Goal: Transaction & Acquisition: Purchase product/service

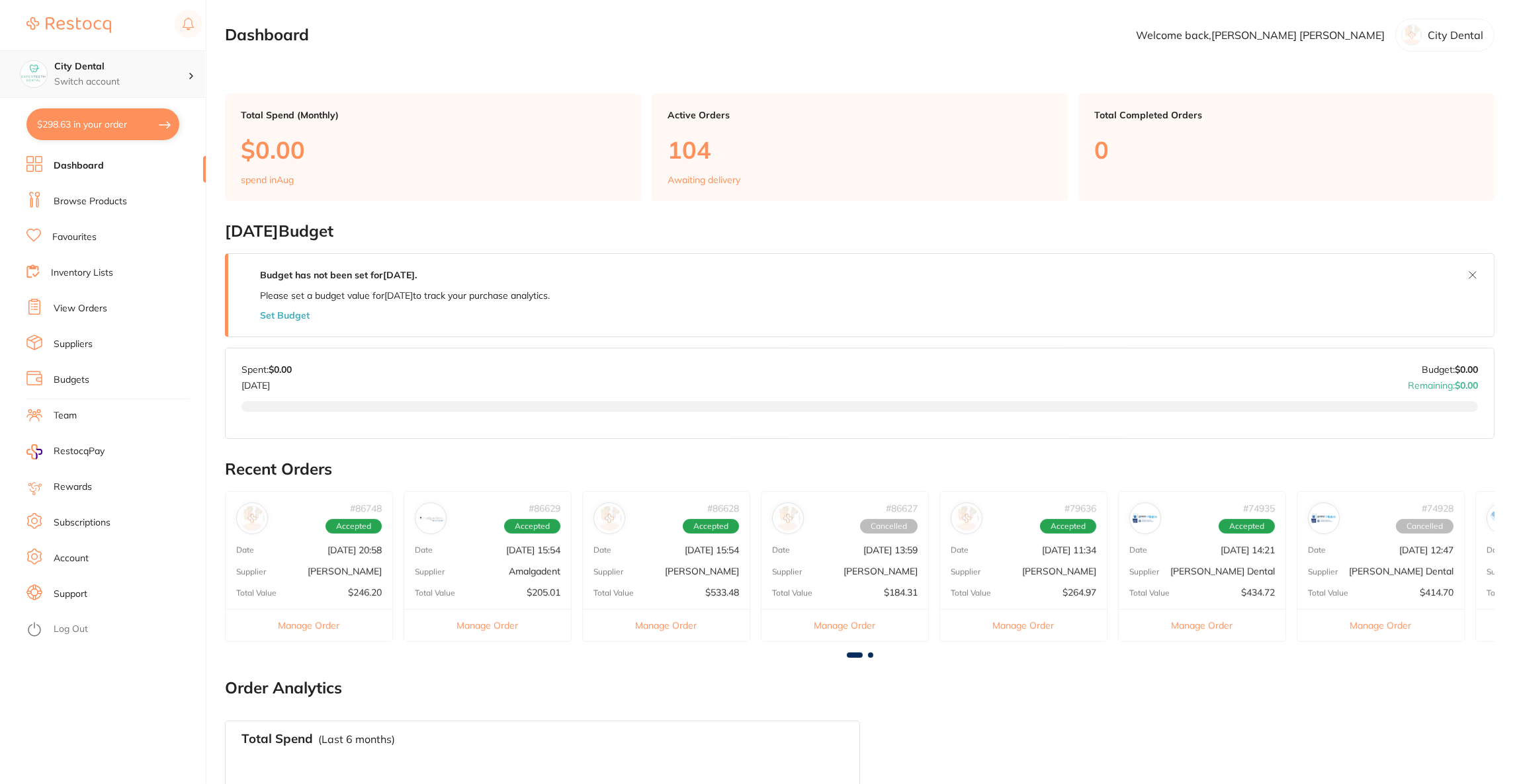
click at [134, 63] on h4 "City Dental" at bounding box center [121, 66] width 133 height 13
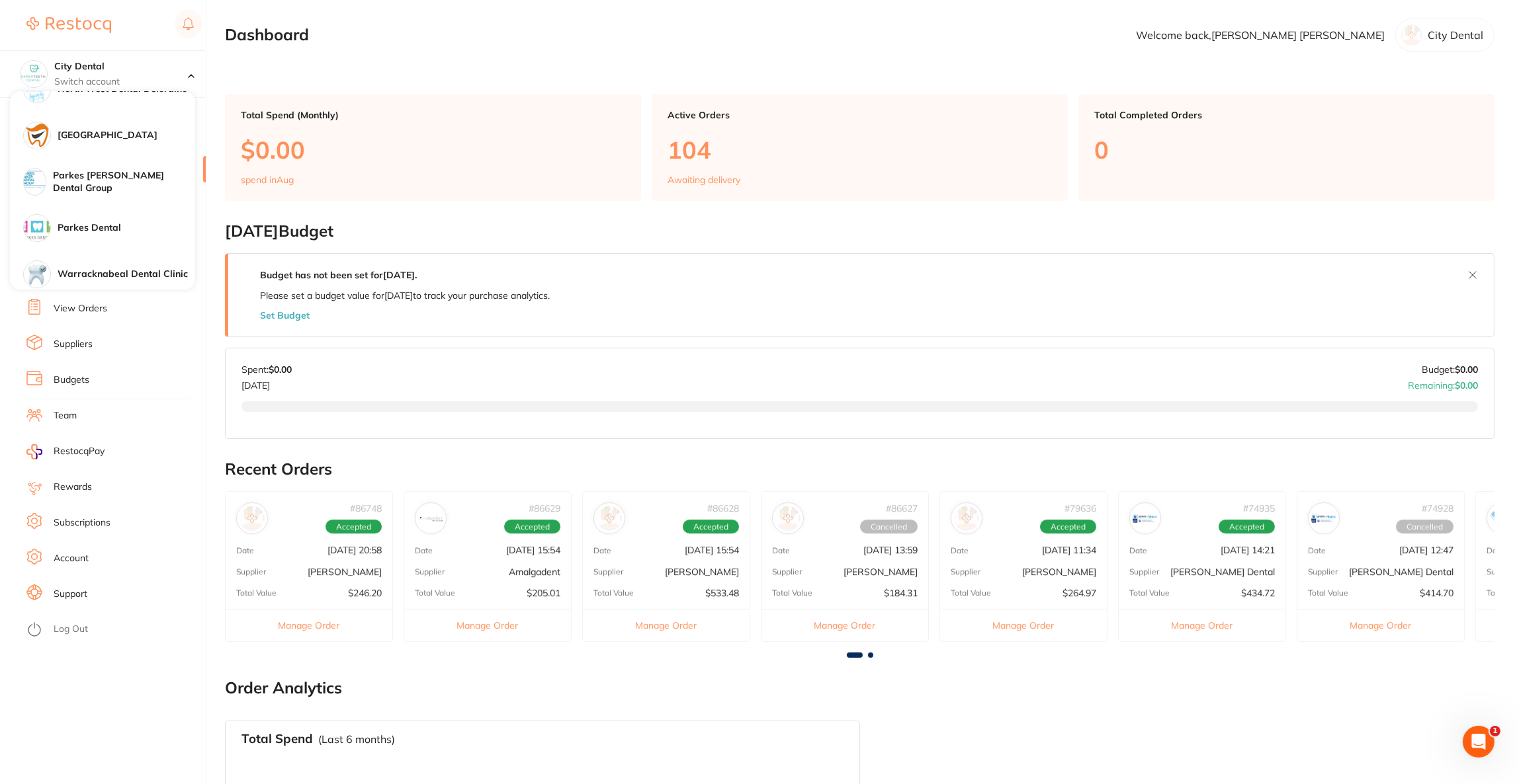
scroll to position [397, 0]
click at [113, 141] on div "[GEOGRAPHIC_DATA]" at bounding box center [103, 134] width 185 height 47
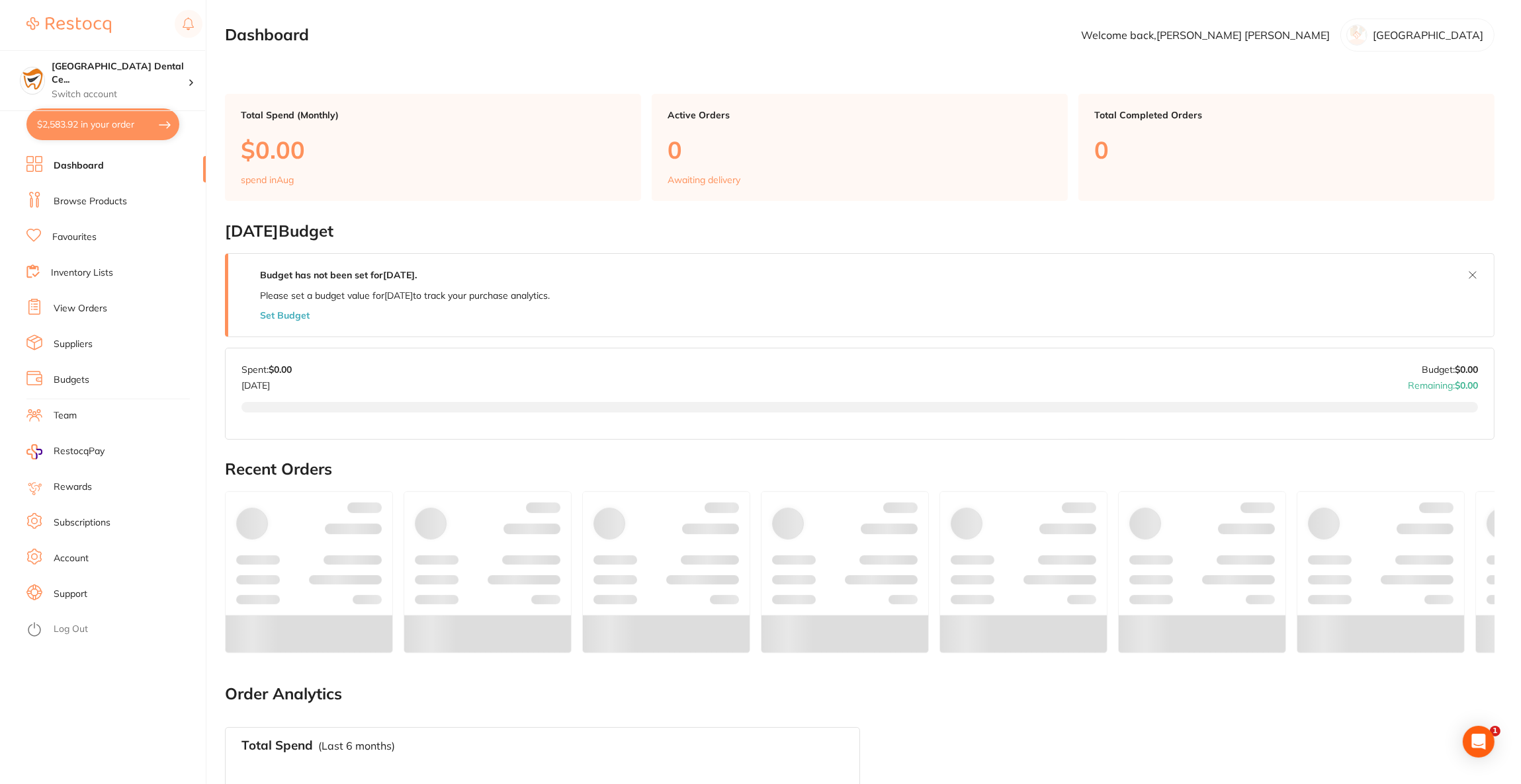
click at [113, 138] on button "$2,583.92 in your order" at bounding box center [104, 124] width 153 height 32
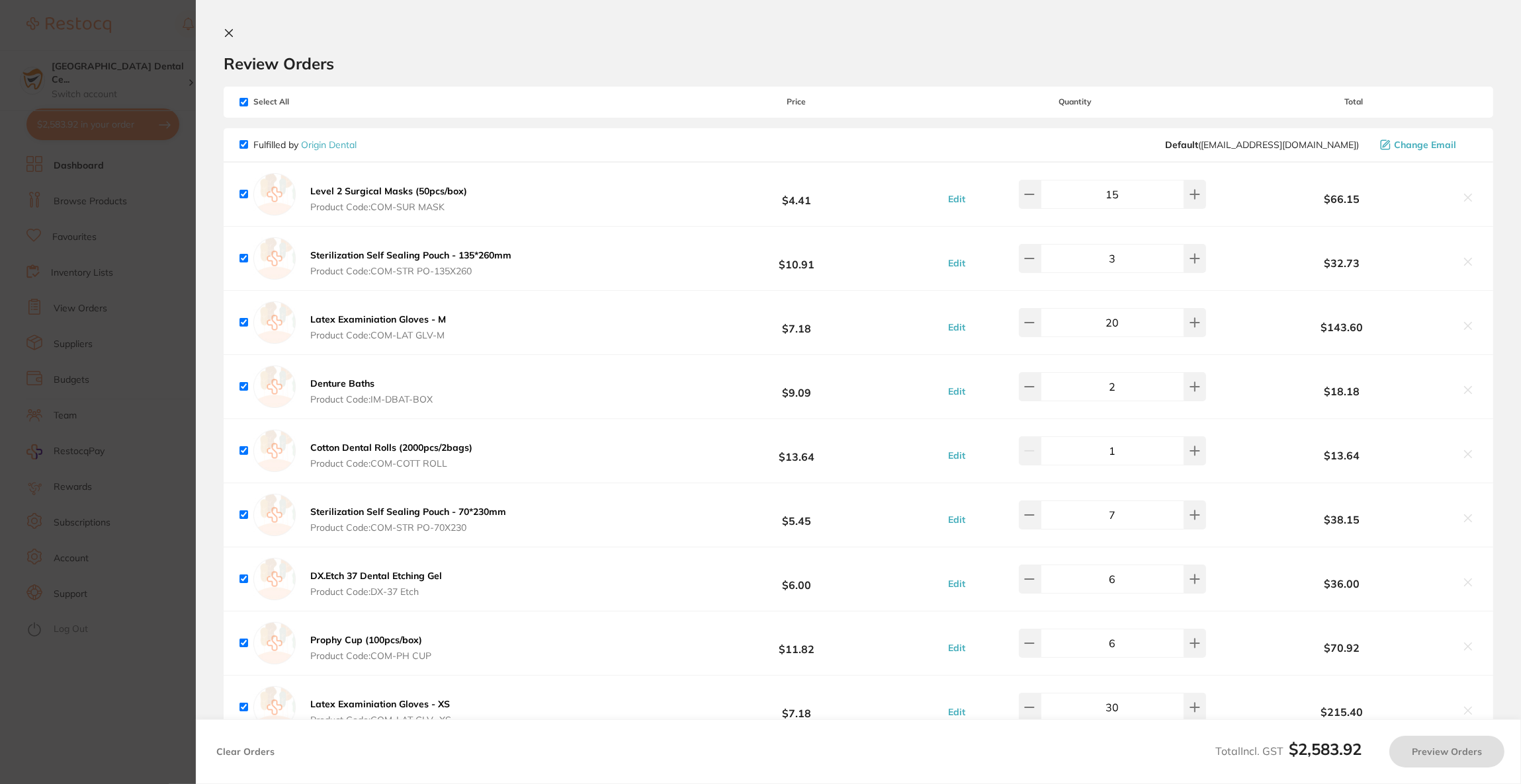
checkbox input "true"
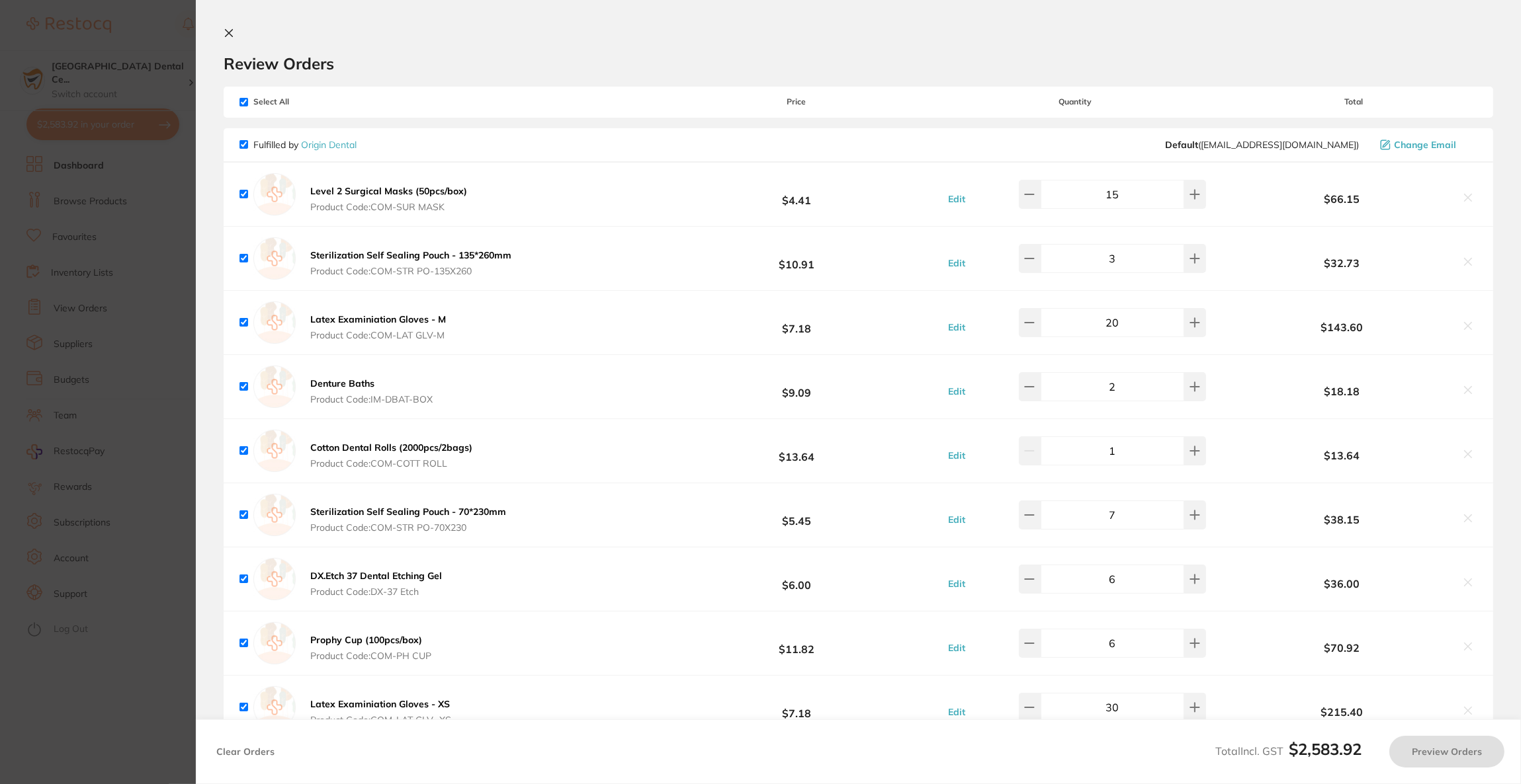
checkbox input "true"
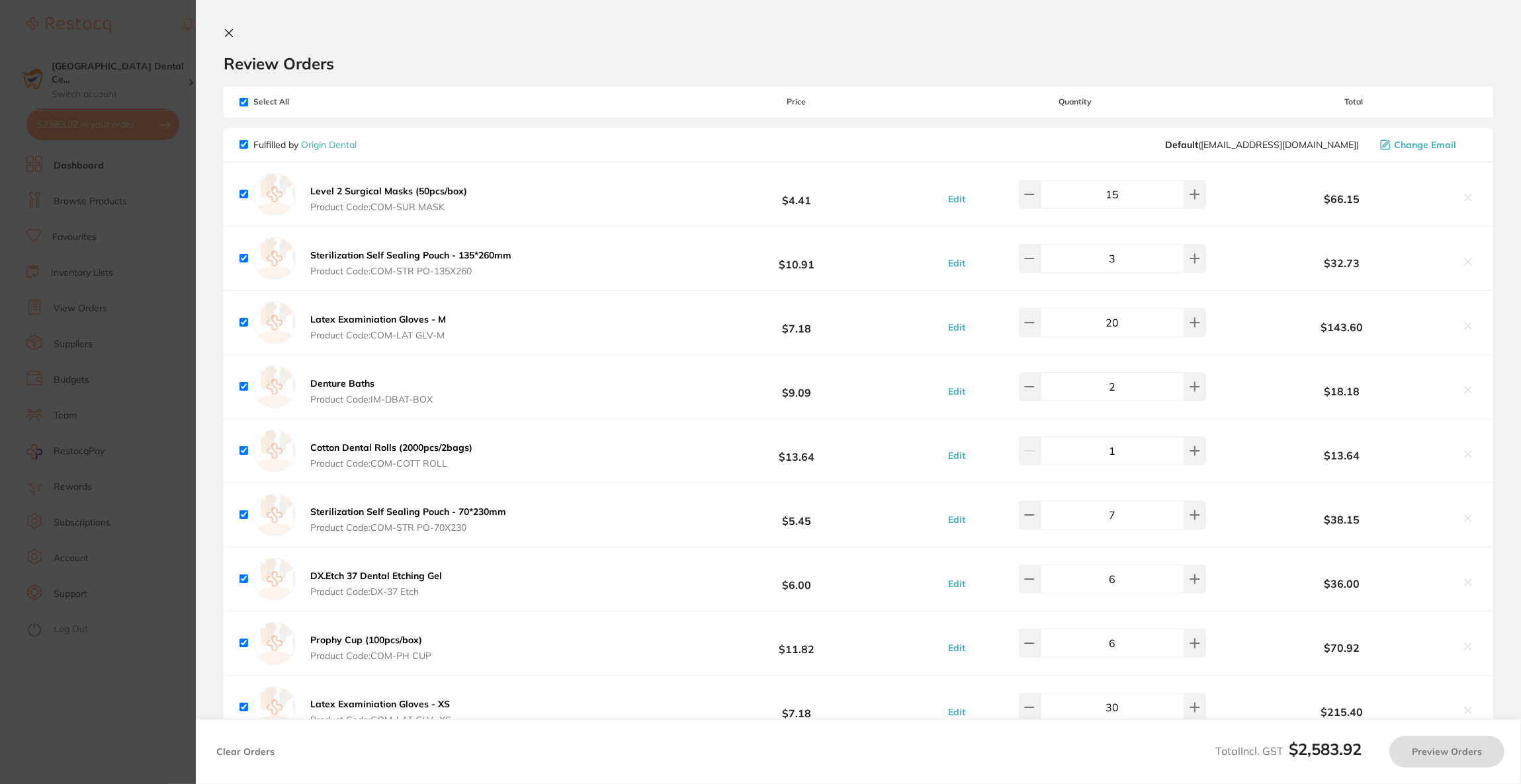
checkbox input "true"
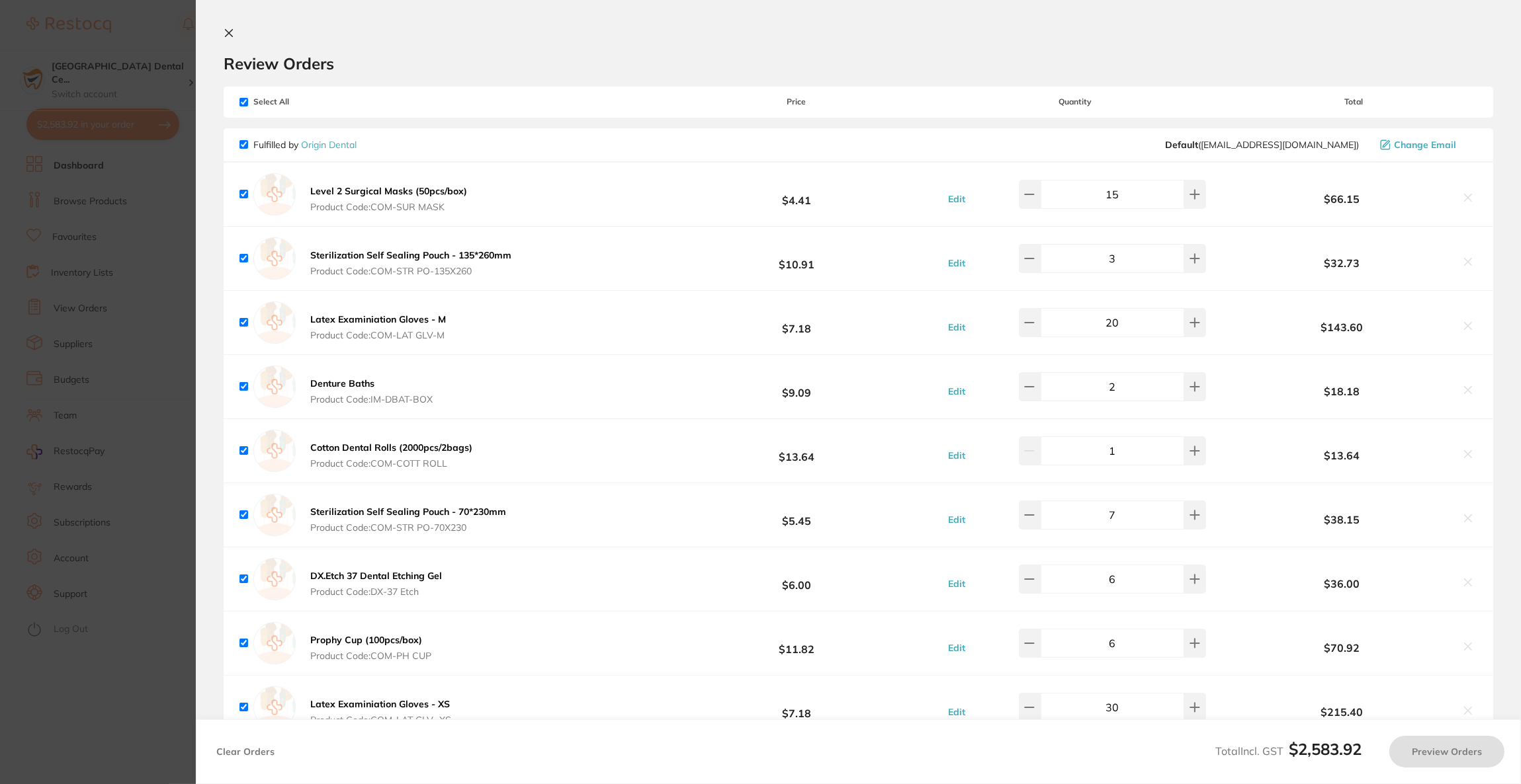
checkbox input "true"
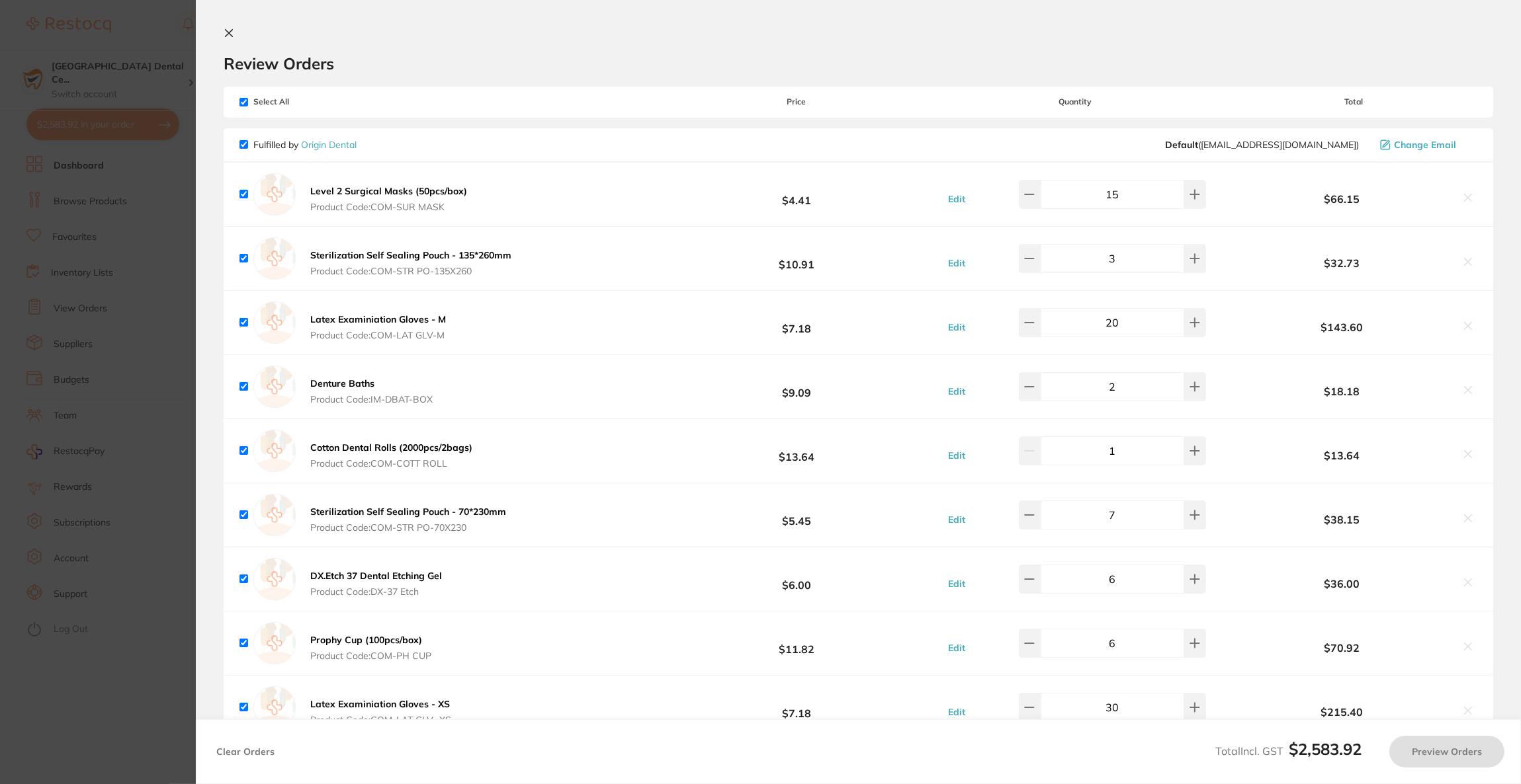
checkbox input "true"
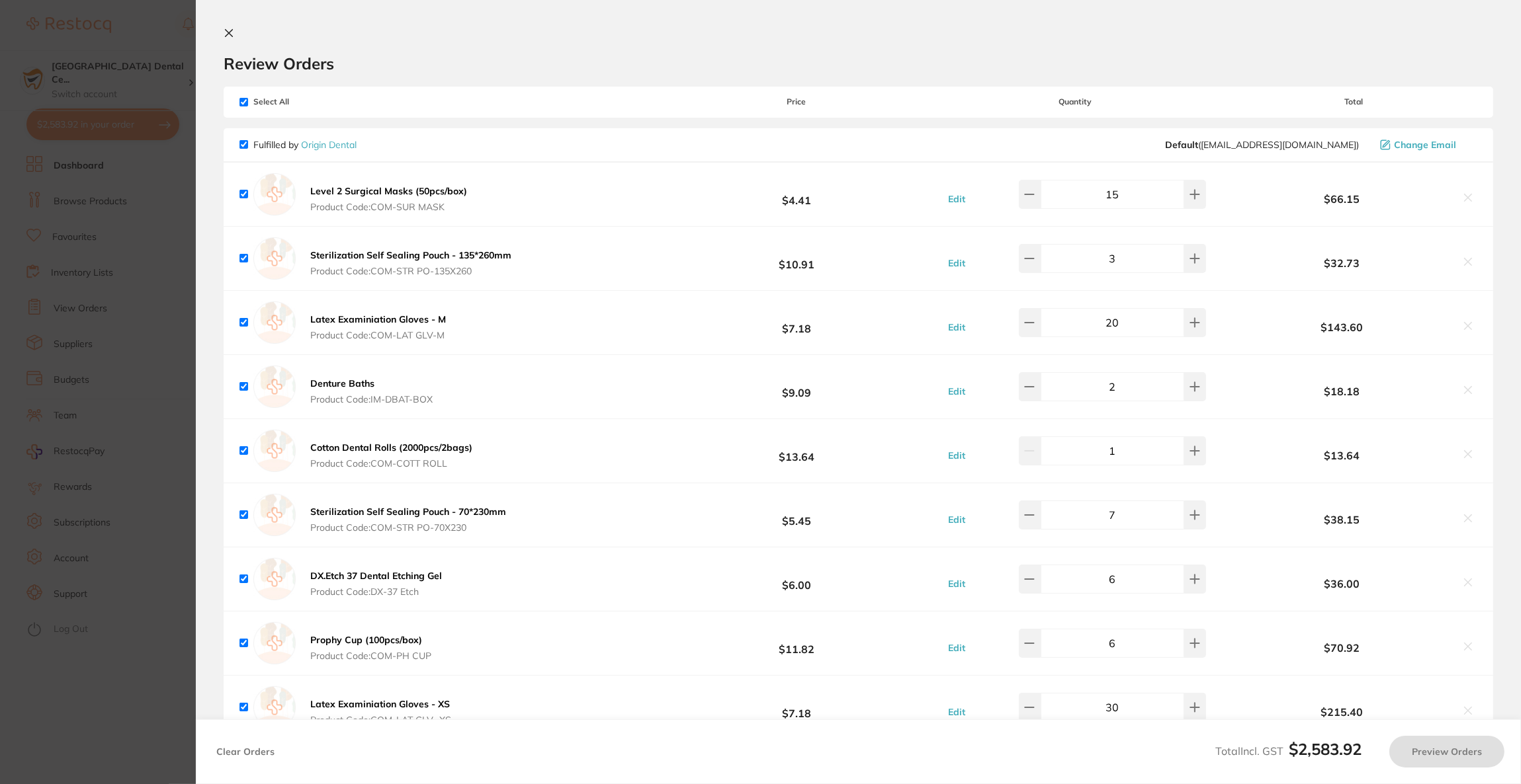
checkbox input "true"
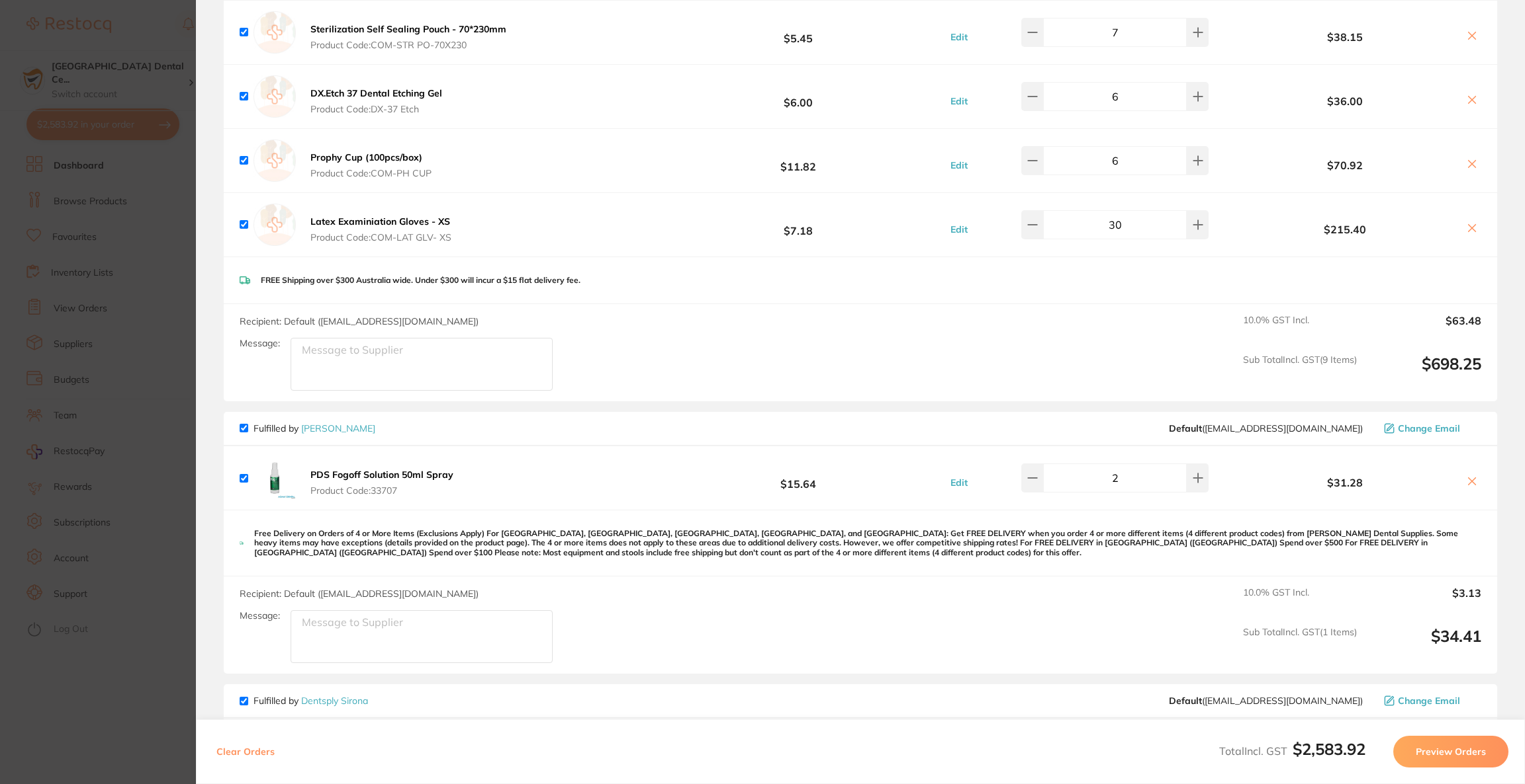
scroll to position [495, 0]
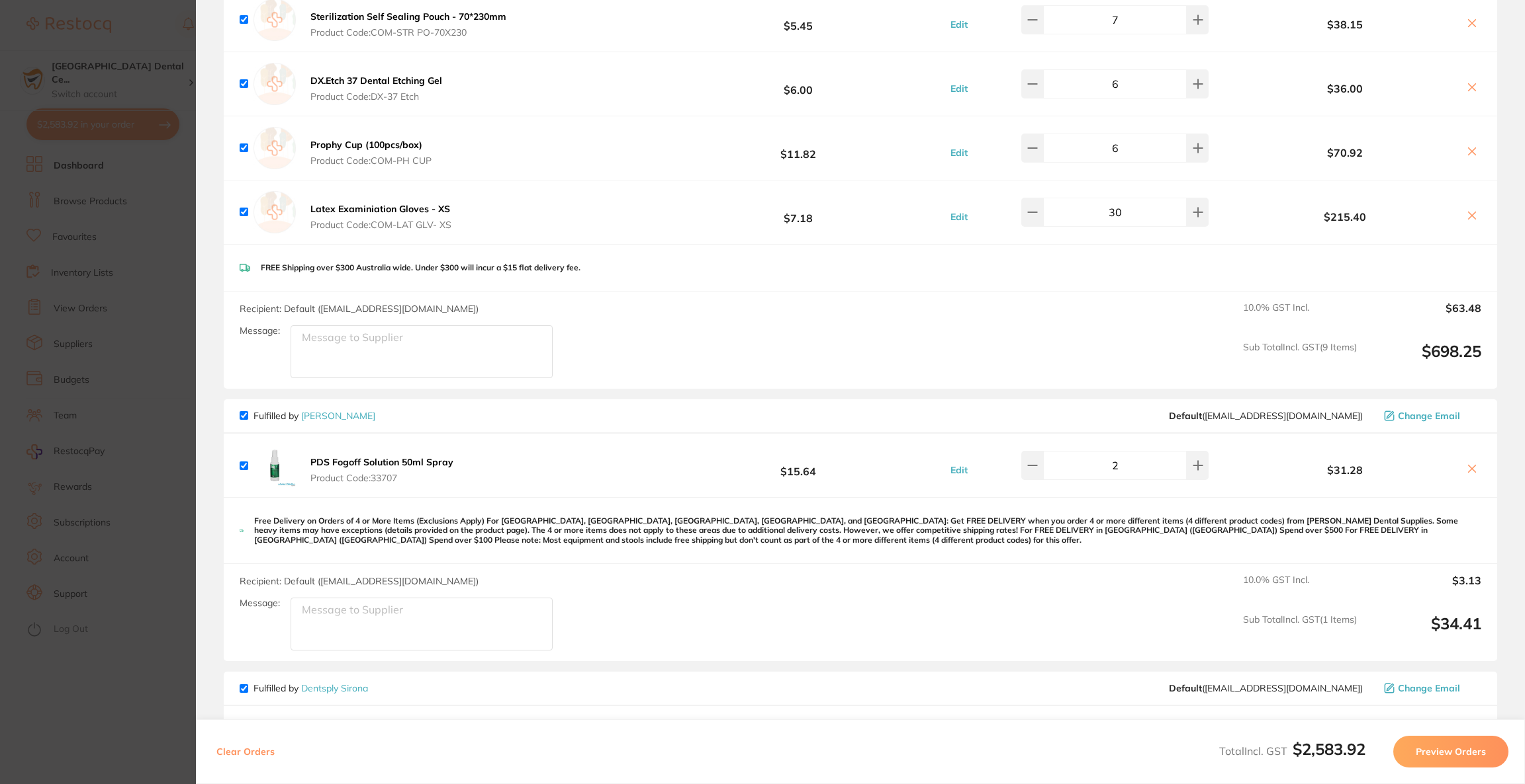
click at [1470, 86] on icon at bounding box center [1471, 87] width 11 height 11
checkbox input "false"
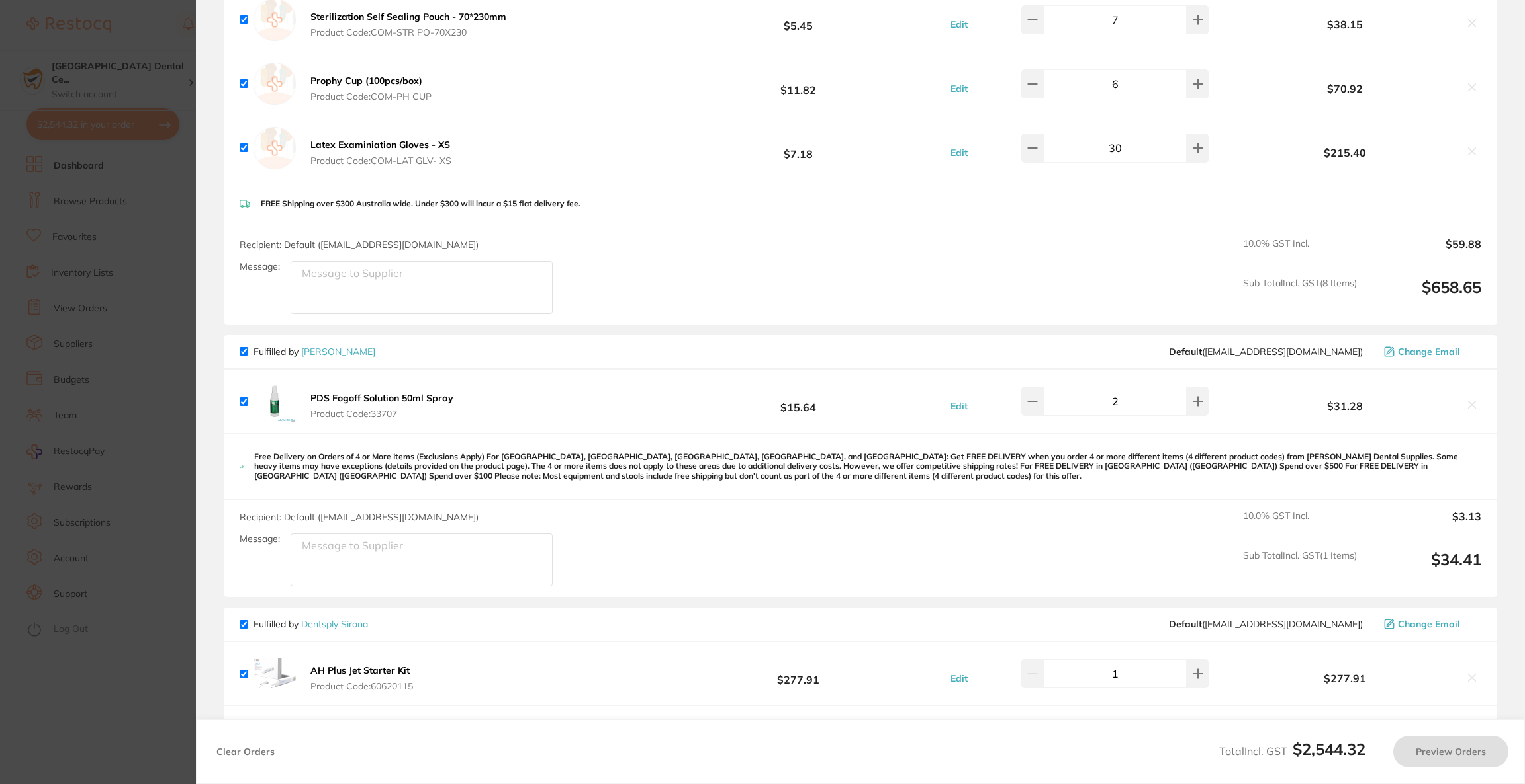
click at [109, 346] on section "Update RRP Set your pre negotiated price for this item. Item Agreed RRP (excl. …" at bounding box center [762, 392] width 1525 height 784
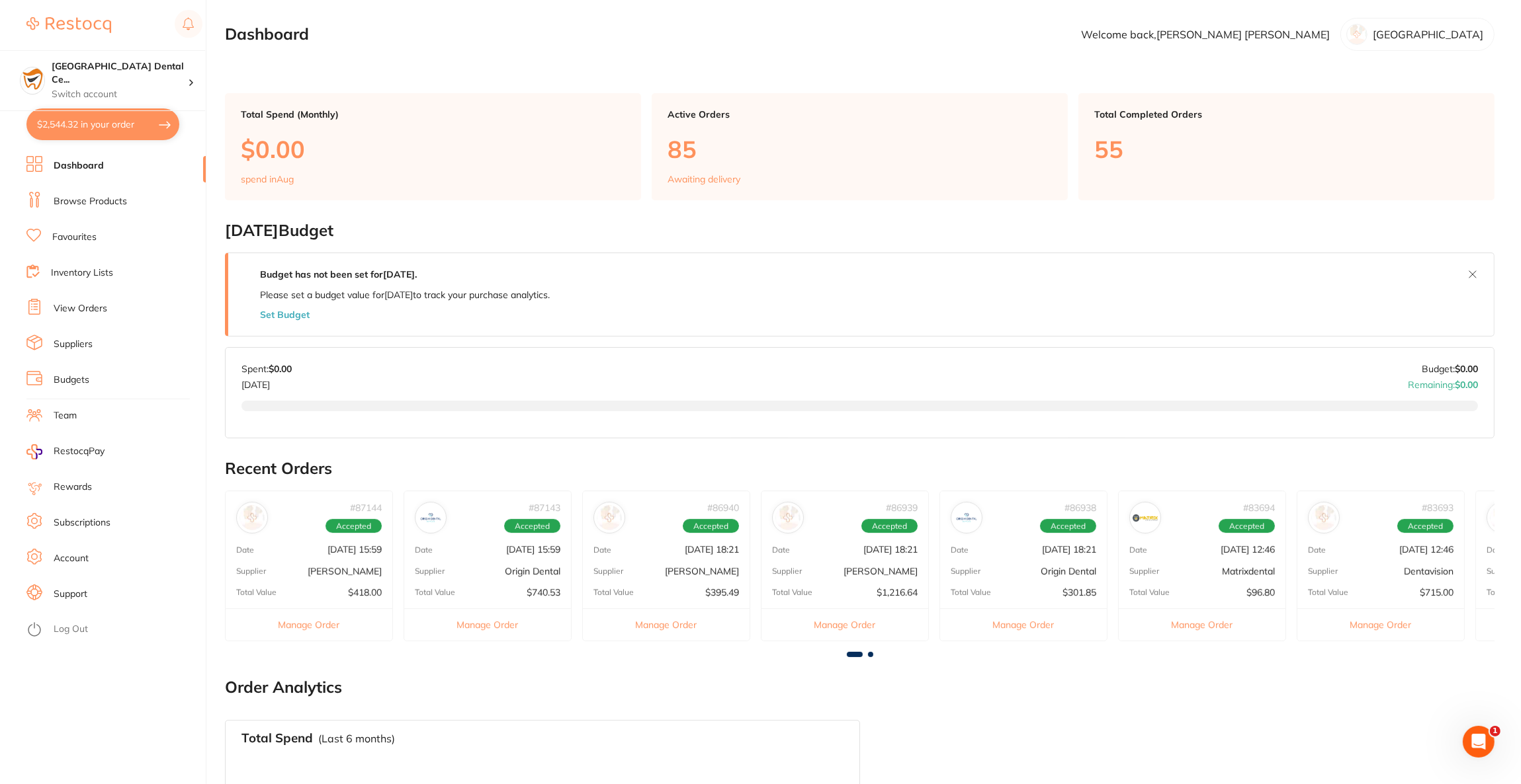
scroll to position [0, 0]
click at [67, 196] on link "Browse Products" at bounding box center [91, 201] width 74 height 13
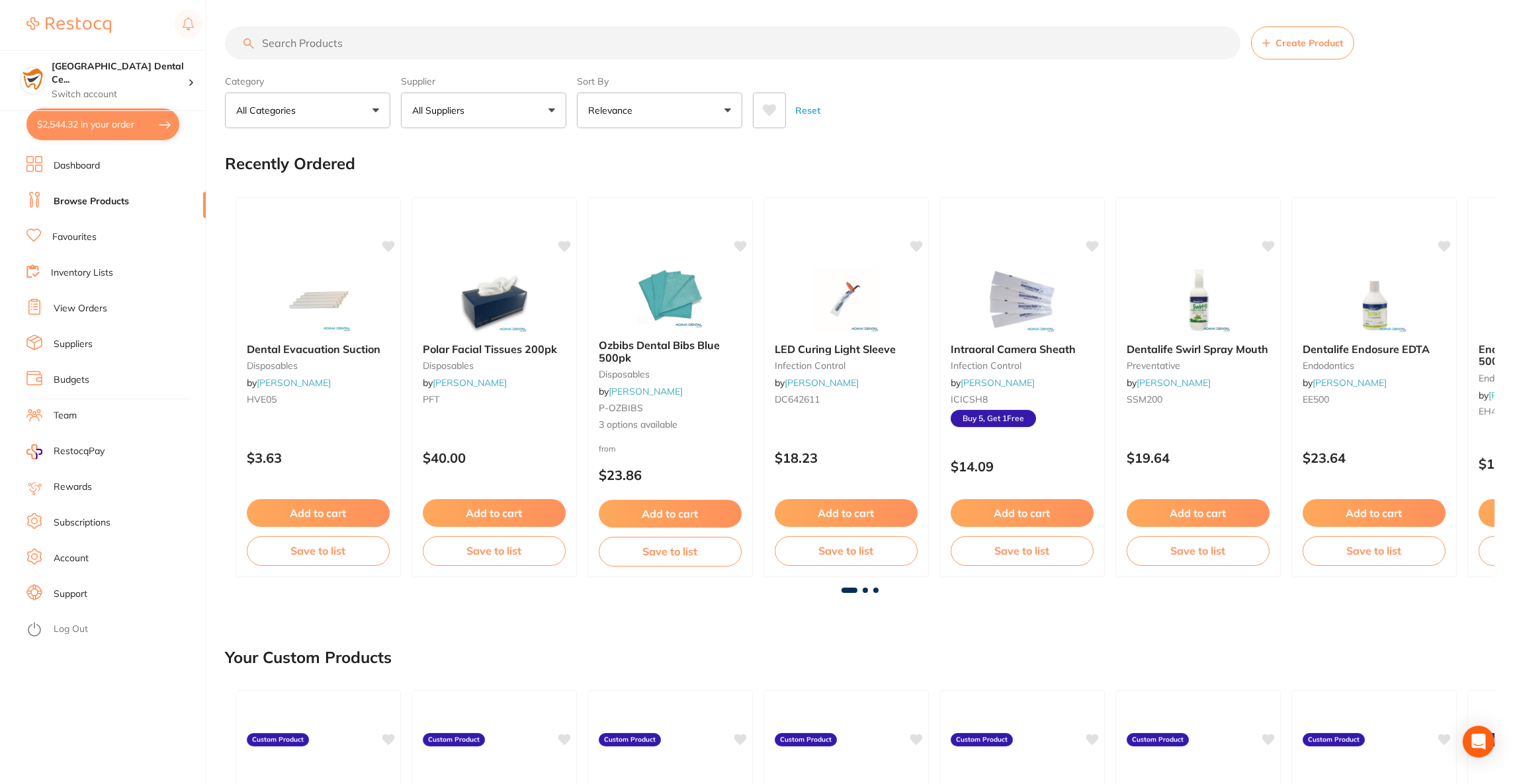
click at [370, 43] on input "search" at bounding box center [733, 43] width 1015 height 33
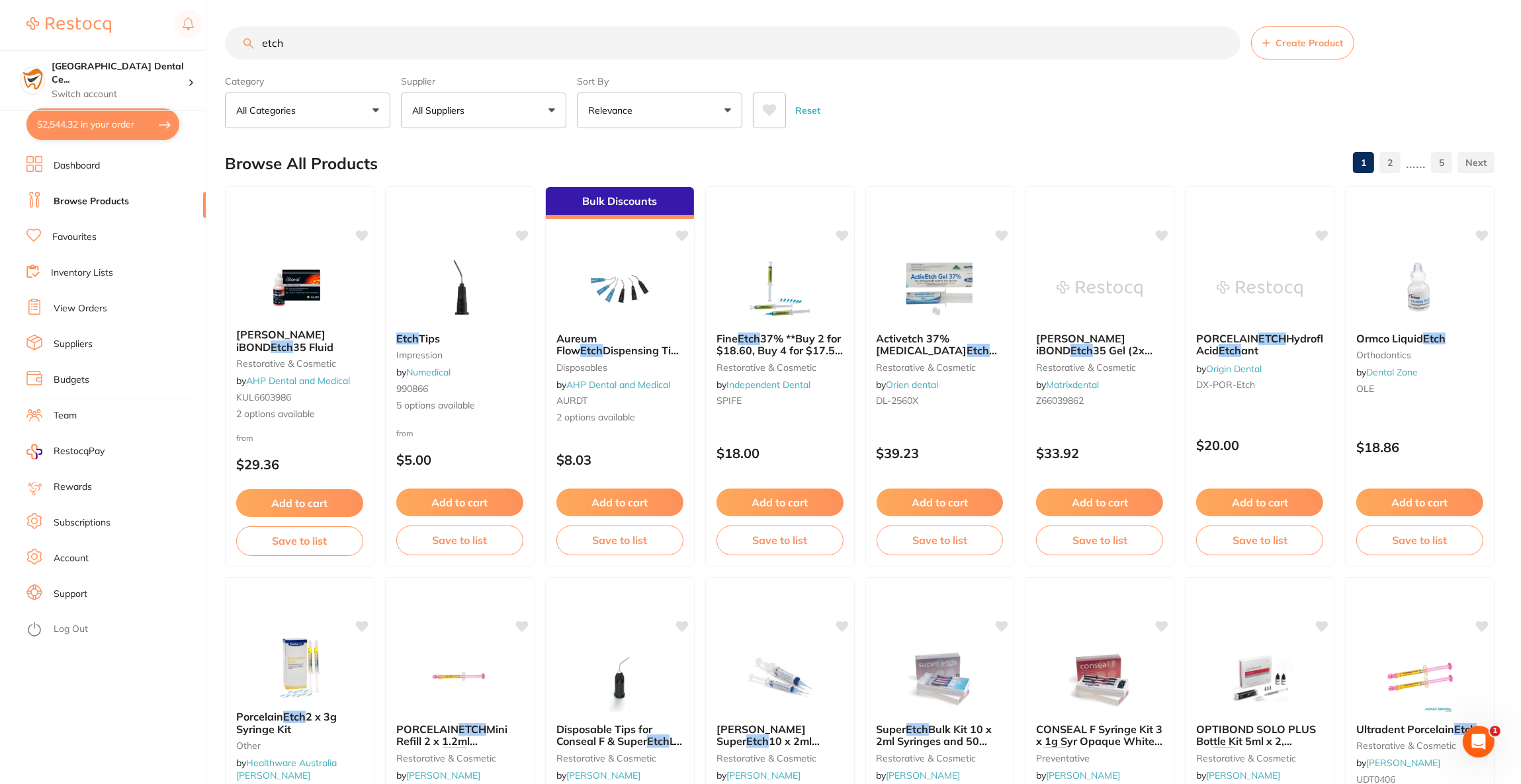
type input "etch"
click at [490, 126] on button "All Suppliers" at bounding box center [484, 110] width 165 height 36
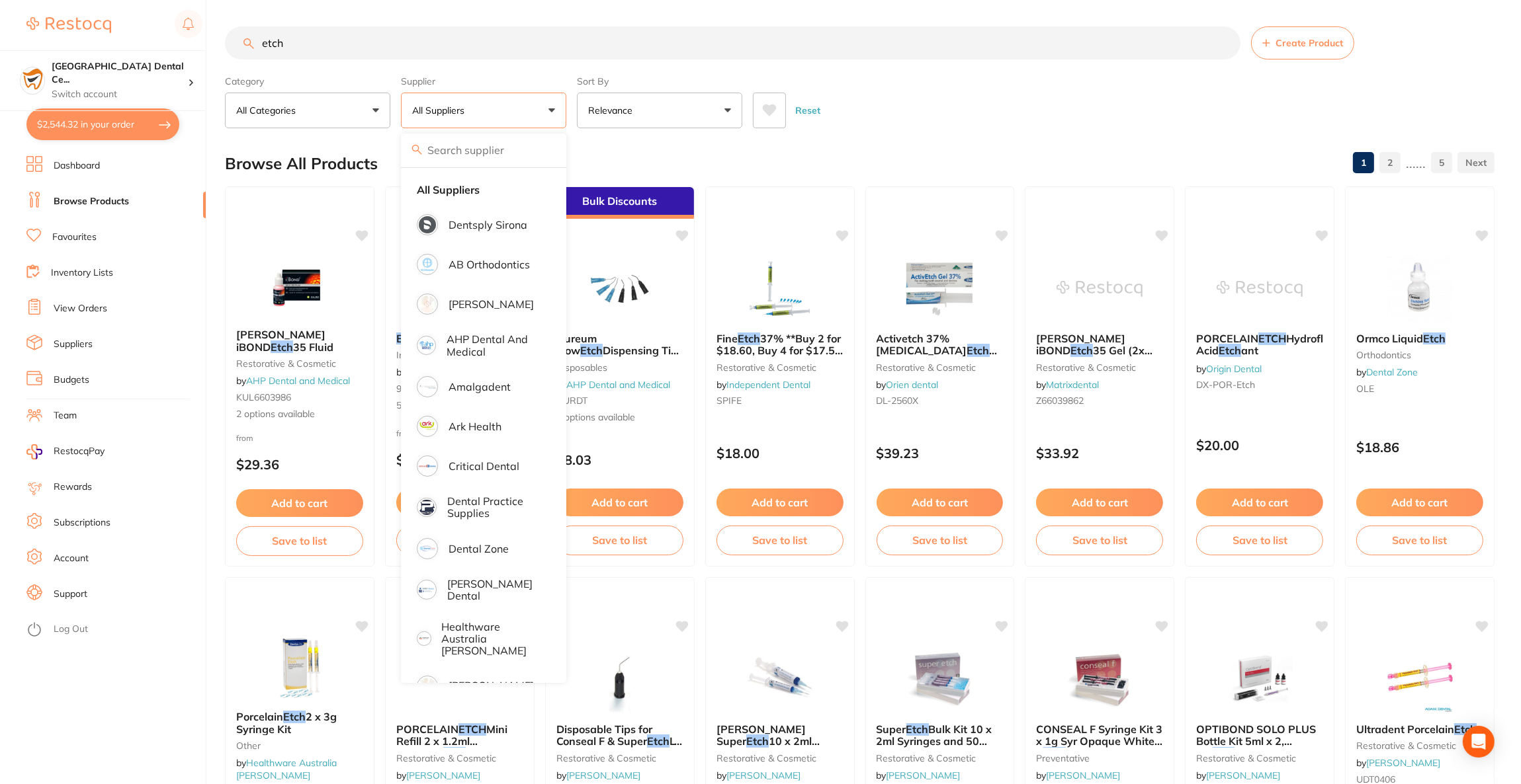
click at [483, 124] on button "All Suppliers" at bounding box center [484, 110] width 165 height 36
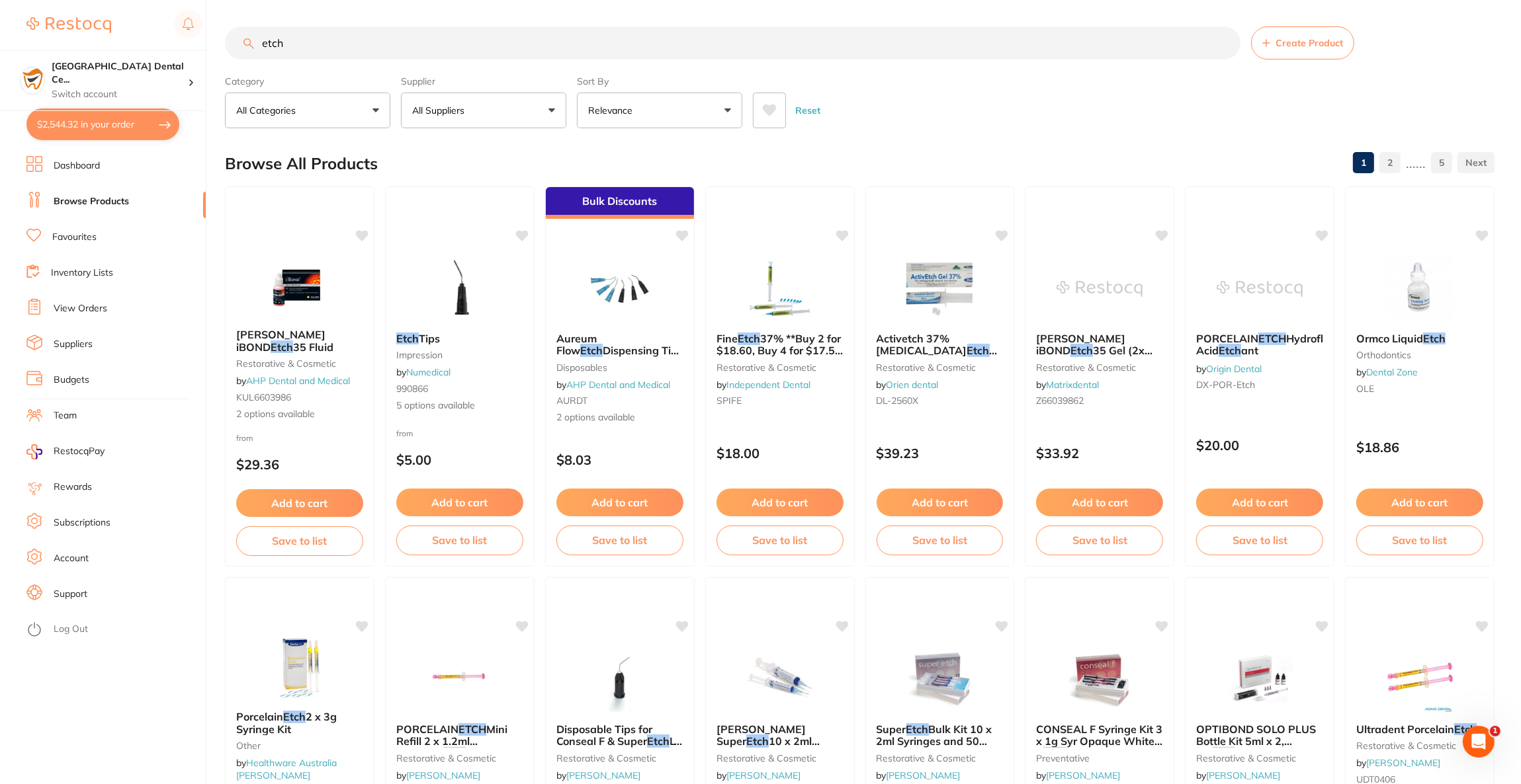
click at [481, 126] on button "All Suppliers" at bounding box center [484, 110] width 165 height 36
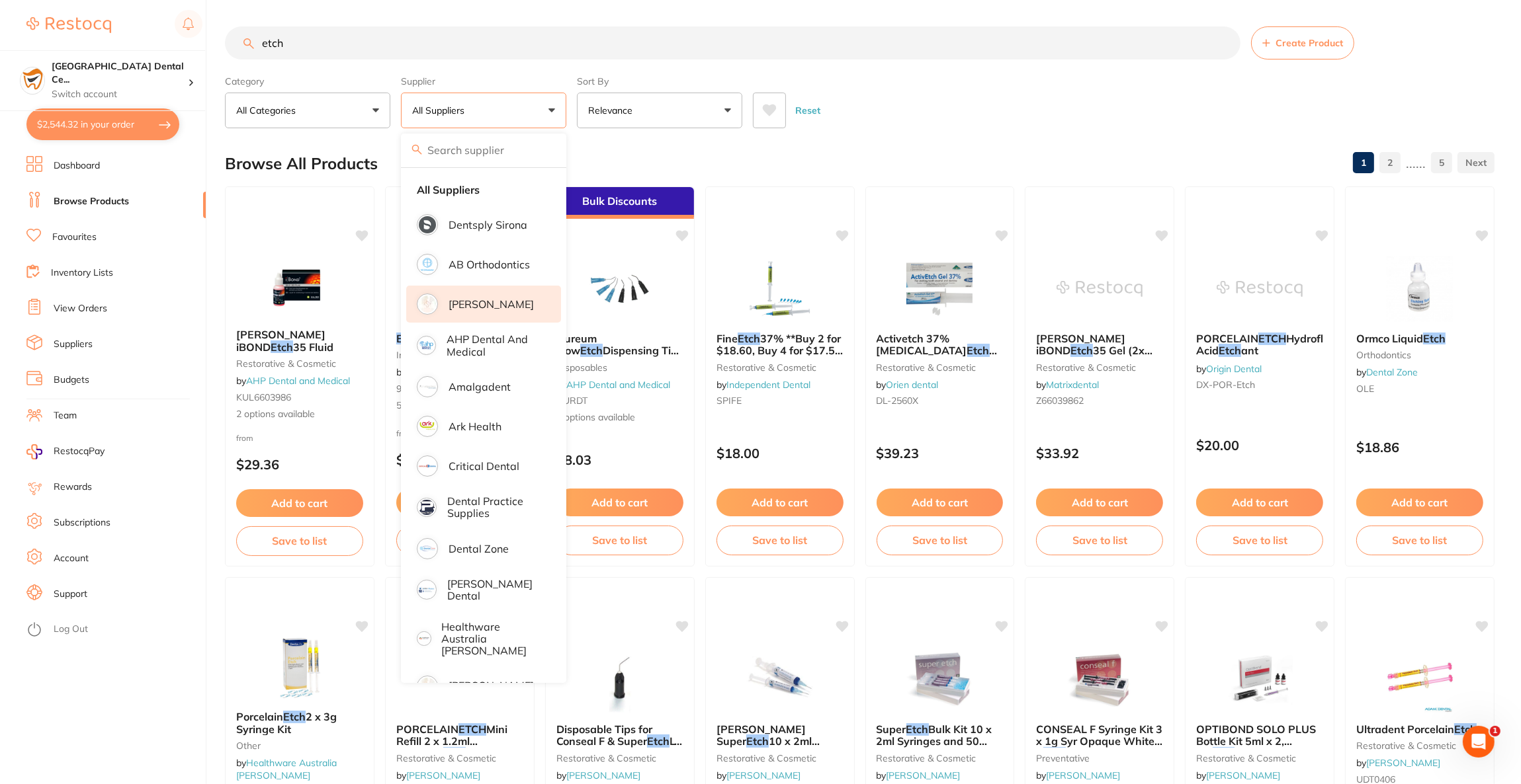
click at [477, 303] on p "[PERSON_NAME]" at bounding box center [492, 304] width 86 height 12
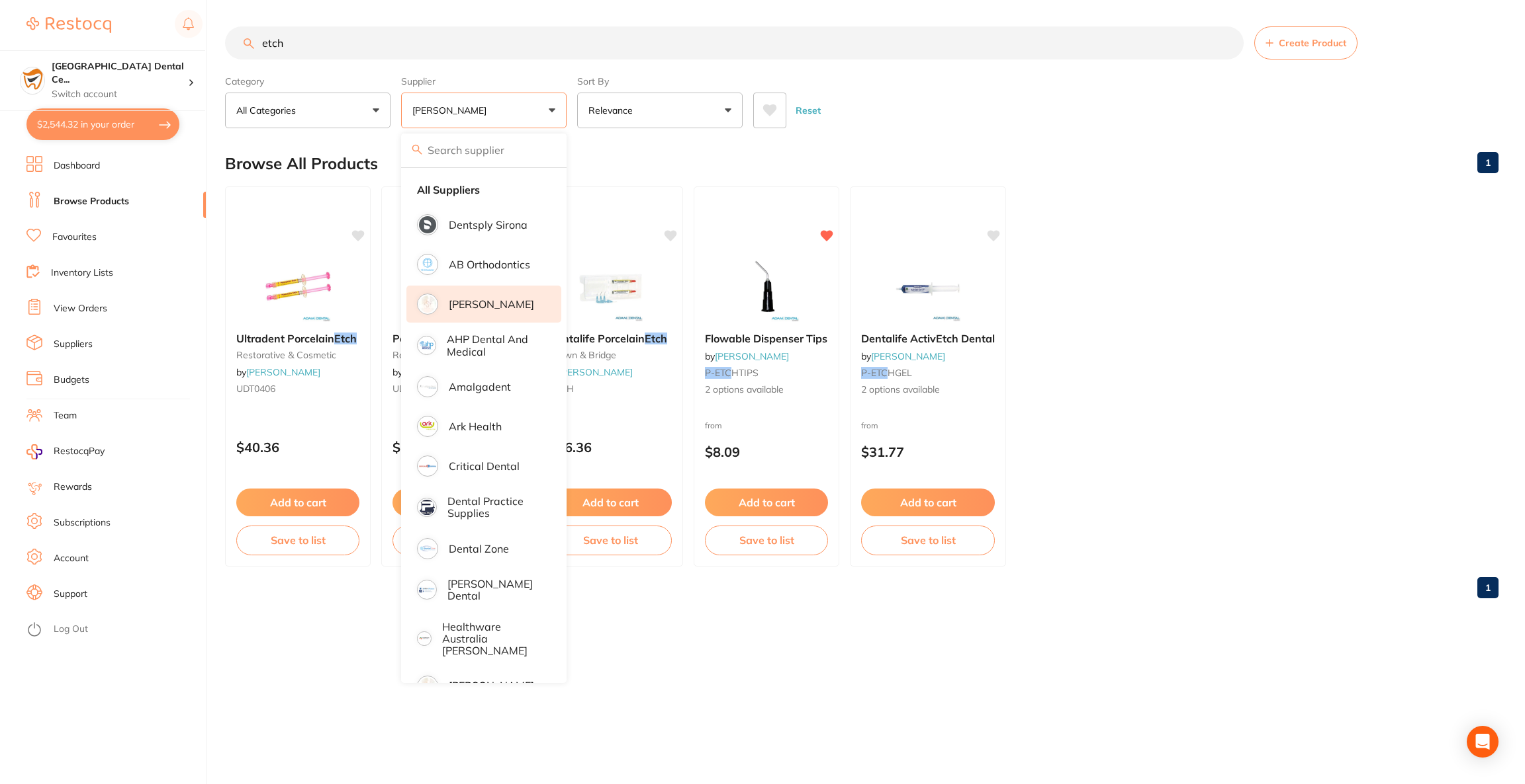
click at [1033, 115] on div "Reset" at bounding box center [1120, 104] width 735 height 47
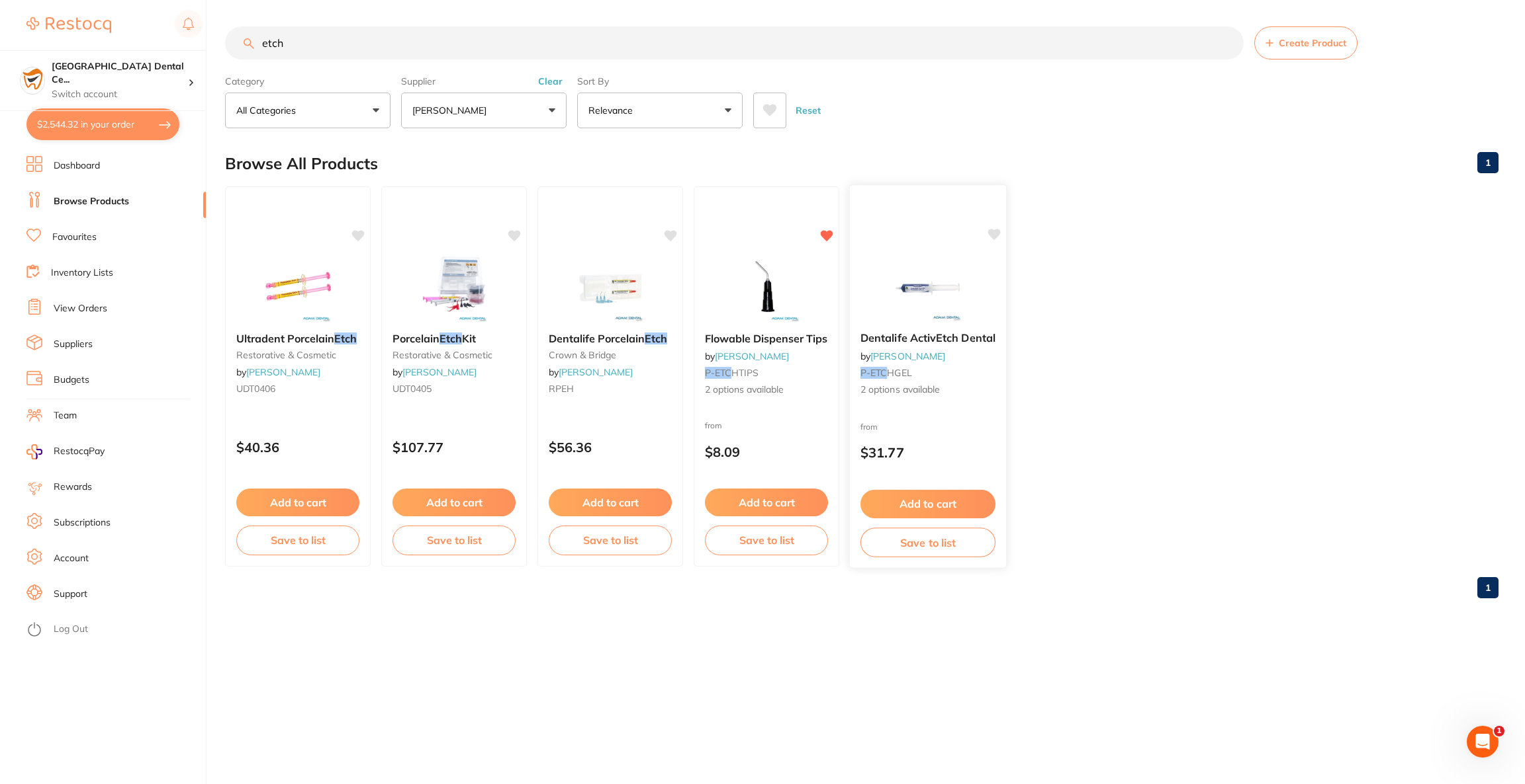
click at [894, 254] on div "Dentalife ActivEtch Dental by [PERSON_NAME] P-ETC HGEL 2 options available from…" at bounding box center [928, 376] width 157 height 384
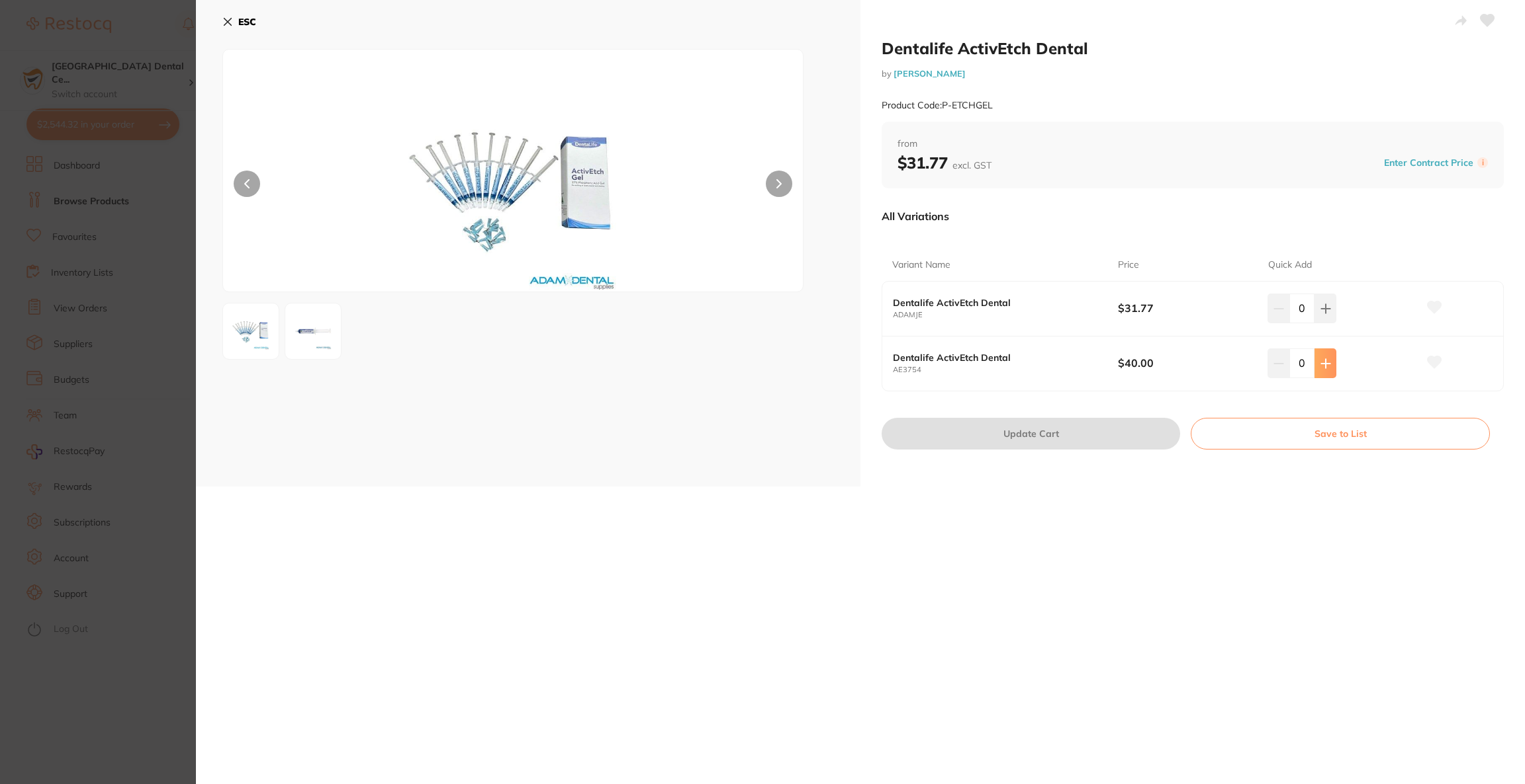
click at [1328, 322] on button at bounding box center [1325, 307] width 22 height 29
type input "1"
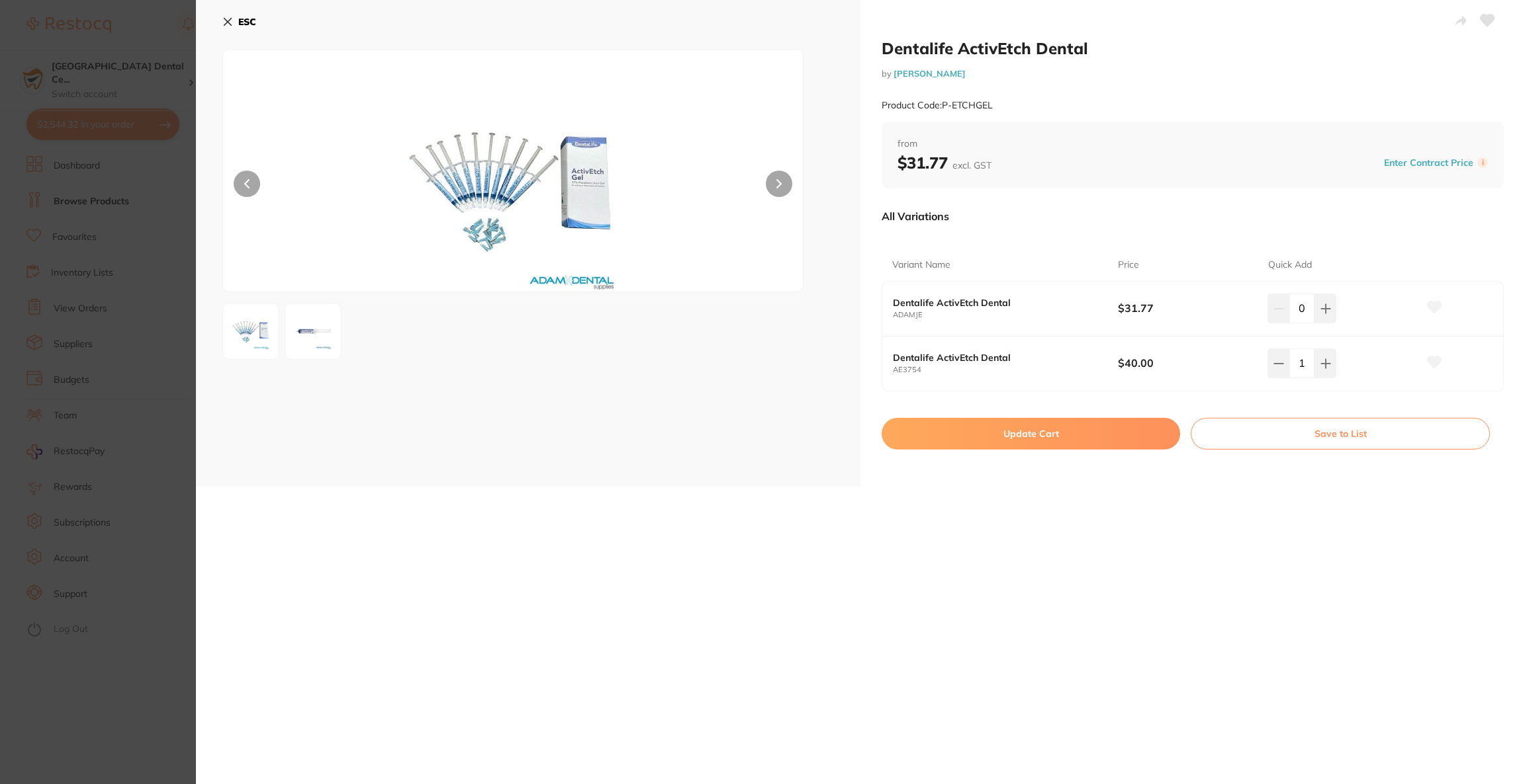
click at [940, 443] on button "Update Cart" at bounding box center [1030, 434] width 299 height 32
checkbox input "true"
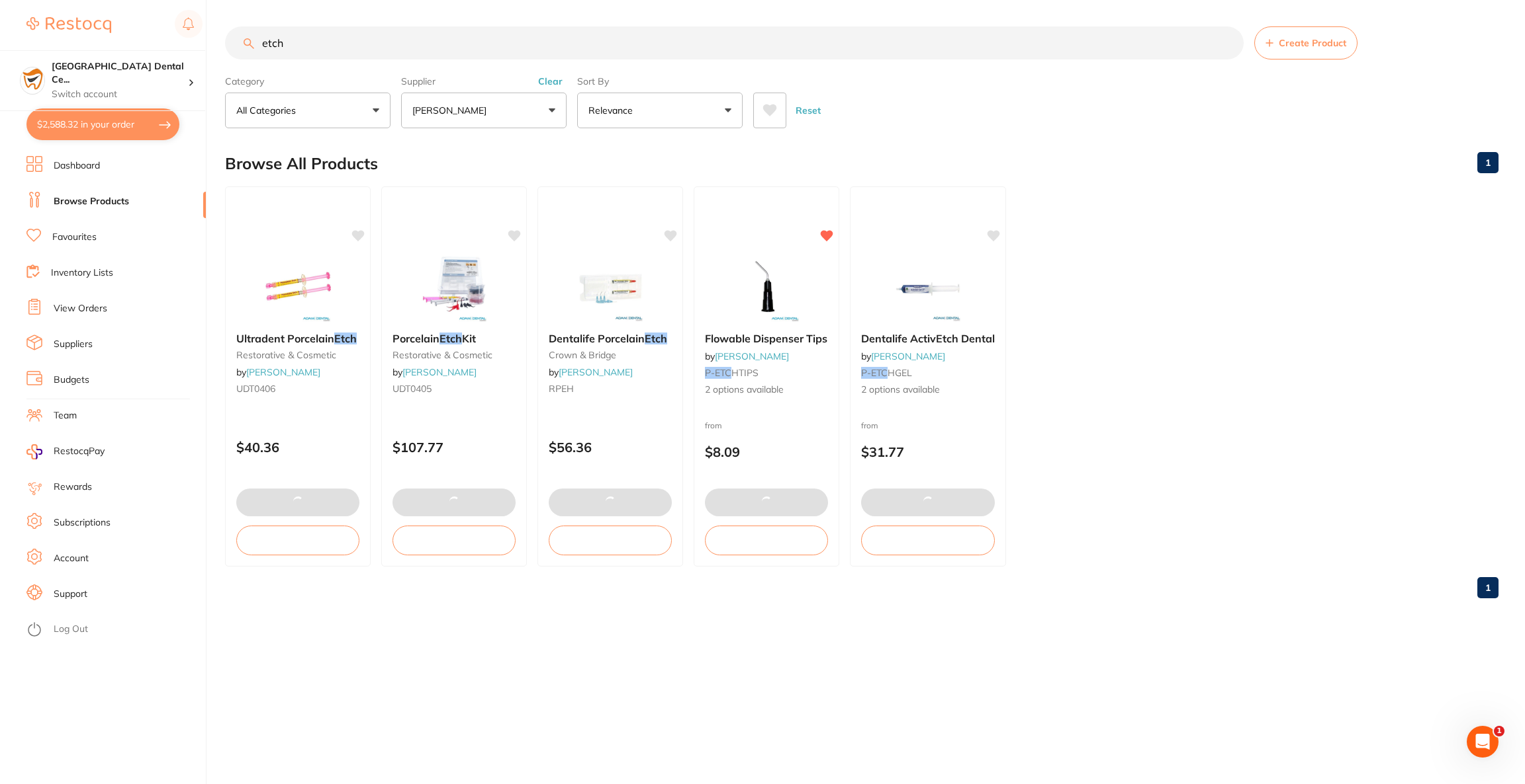
click at [121, 139] on button "$2,588.32 in your order" at bounding box center [104, 124] width 153 height 32
checkbox input "true"
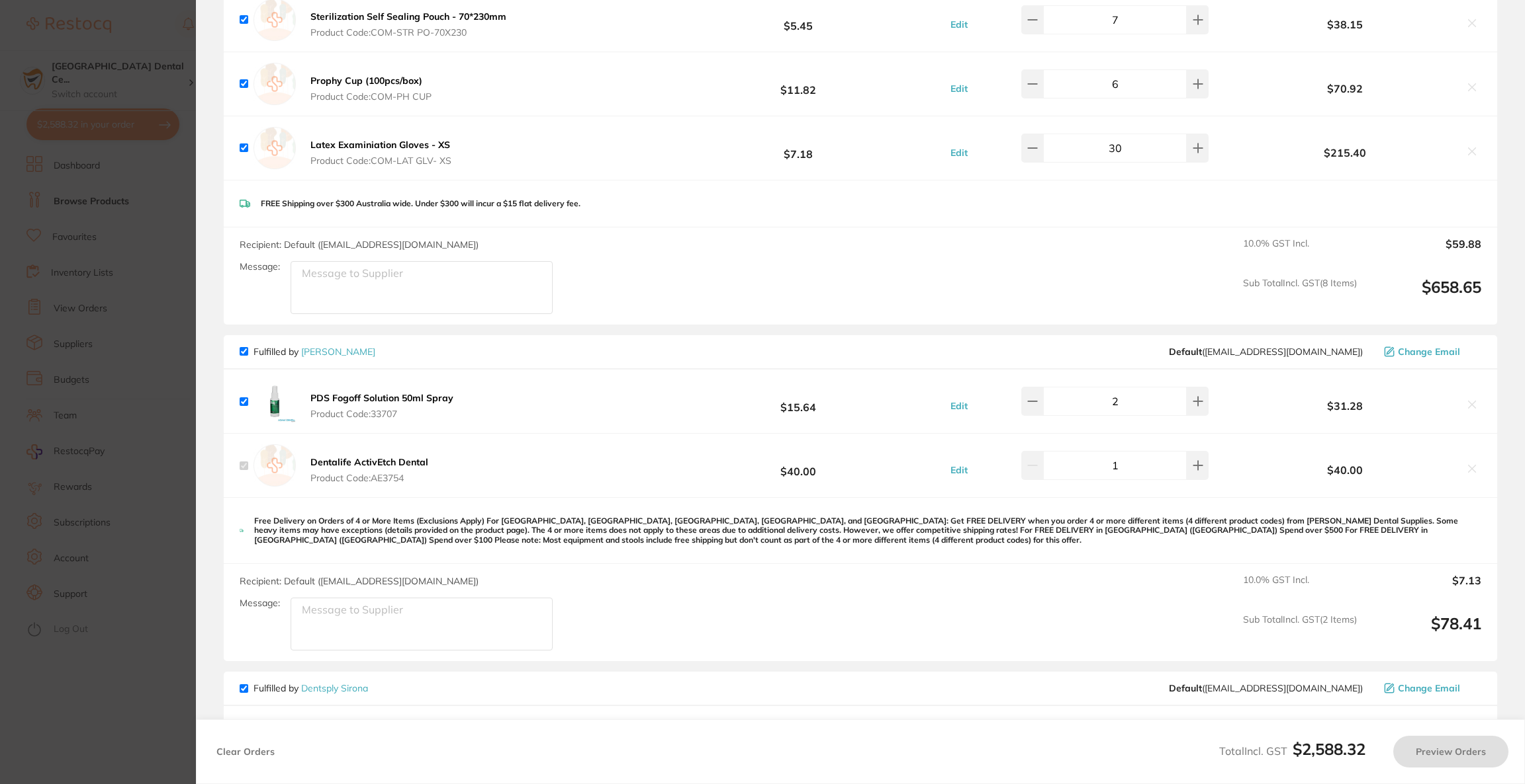
checkbox input "false"
checkbox input "true"
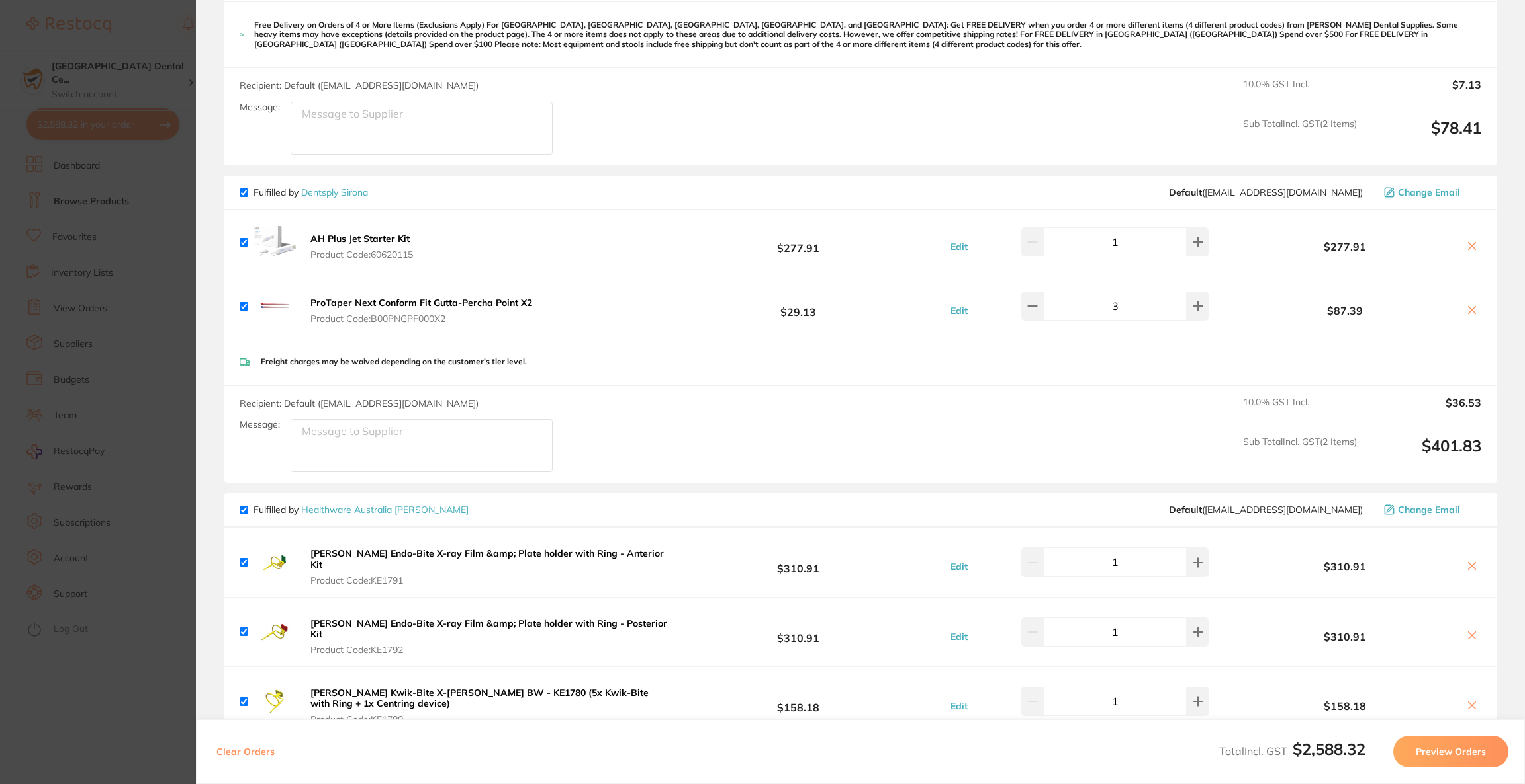
scroll to position [1190, 0]
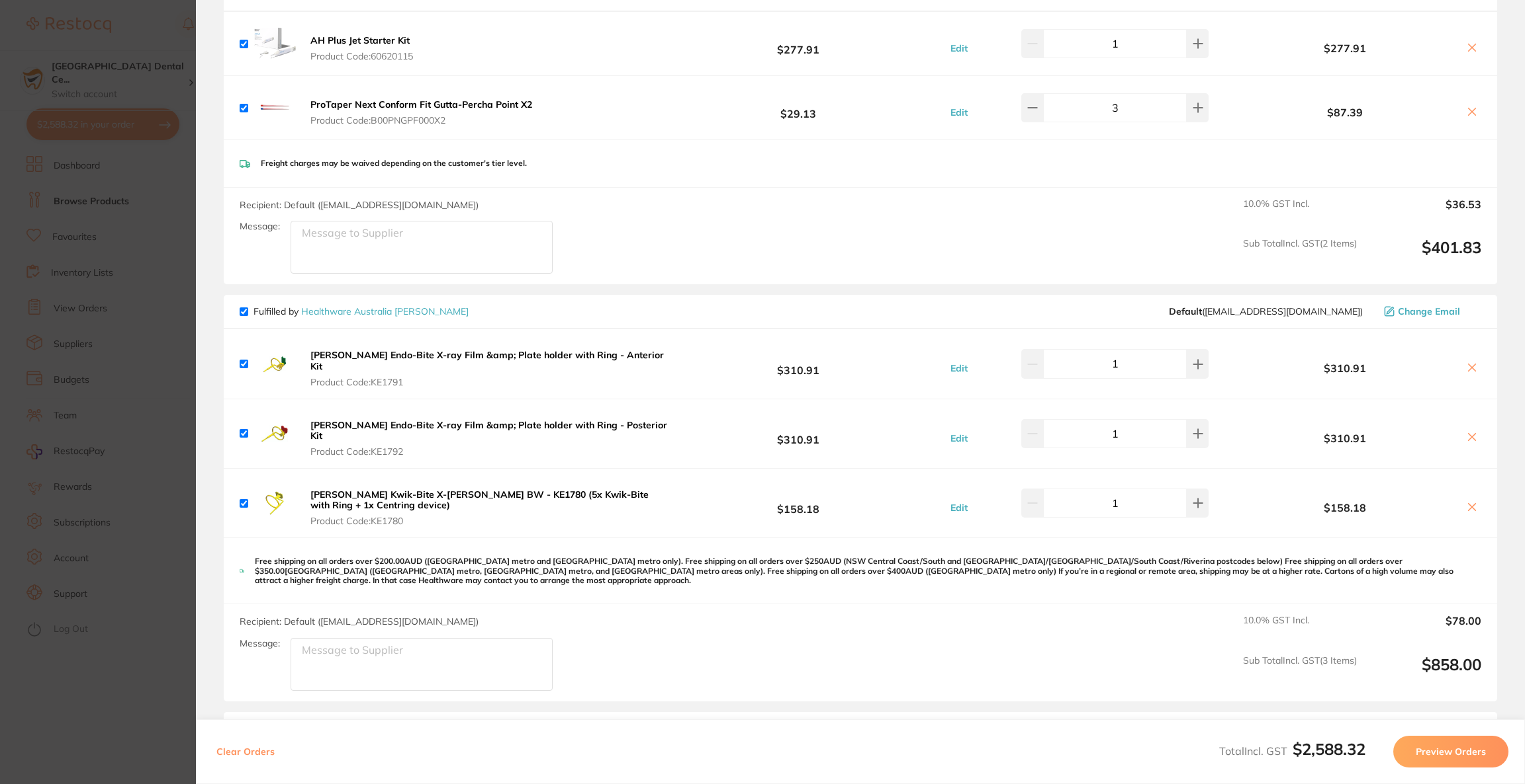
click at [1472, 364] on icon at bounding box center [1471, 367] width 11 height 11
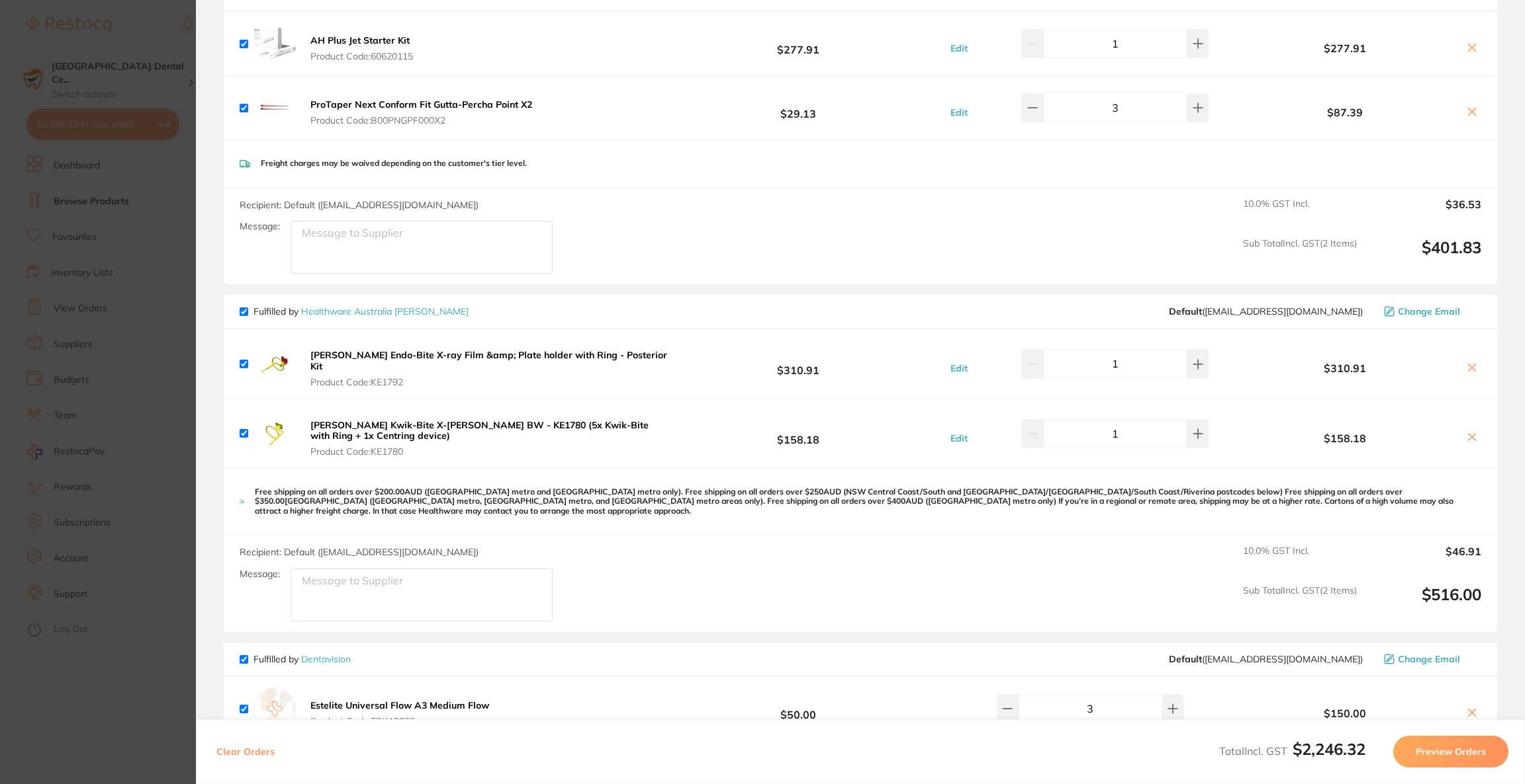
click at [1472, 364] on icon at bounding box center [1471, 367] width 11 height 11
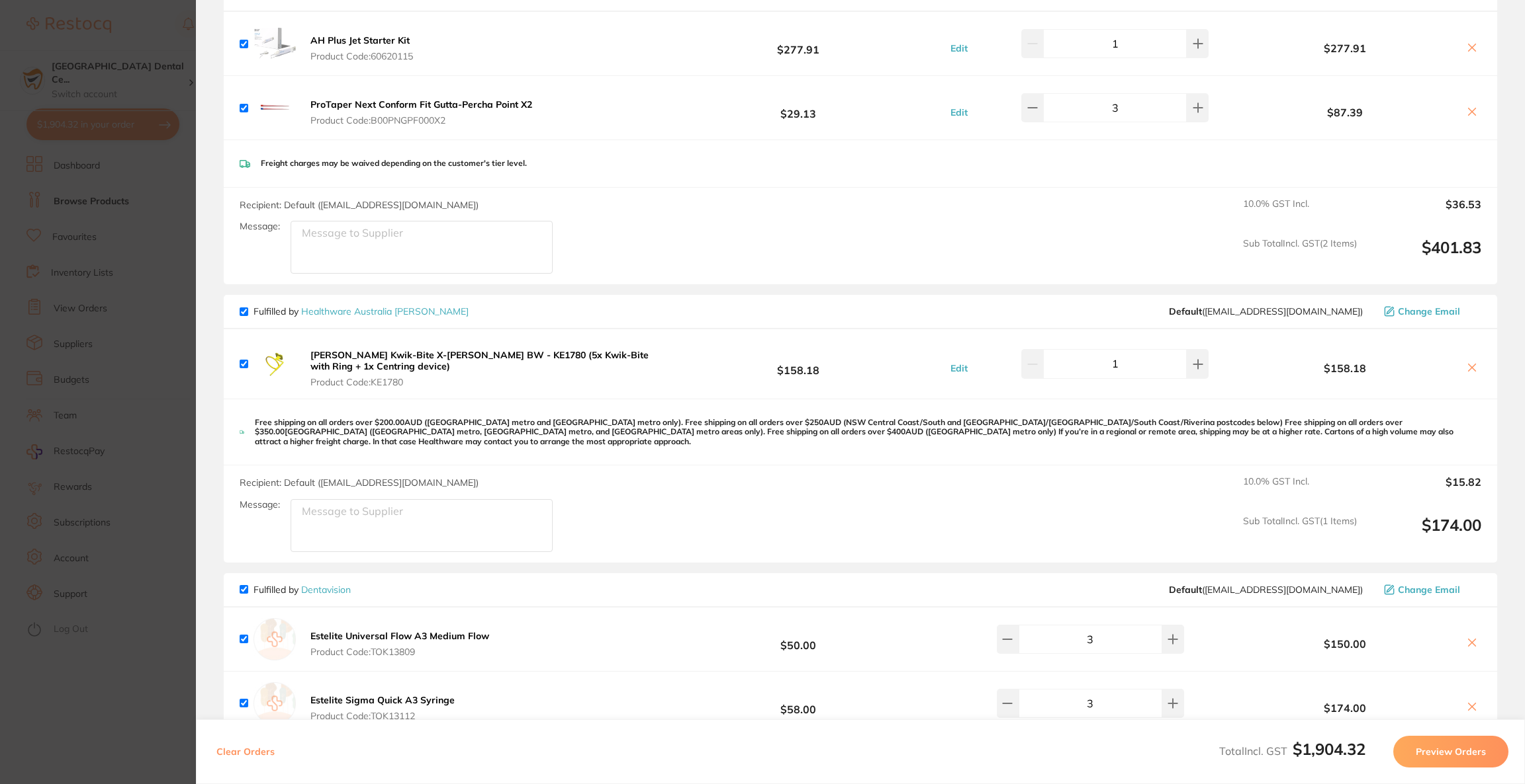
click at [1469, 363] on icon at bounding box center [1471, 367] width 11 height 11
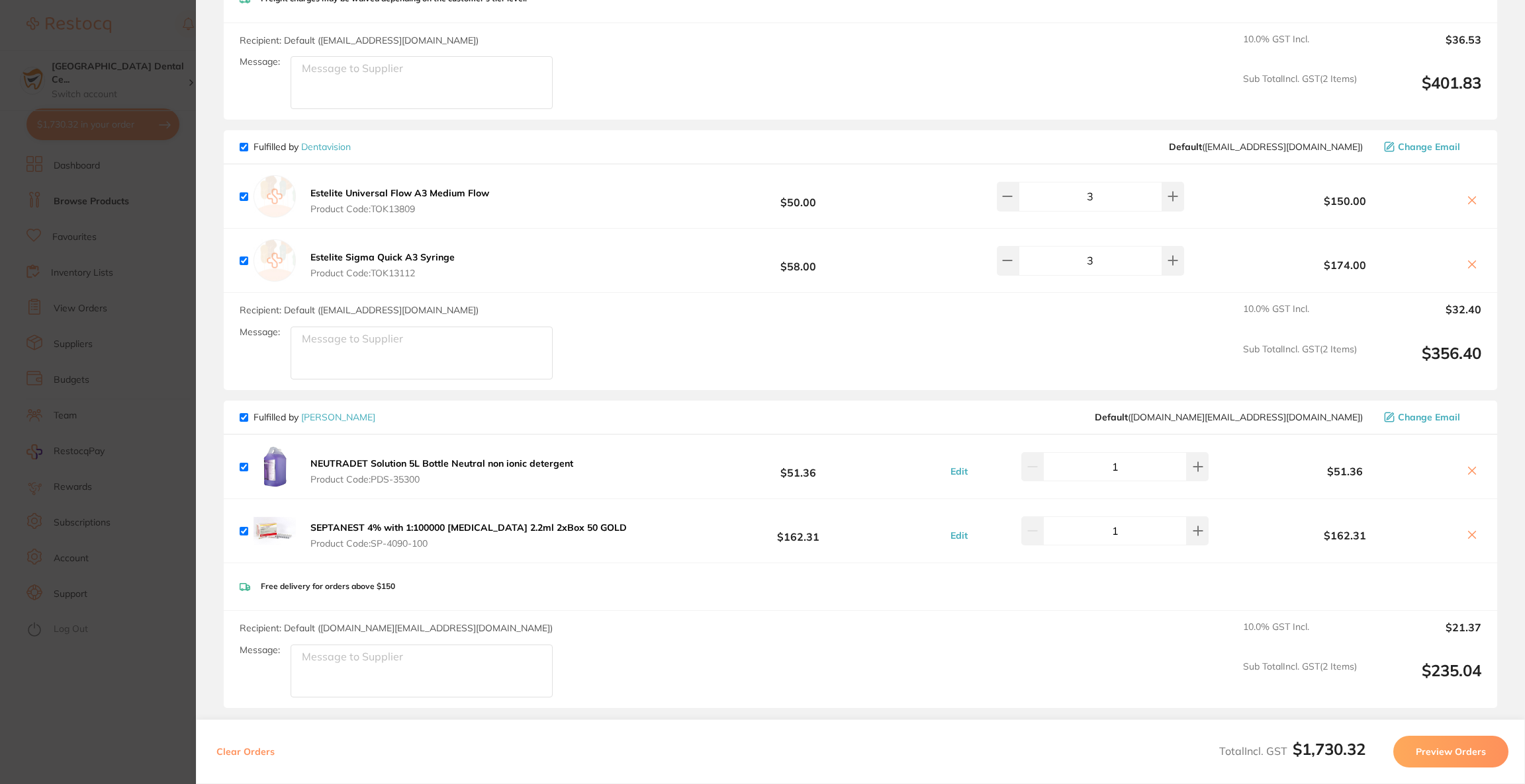
scroll to position [1389, 0]
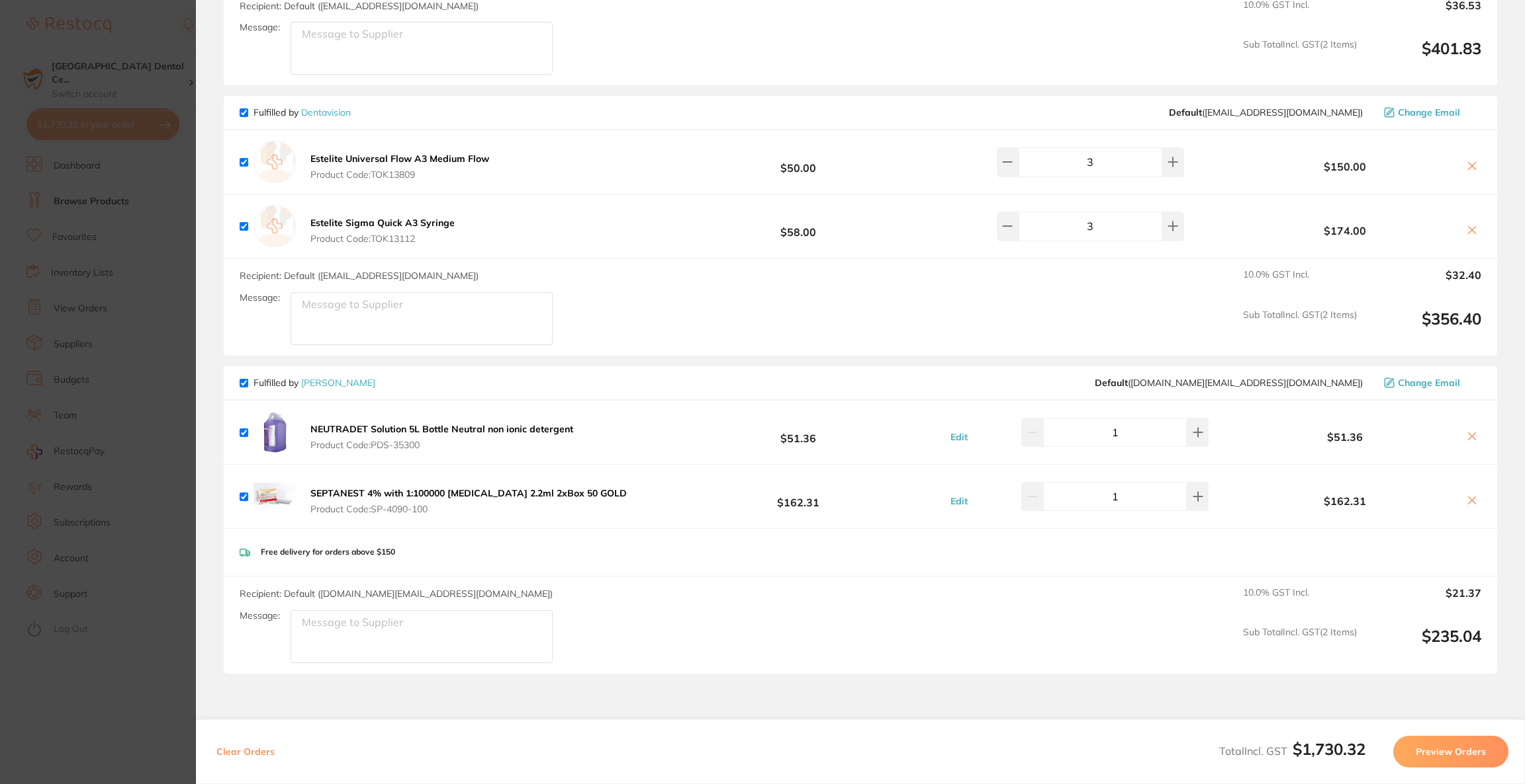
click at [1466, 433] on icon at bounding box center [1471, 436] width 11 height 11
checkbox input "false"
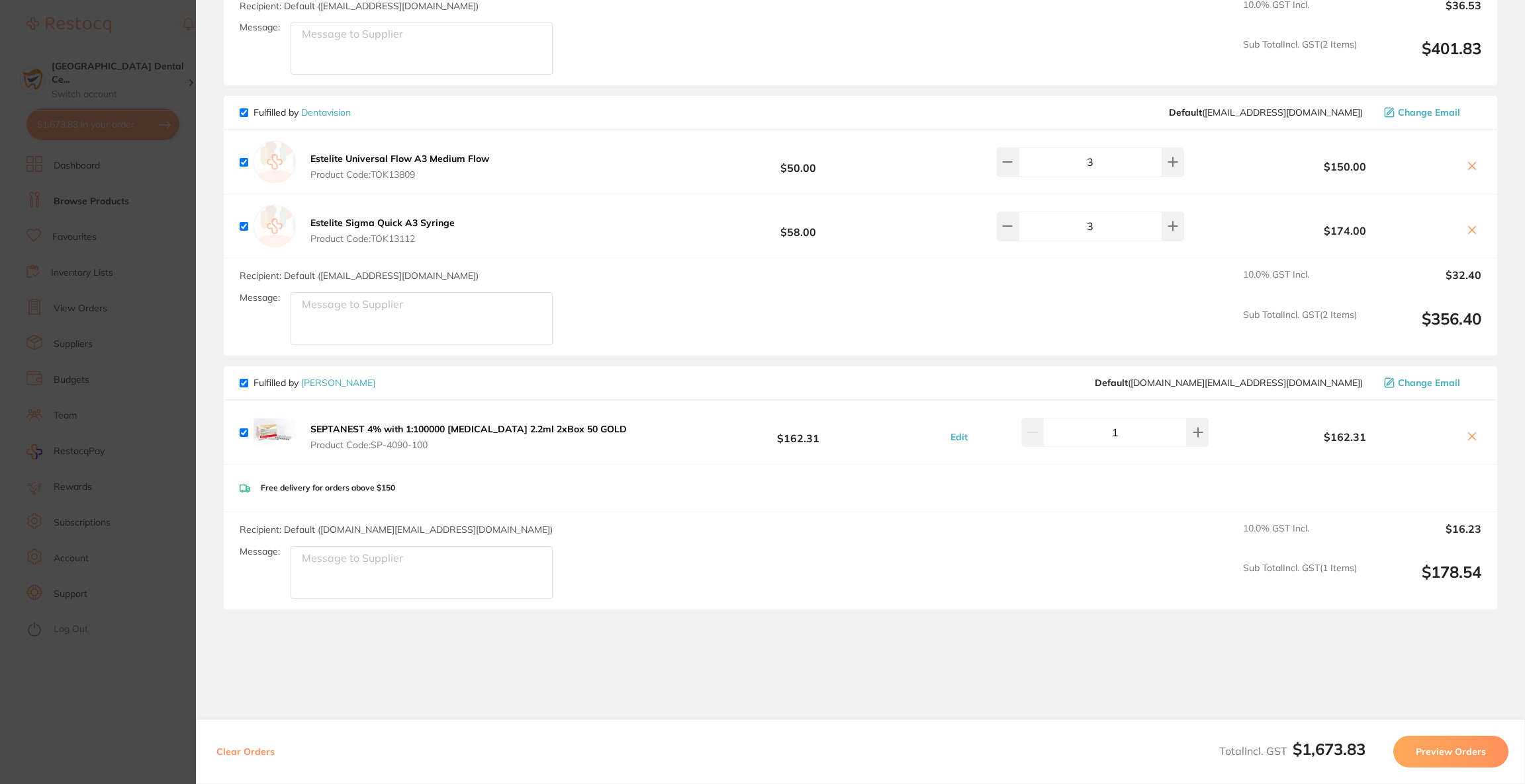
click at [58, 260] on section "Update RRP Set your pre negotiated price for this item. Item Agreed RRP (excl. …" at bounding box center [762, 392] width 1525 height 784
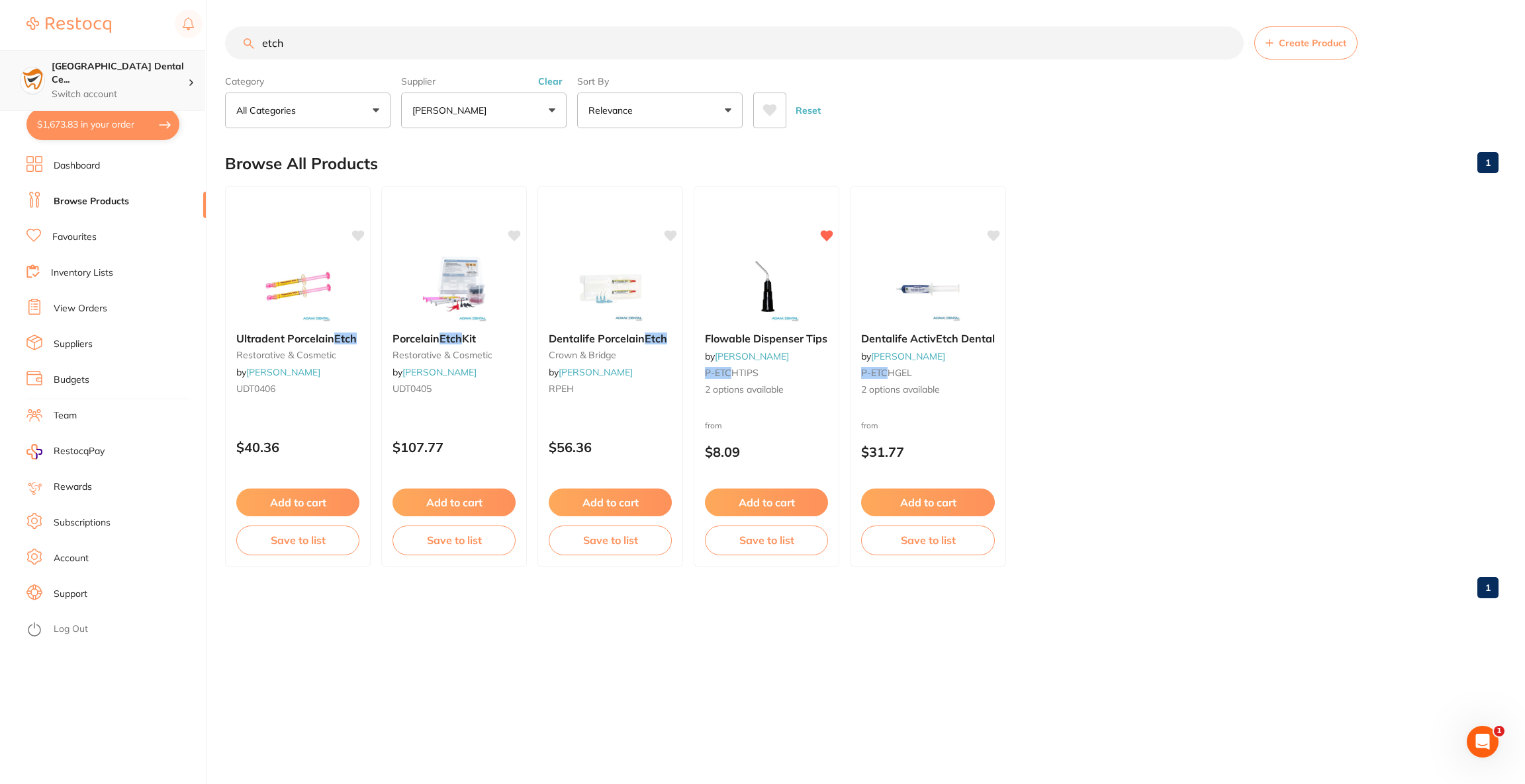
drag, startPoint x: 327, startPoint y: 43, endPoint x: 169, endPoint y: 58, distance: 158.7
click at [169, 58] on div "$1,673.83 [GEOGRAPHIC_DATA] Dental Ce... Switch account Riaz [MEDICAL_DATA] Exp…" at bounding box center [762, 392] width 1525 height 784
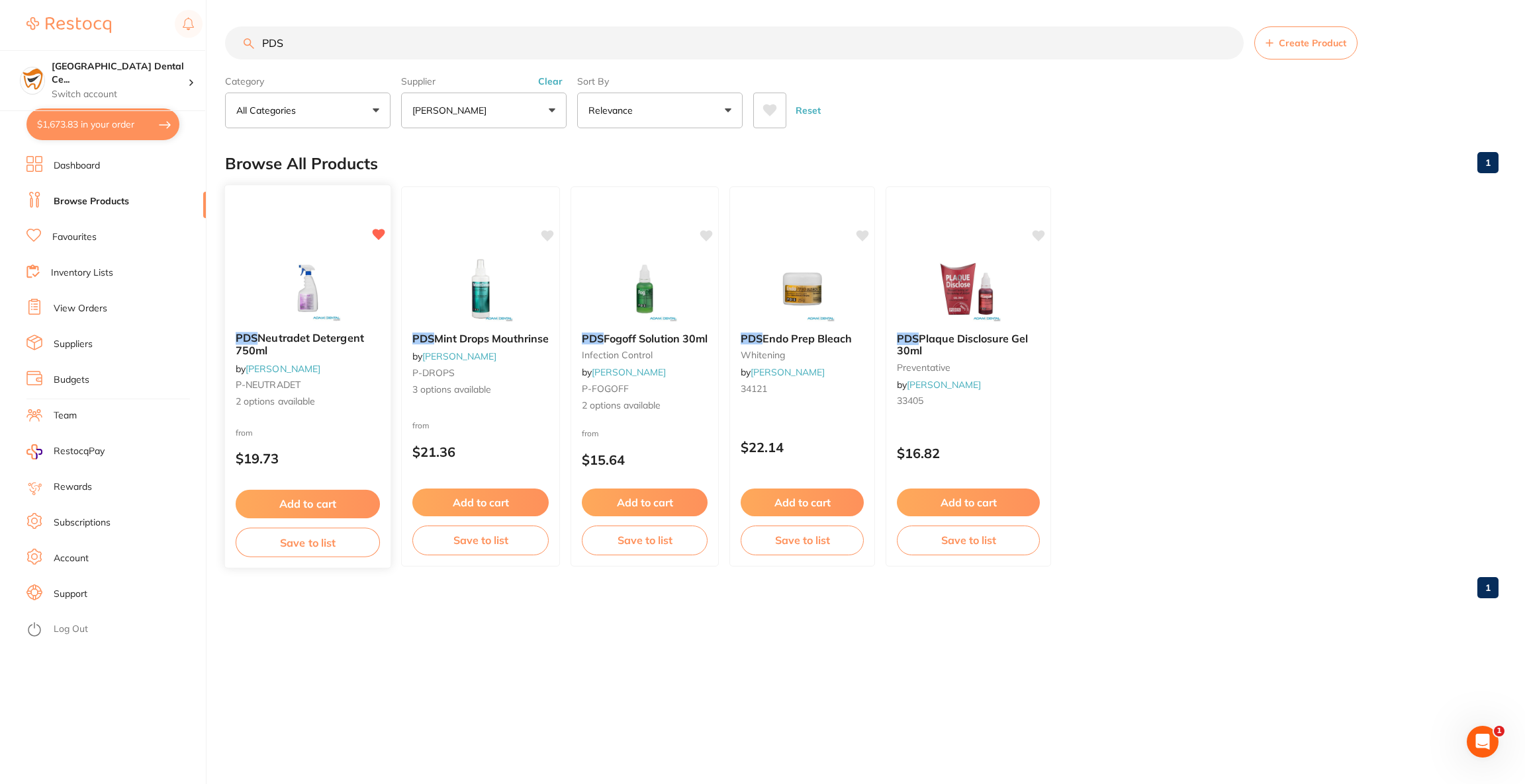
scroll to position [0, 0]
type input "PDS"
click at [323, 232] on div "PDS Neutradet Detergent 750ml by [PERSON_NAME] P-NEUTRADET 2 options available …" at bounding box center [308, 376] width 167 height 384
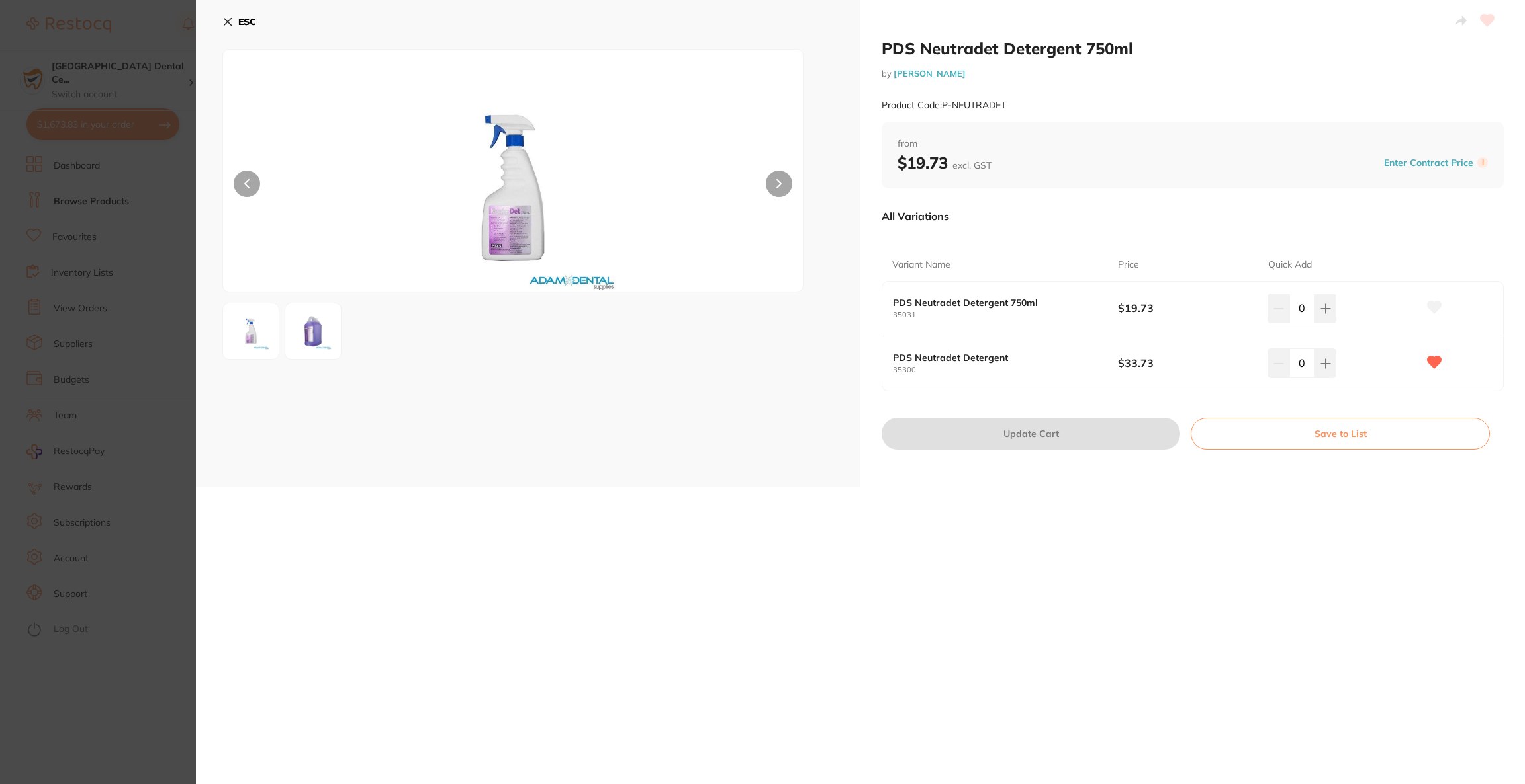
click at [65, 519] on section "PDS Neutradet Detergent 750ml by [PERSON_NAME] Product Code: P-NEUTRADET ESC PD…" at bounding box center [762, 392] width 1525 height 784
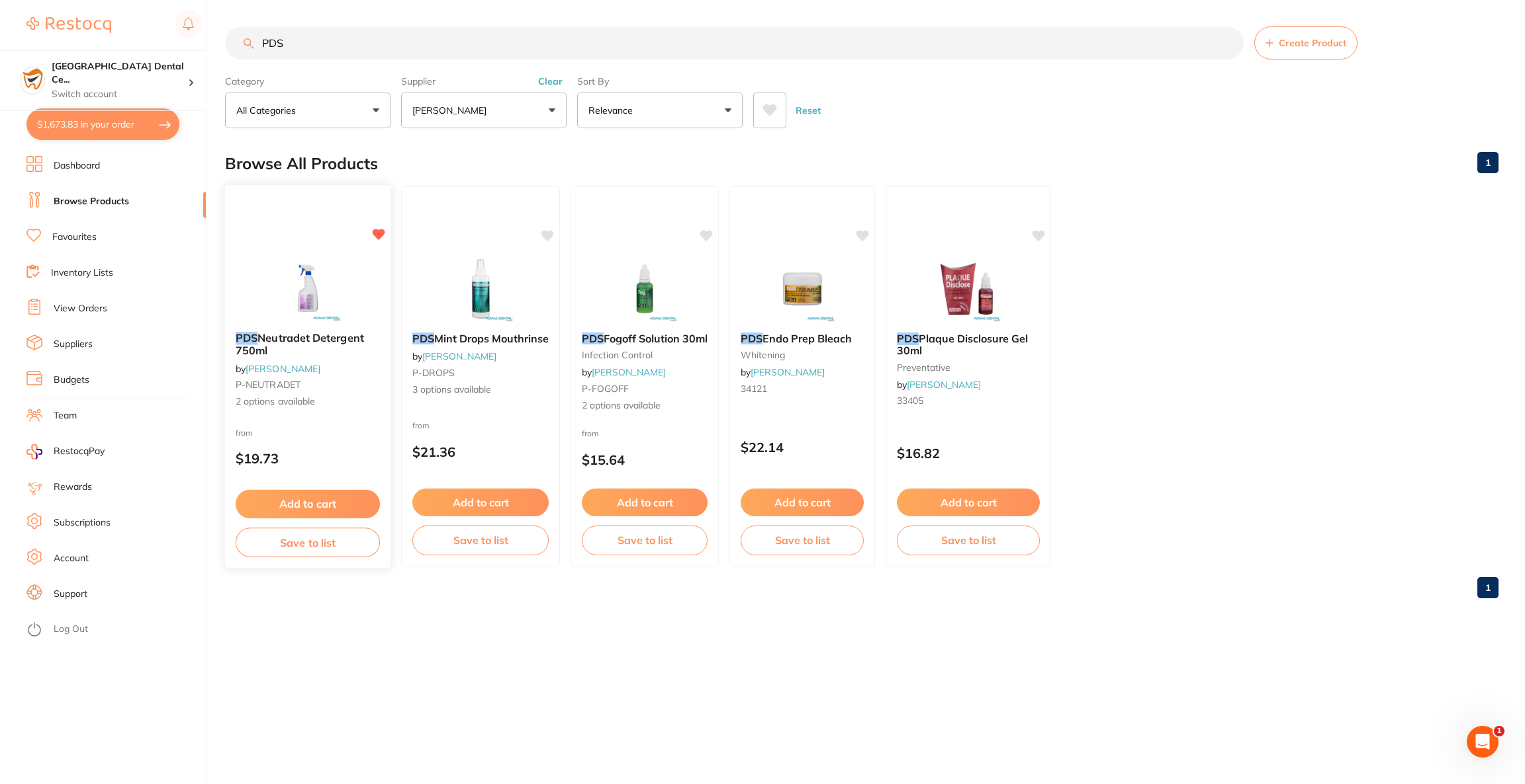
click at [297, 312] on img at bounding box center [307, 288] width 87 height 67
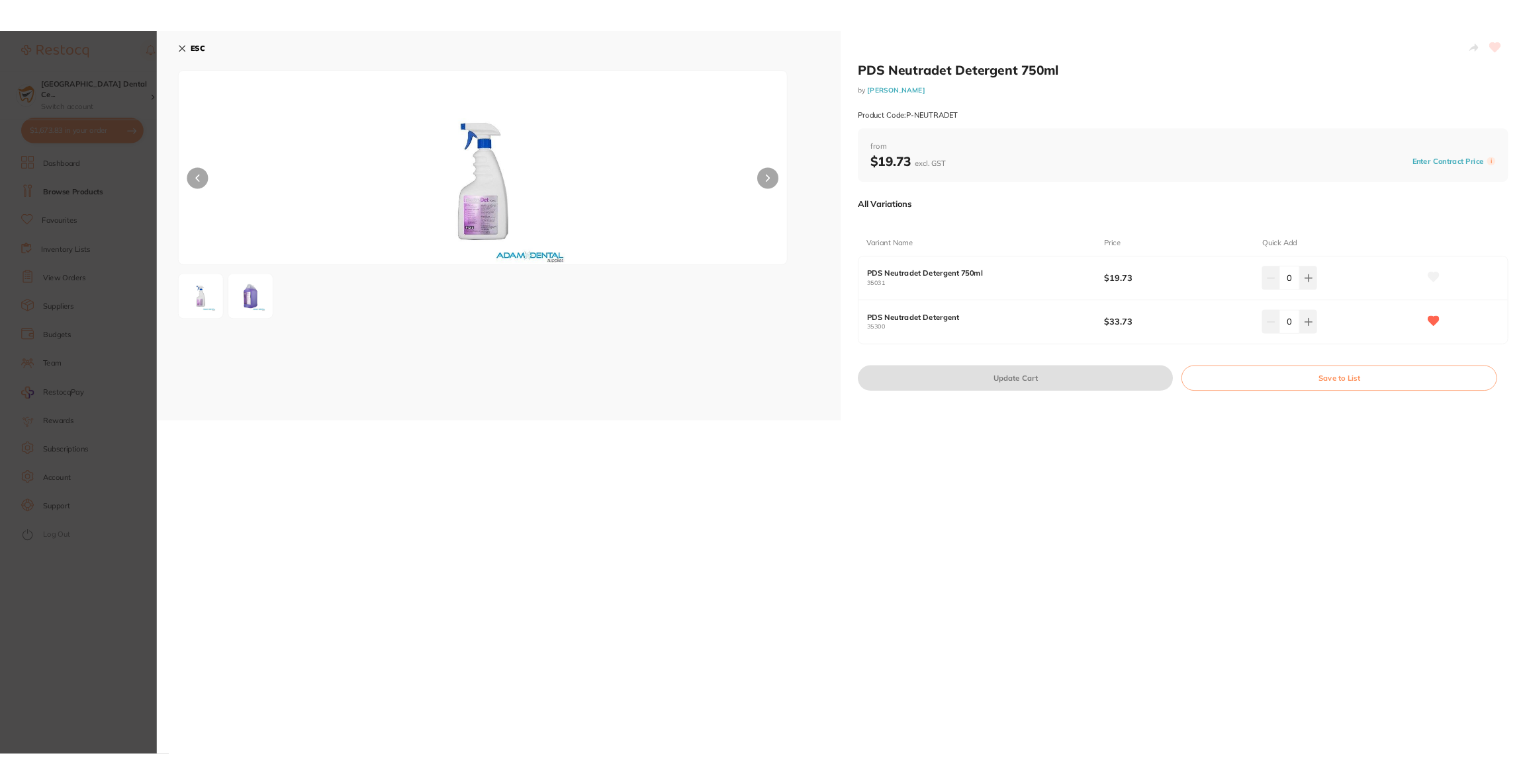
scroll to position [1382, 0]
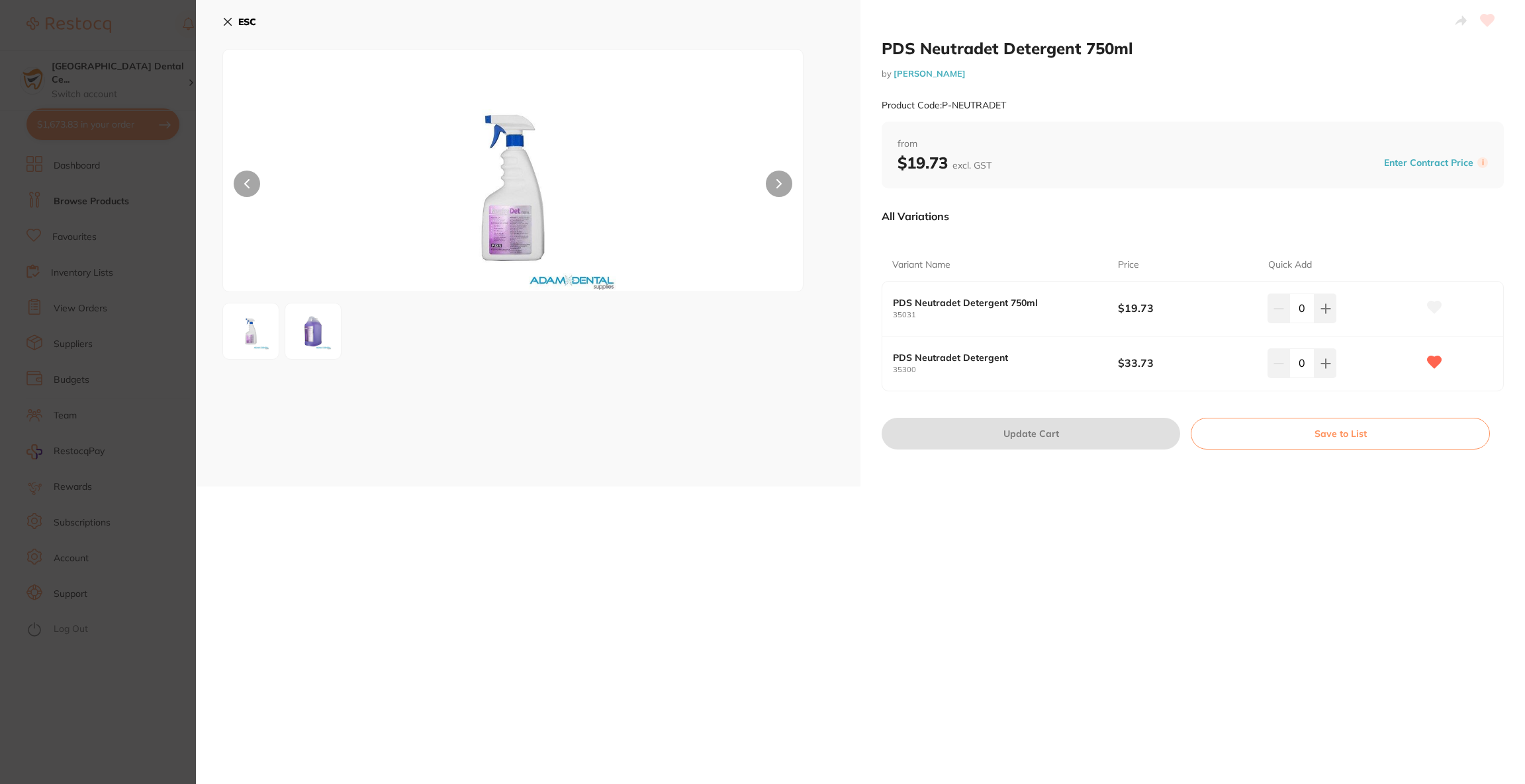
drag, startPoint x: 1483, startPoint y: 15, endPoint x: 668, endPoint y: 559, distance: 979.9
click at [669, 559] on div "PDS Neutradet Detergent 750ml by [PERSON_NAME] Product Code: P-NEUTRADET ESC PD…" at bounding box center [860, 392] width 1329 height 784
drag, startPoint x: 1323, startPoint y: 360, endPoint x: 1317, endPoint y: 364, distance: 7.2
click at [1323, 314] on icon at bounding box center [1325, 308] width 11 height 11
type input "1"
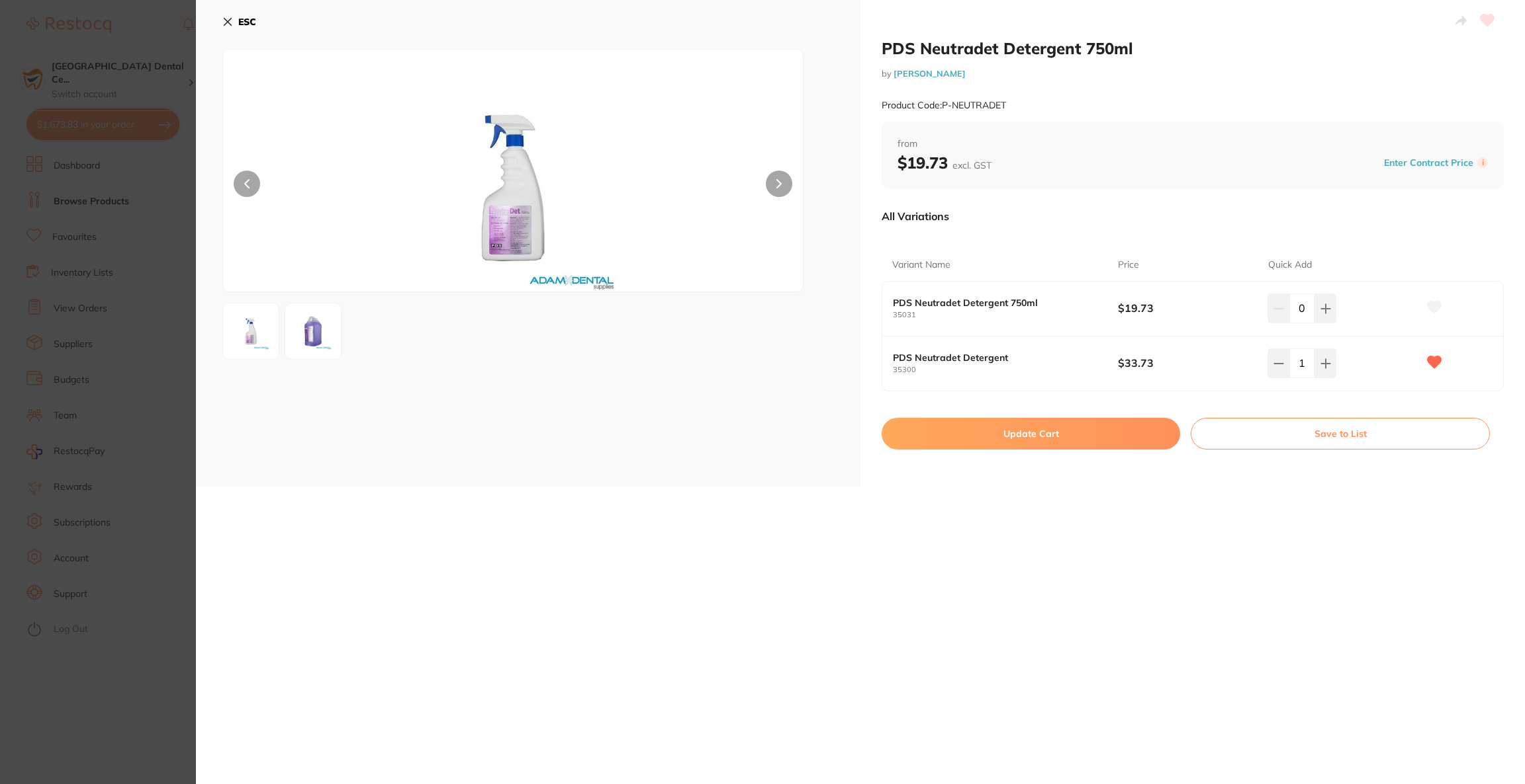
click at [1082, 441] on button "Update Cart" at bounding box center [1030, 434] width 299 height 32
checkbox input "true"
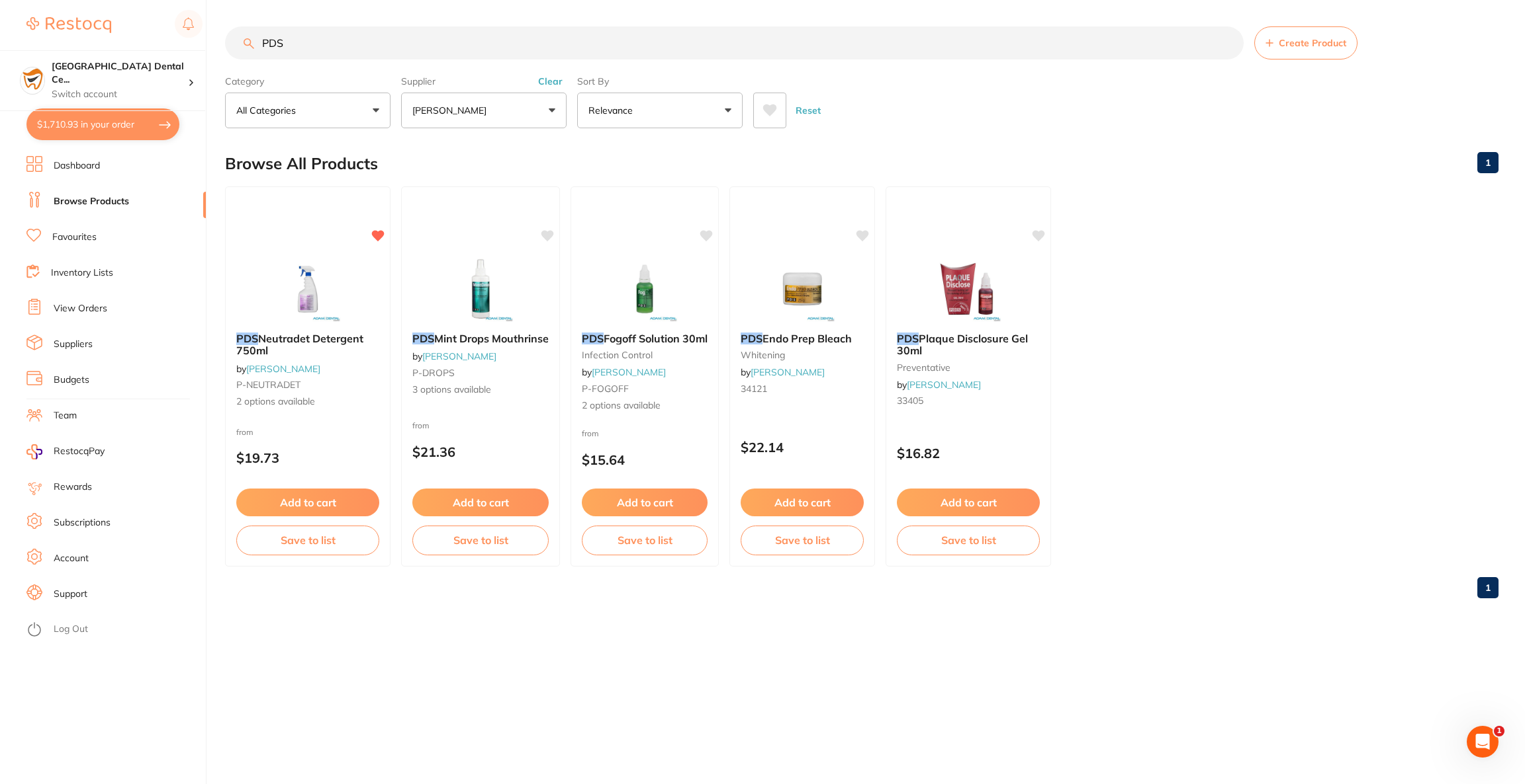
scroll to position [1447, 0]
click at [112, 122] on button "$1,710.93 in your order" at bounding box center [104, 124] width 153 height 32
checkbox input "true"
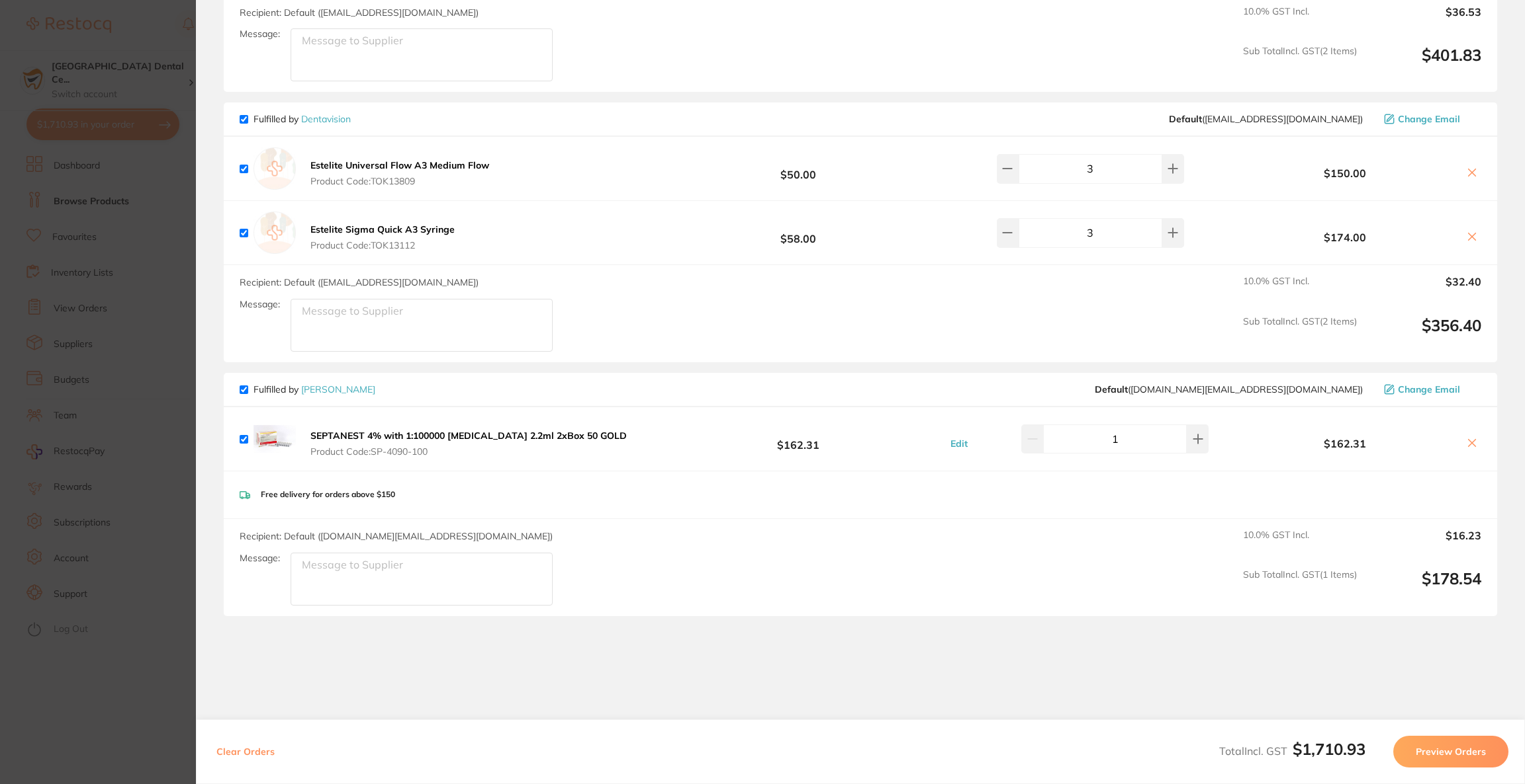
click at [66, 50] on section "Update RRP Set your pre negotiated price for this item. Item Agreed RRP (excl. …" at bounding box center [762, 392] width 1525 height 784
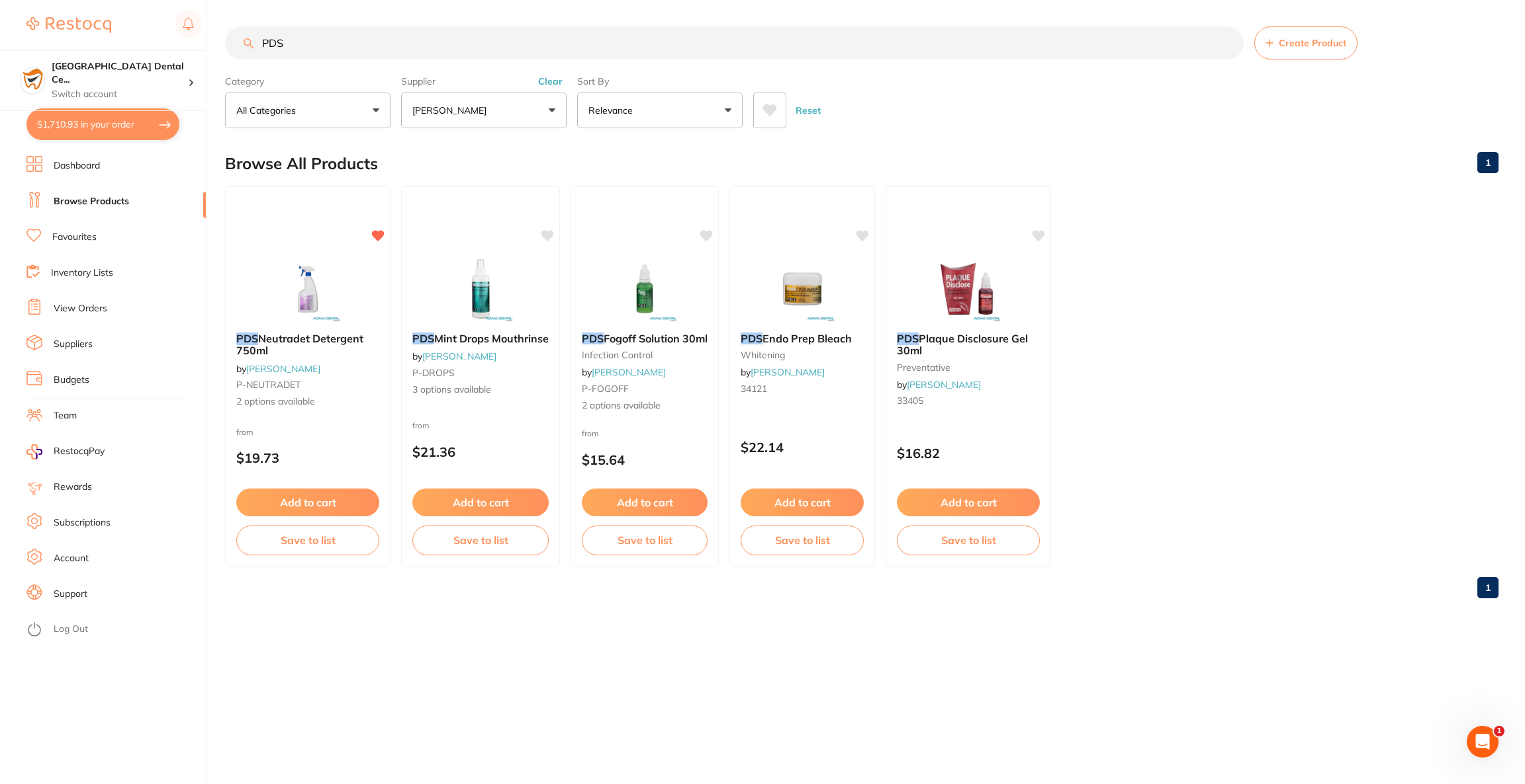
drag, startPoint x: 316, startPoint y: 39, endPoint x: 146, endPoint y: 42, distance: 170.0
click at [146, 42] on div "$1,710.93 [GEOGRAPHIC_DATA] Dental Ce... Switch account Riaz [MEDICAL_DATA] Exp…" at bounding box center [762, 392] width 1525 height 784
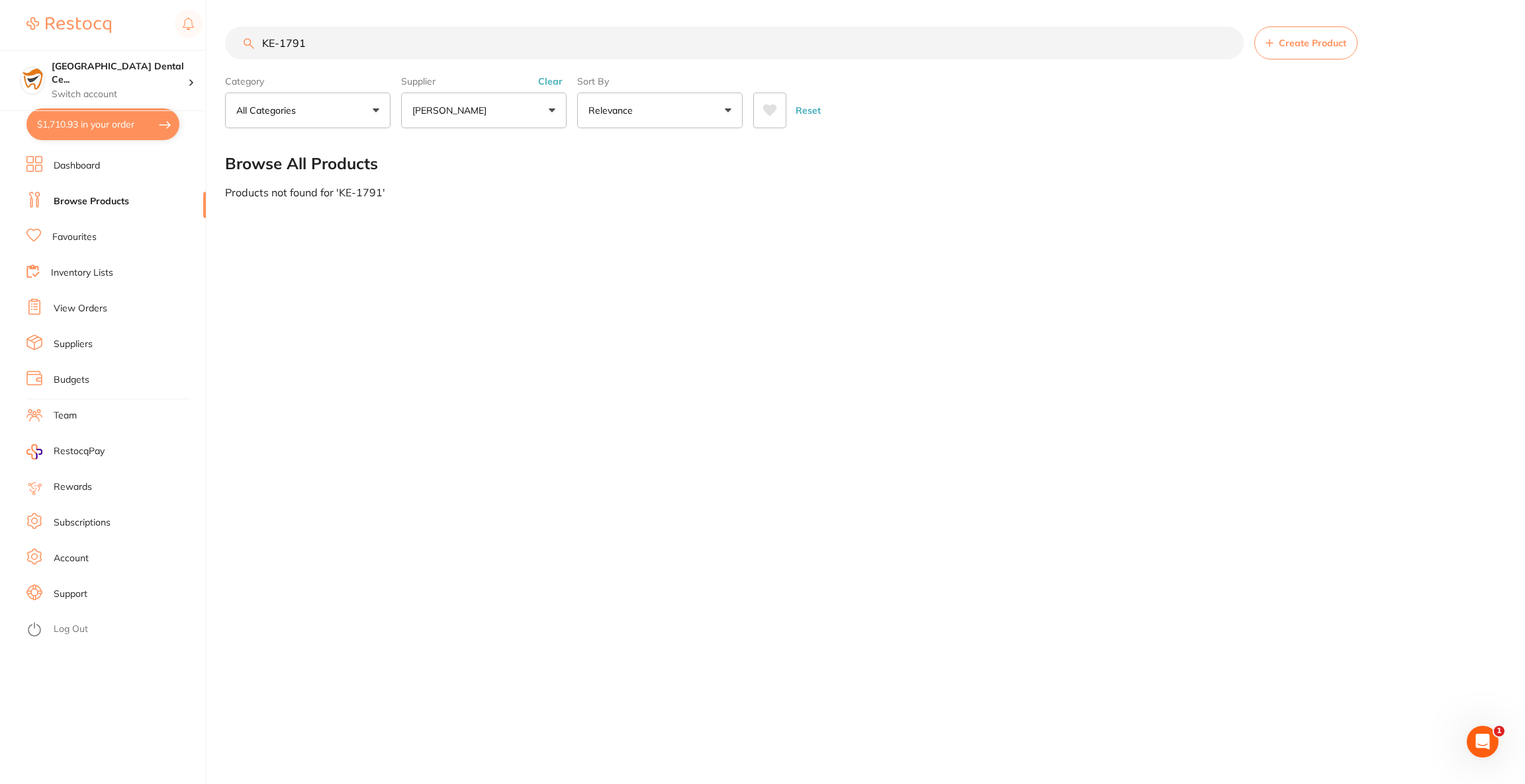
scroll to position [0, 0]
click at [487, 123] on button "[PERSON_NAME]" at bounding box center [484, 110] width 165 height 36
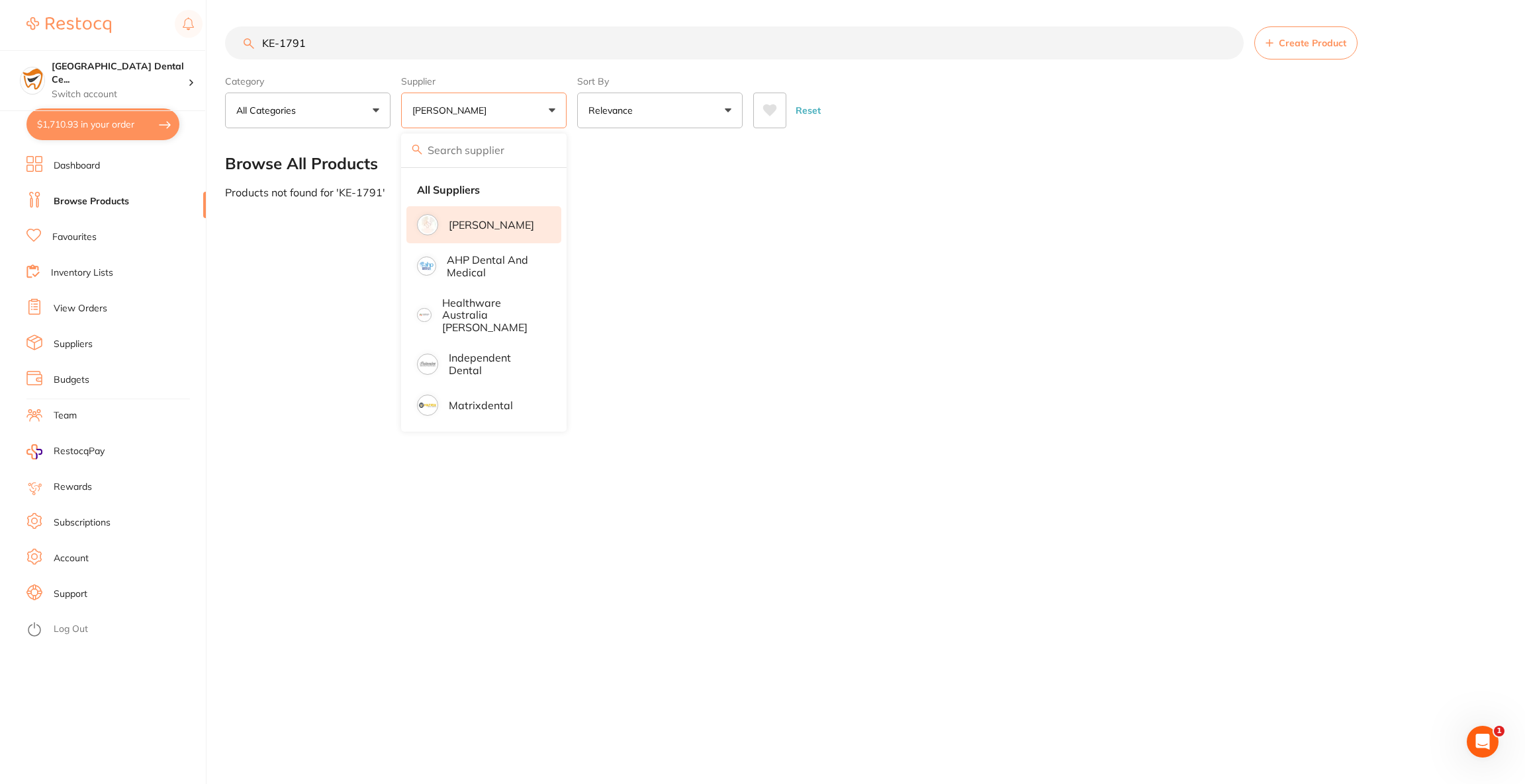
click at [508, 228] on p "[PERSON_NAME]" at bounding box center [492, 225] width 86 height 12
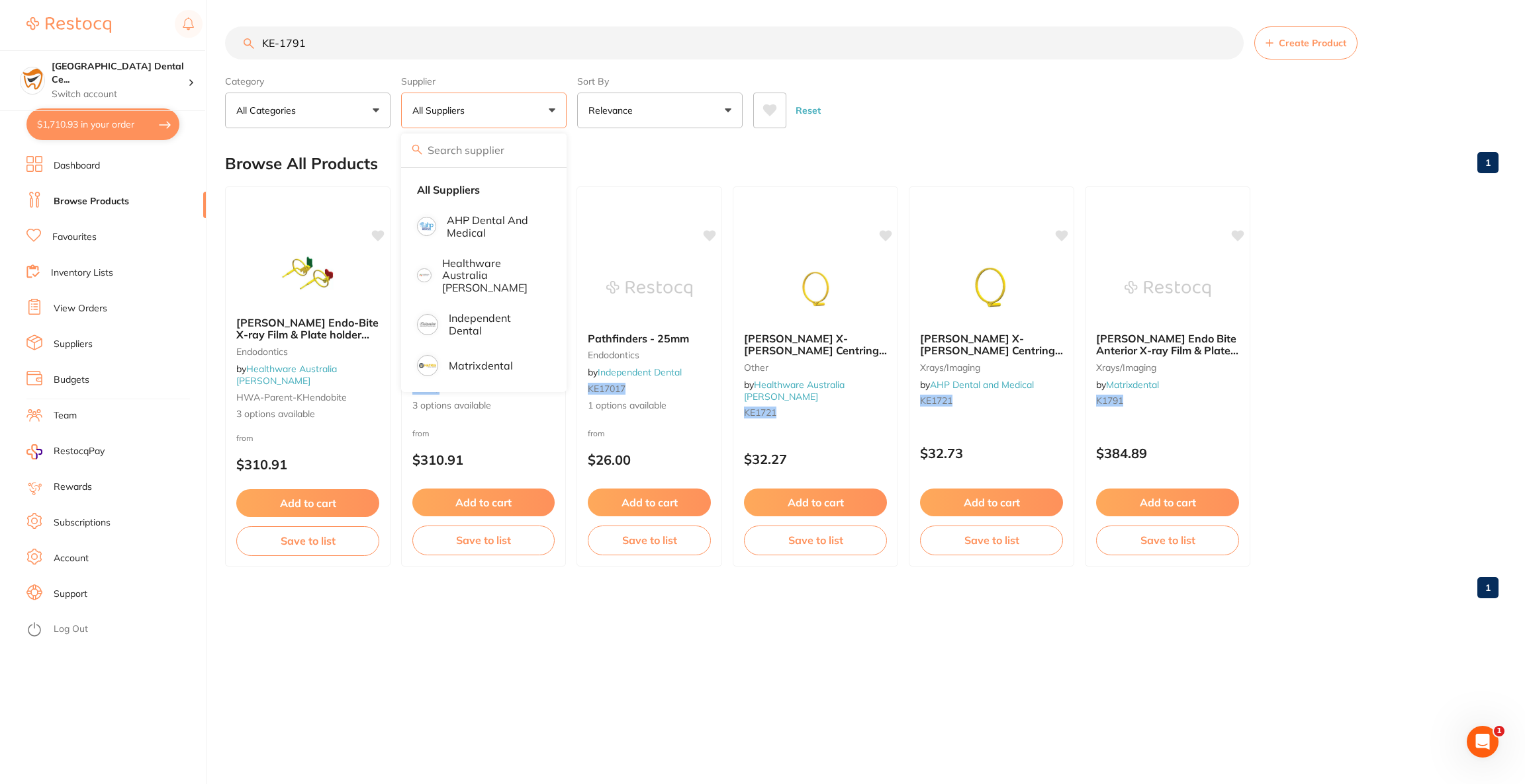
click at [279, 44] on input "KE-1791" at bounding box center [734, 43] width 1018 height 33
type input "KE1791"
click at [529, 128] on button "All Suppliers" at bounding box center [484, 110] width 165 height 36
drag, startPoint x: 374, startPoint y: 38, endPoint x: 200, endPoint y: 40, distance: 174.0
click at [200, 40] on div "$1,710.93 [GEOGRAPHIC_DATA] Dental Ce... Switch account Riaz [MEDICAL_DATA] Exp…" at bounding box center [762, 392] width 1525 height 784
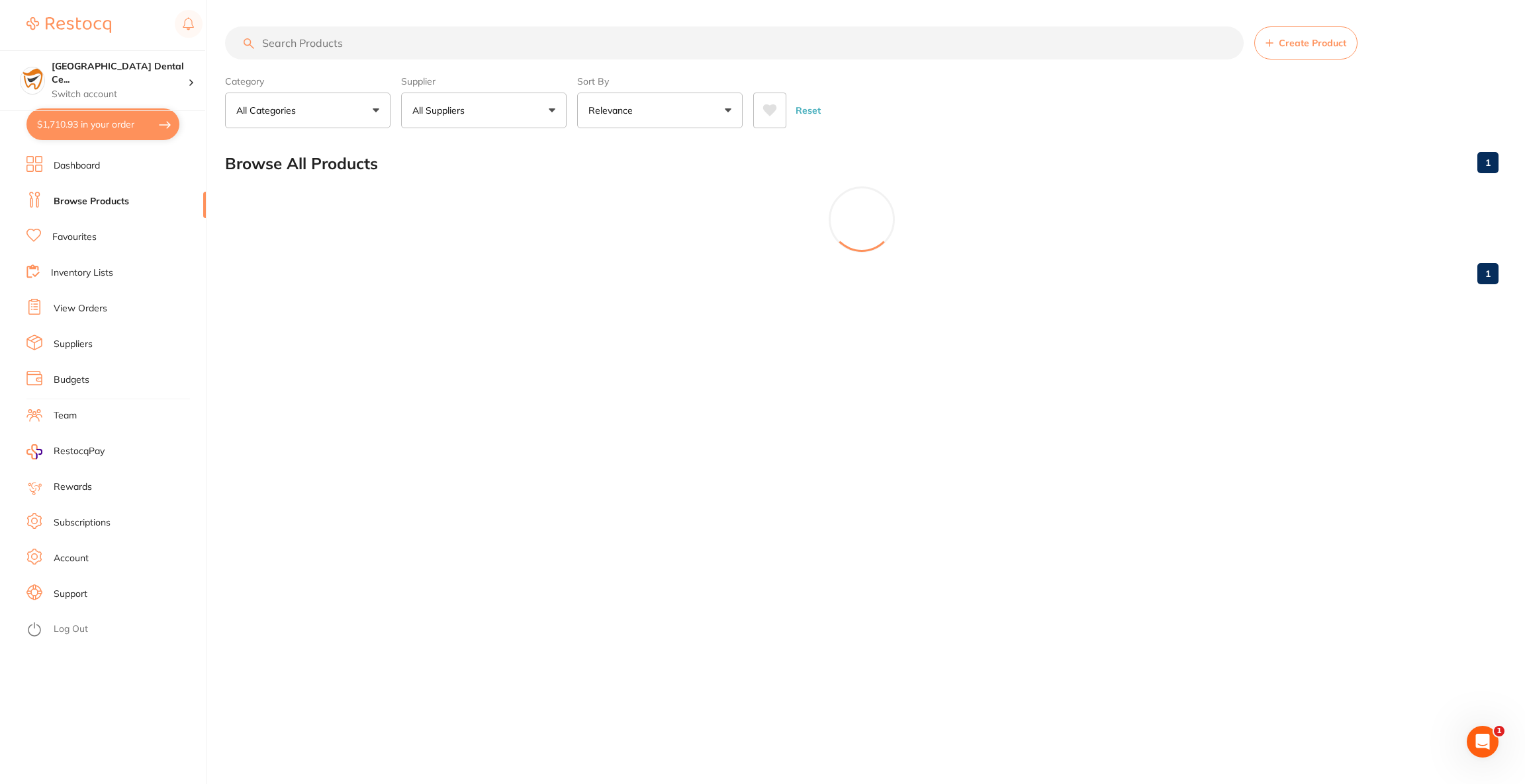
click at [486, 123] on button "All Suppliers" at bounding box center [484, 110] width 165 height 36
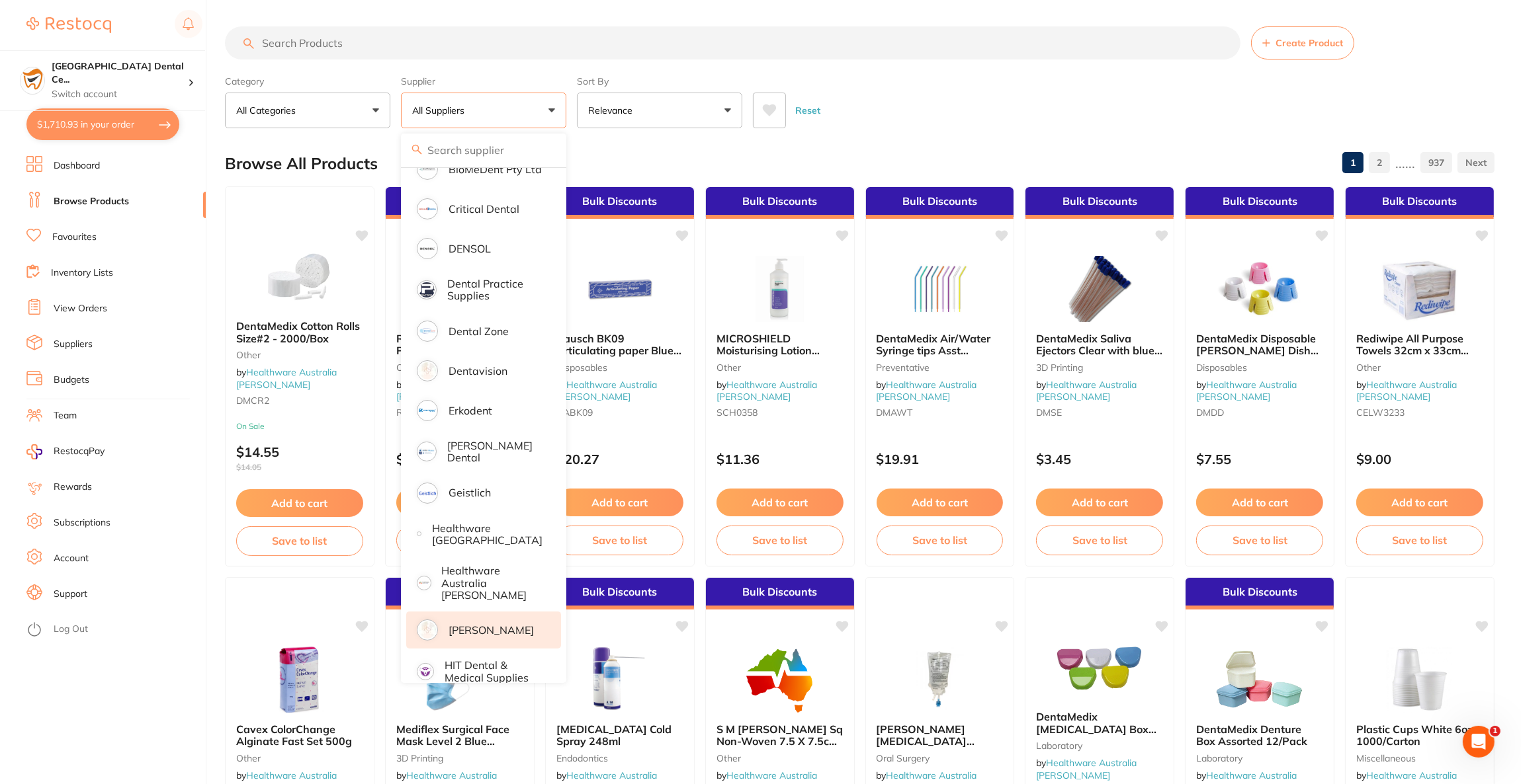
click at [487, 624] on p "[PERSON_NAME]" at bounding box center [492, 630] width 86 height 12
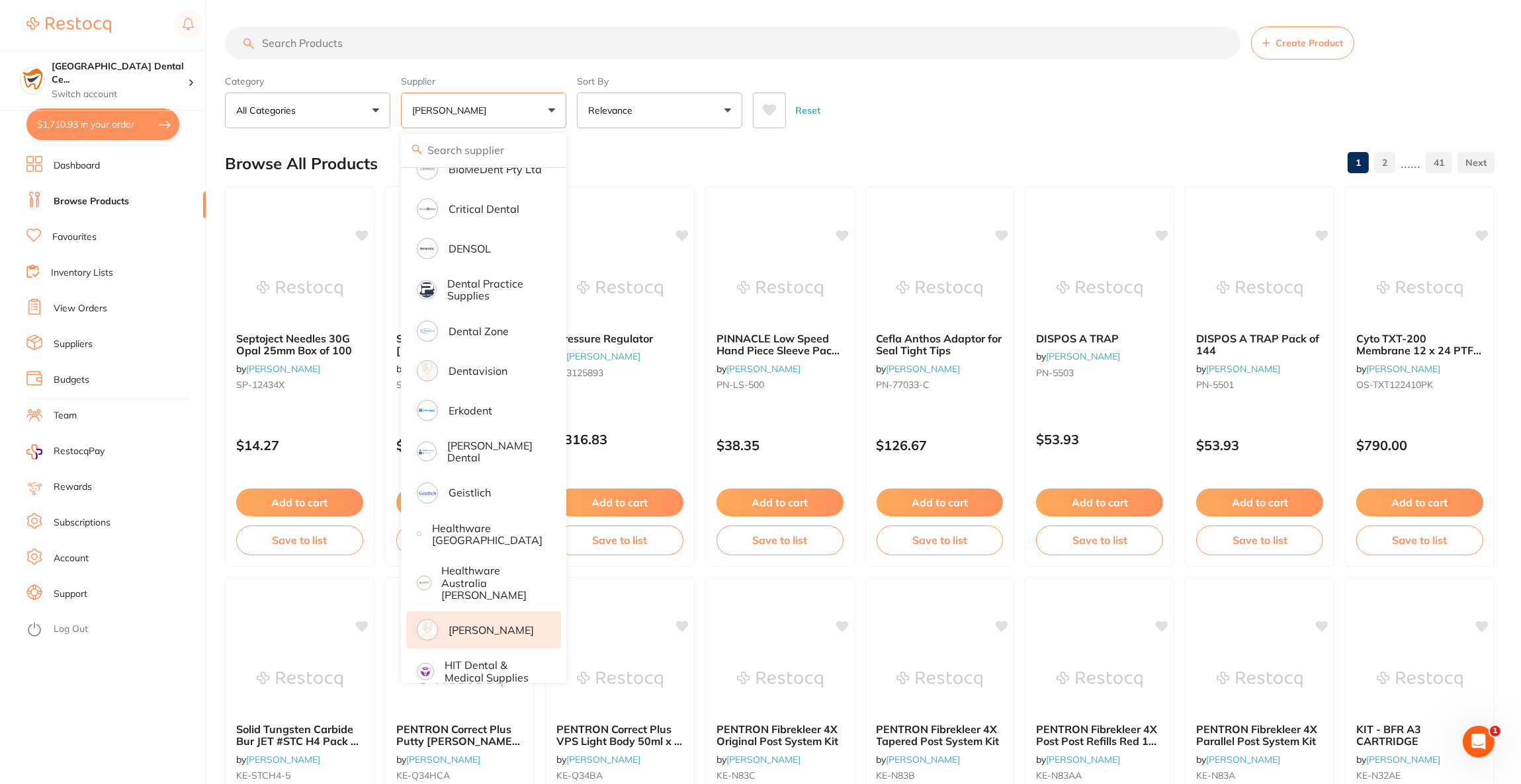
click at [323, 42] on input "search" at bounding box center [733, 43] width 1015 height 33
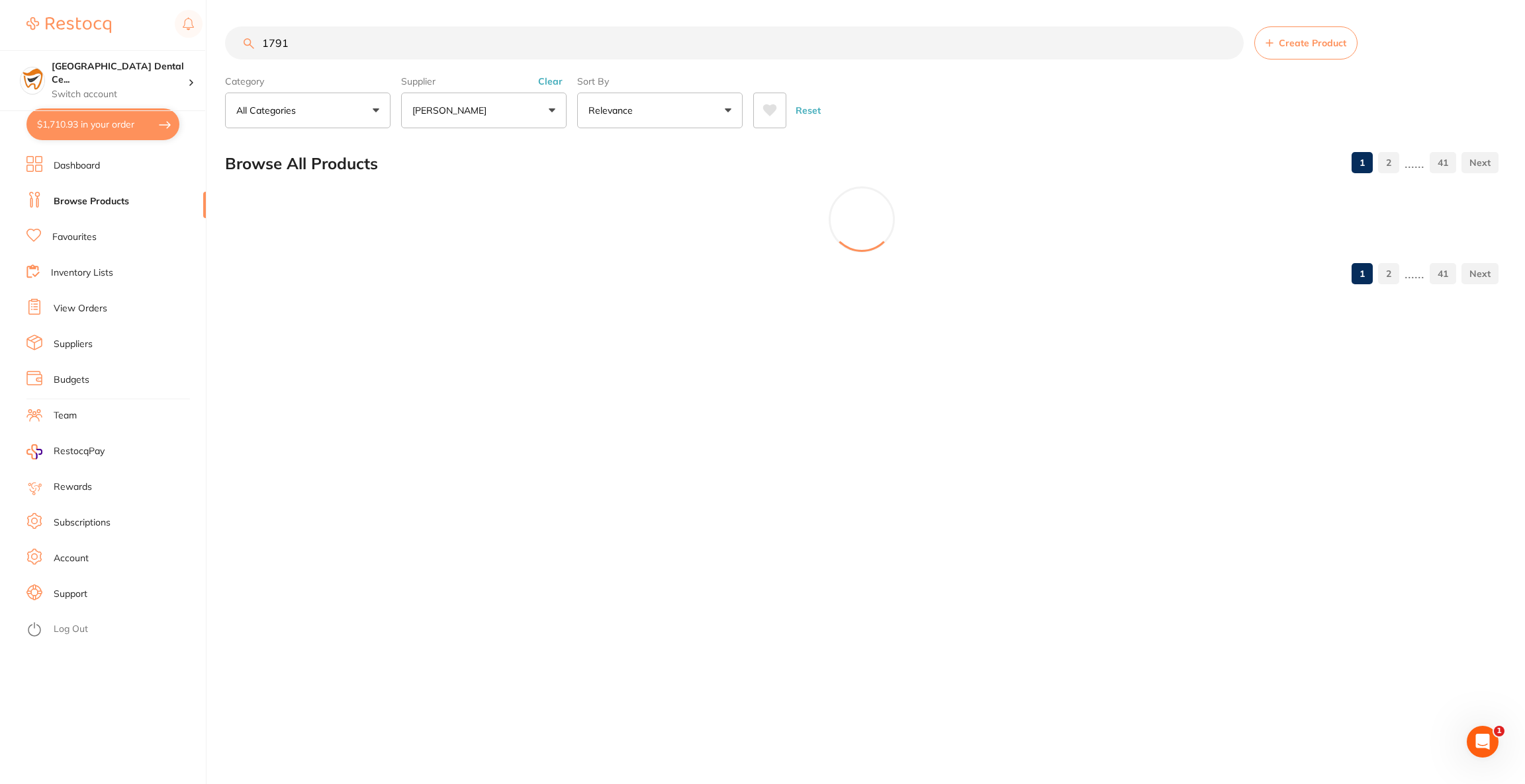
scroll to position [178, 0]
click at [260, 43] on input "1791" at bounding box center [734, 43] width 1018 height 33
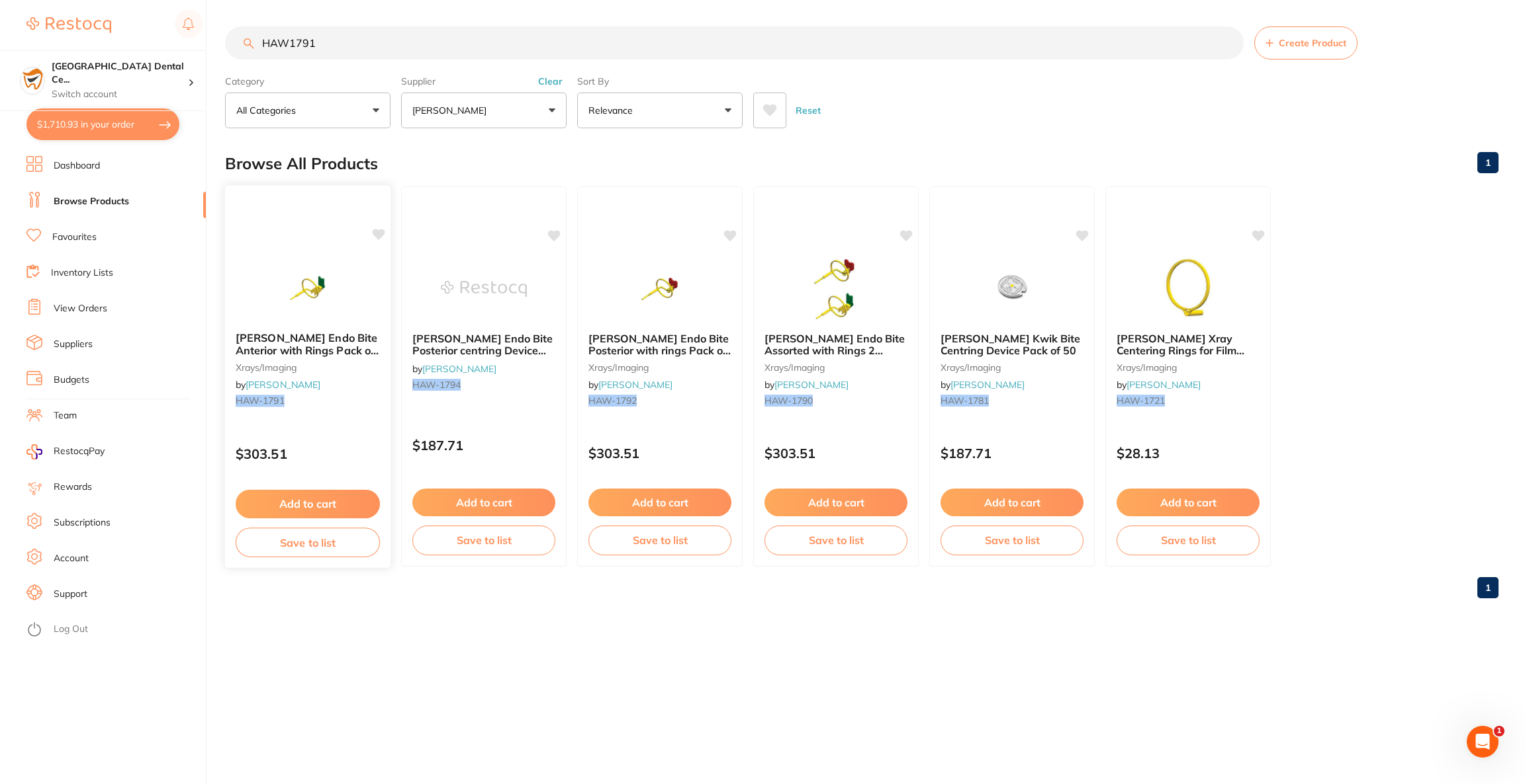
scroll to position [0, 0]
type input "HAW1791"
click at [313, 253] on div "[PERSON_NAME] Endo Bite Anterior with Rings Pack of 4 xrays/imaging by [PERSON_…" at bounding box center [308, 376] width 167 height 384
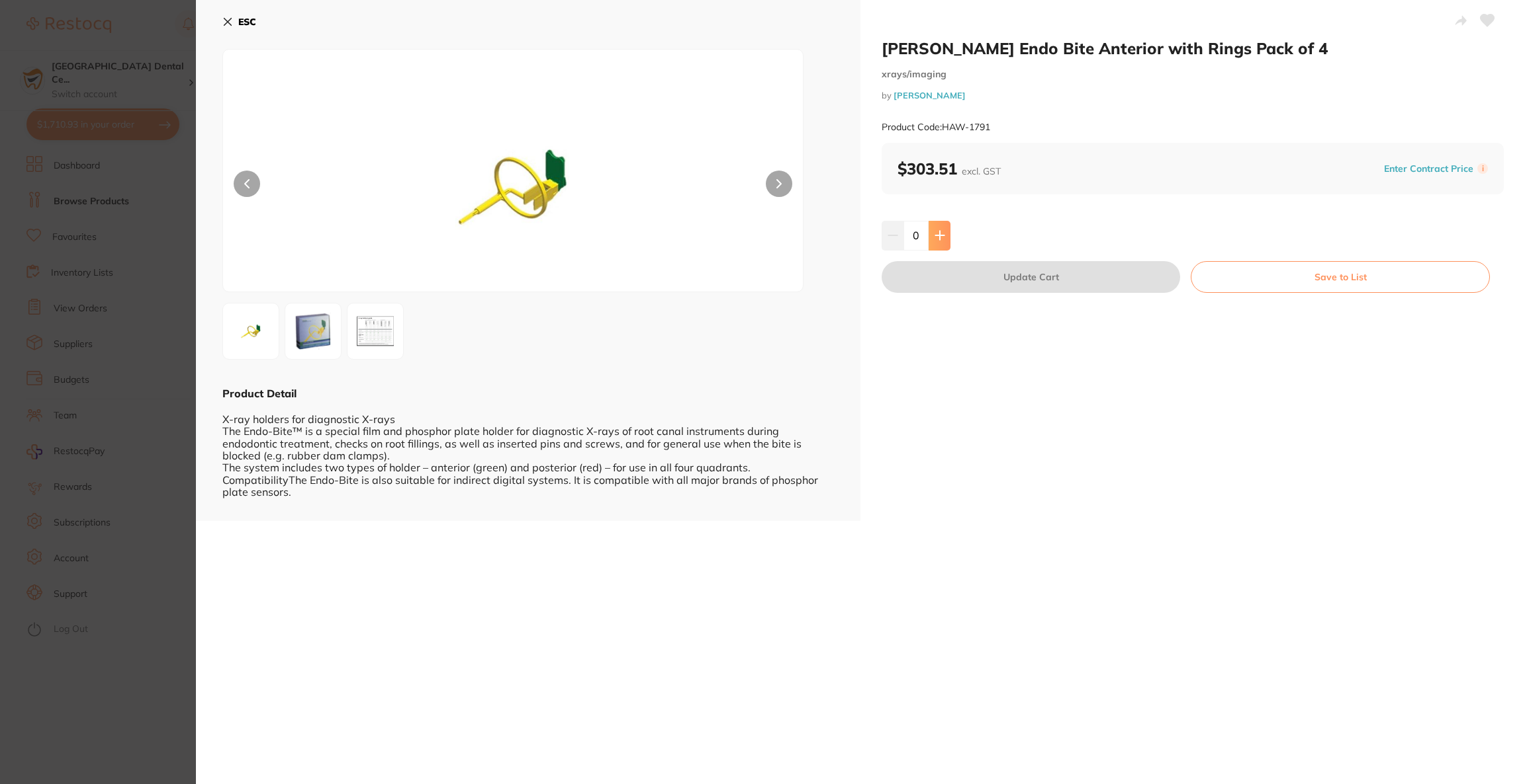
click at [937, 233] on icon at bounding box center [940, 235] width 11 height 11
type input "1"
click at [935, 284] on button "Update Cart" at bounding box center [1030, 278] width 299 height 32
checkbox input "false"
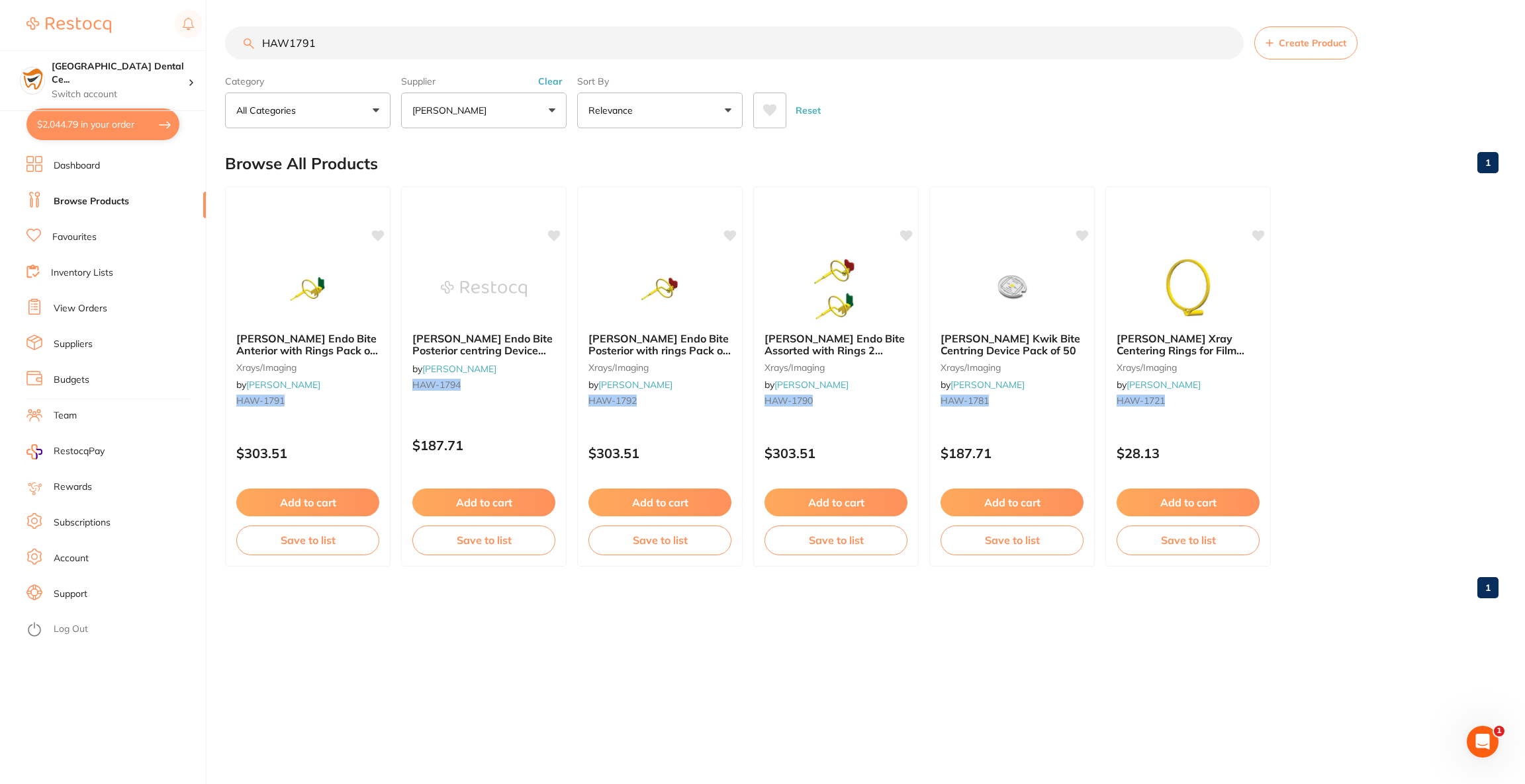
drag, startPoint x: 289, startPoint y: 42, endPoint x: 242, endPoint y: 48, distance: 47.4
click at [242, 48] on input "HAW1791" at bounding box center [734, 43] width 1018 height 33
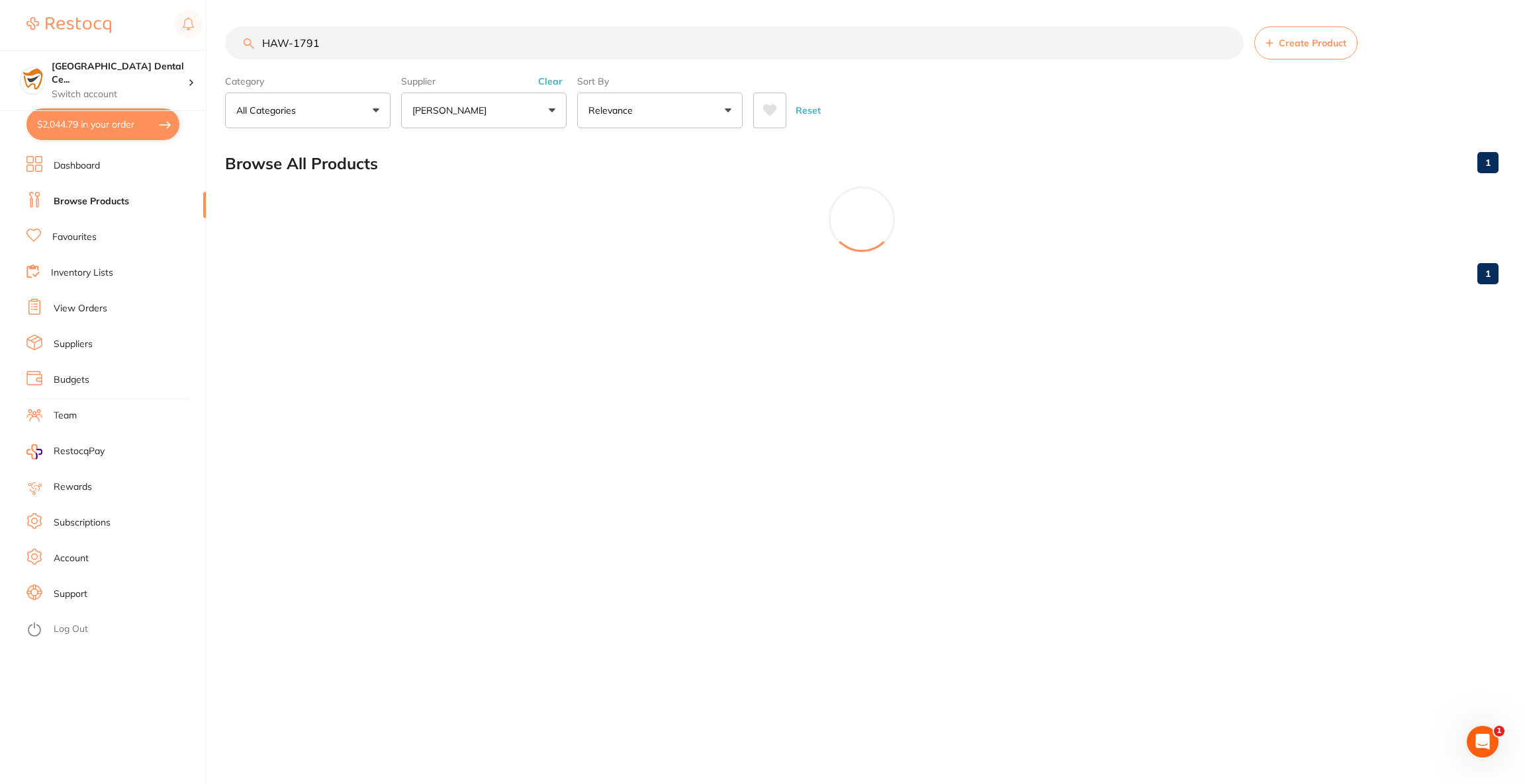
click at [404, 51] on input "HAW-1791" at bounding box center [734, 43] width 1018 height 33
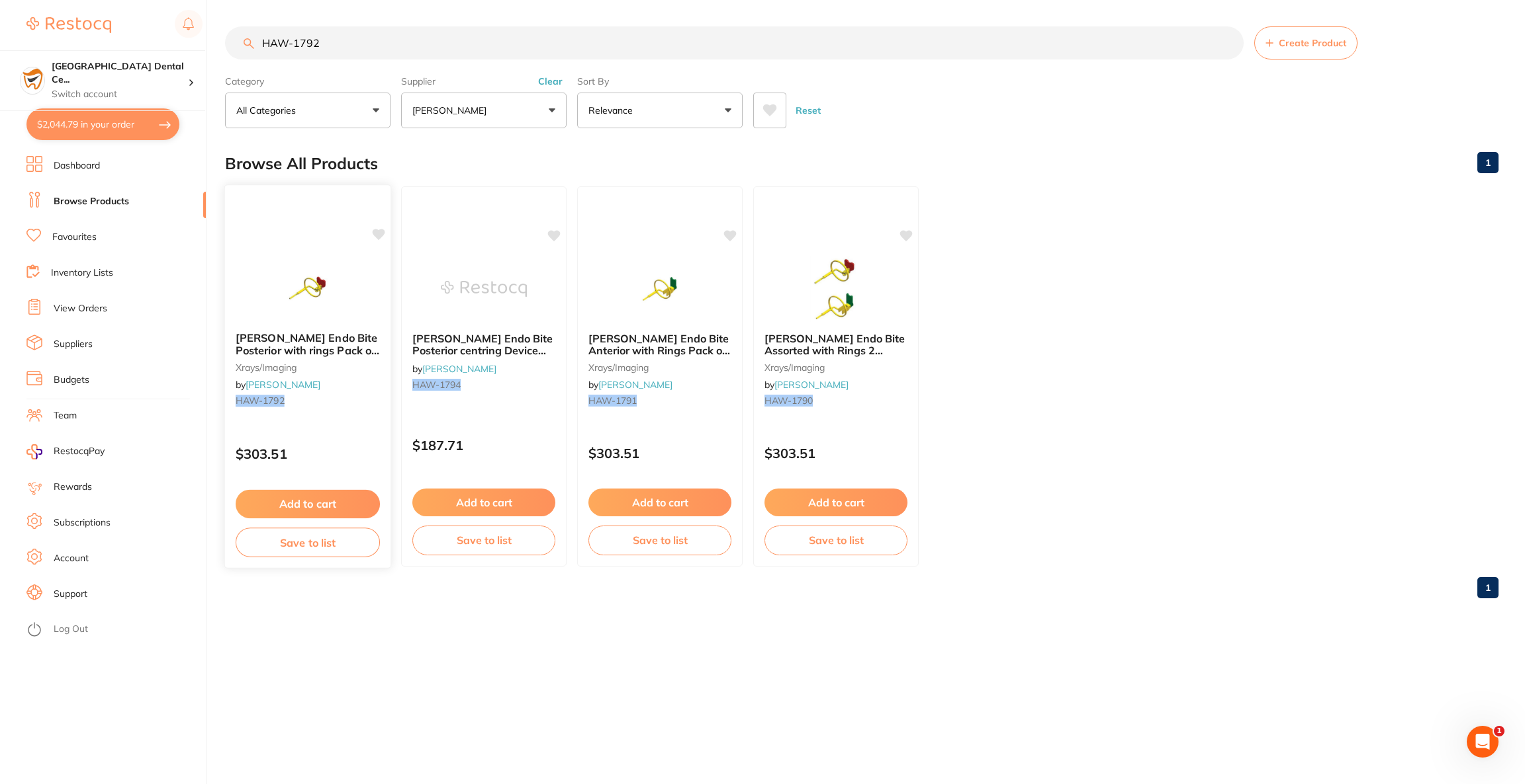
type input "HAW-1792"
click at [325, 254] on div "[PERSON_NAME] Endo Bite Posterior with rings Pack of 4 xrays/imaging by [PERSON…" at bounding box center [308, 376] width 167 height 384
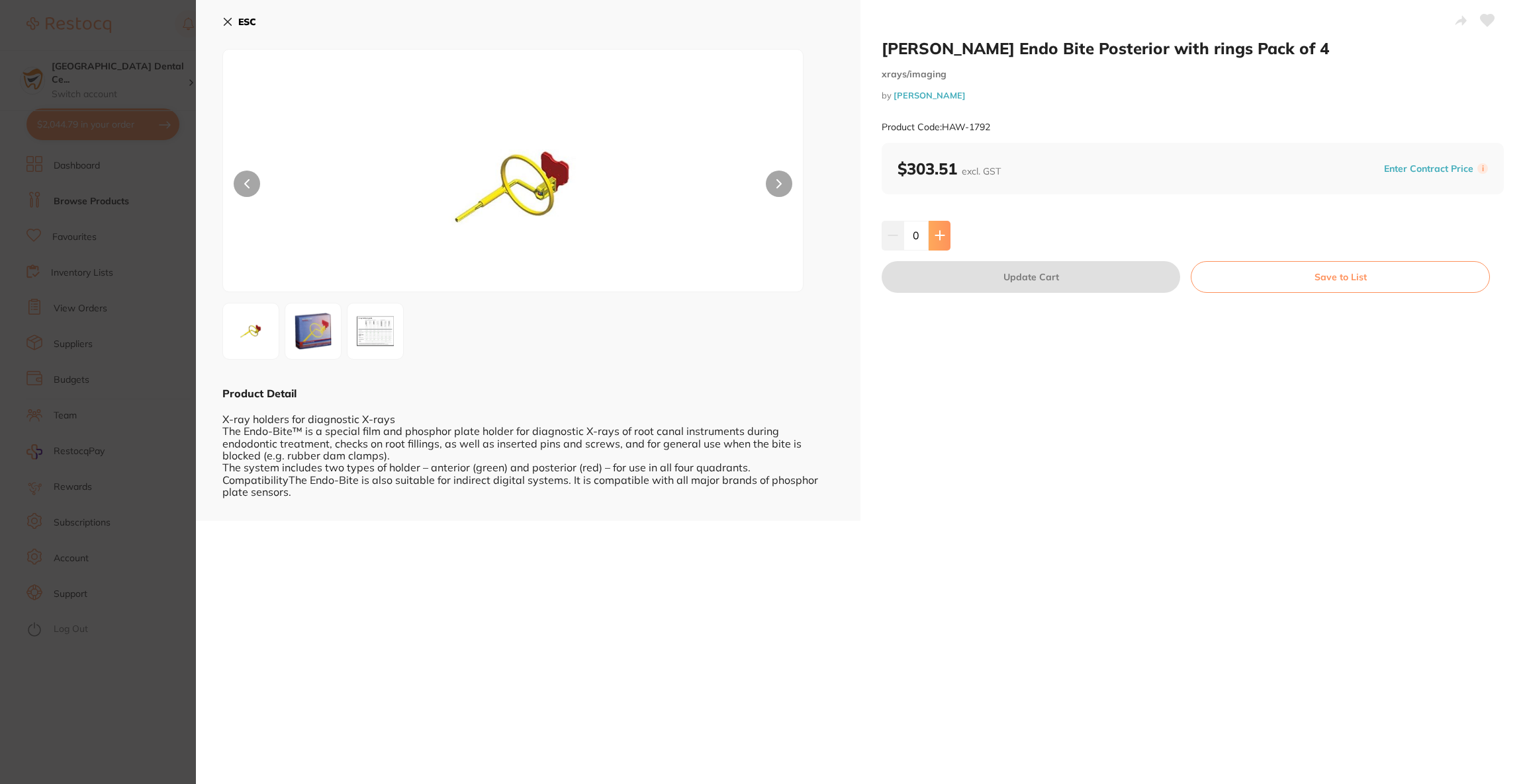
click at [935, 234] on icon at bounding box center [940, 235] width 11 height 11
type input "1"
click at [945, 274] on button "Update Cart" at bounding box center [1030, 278] width 299 height 32
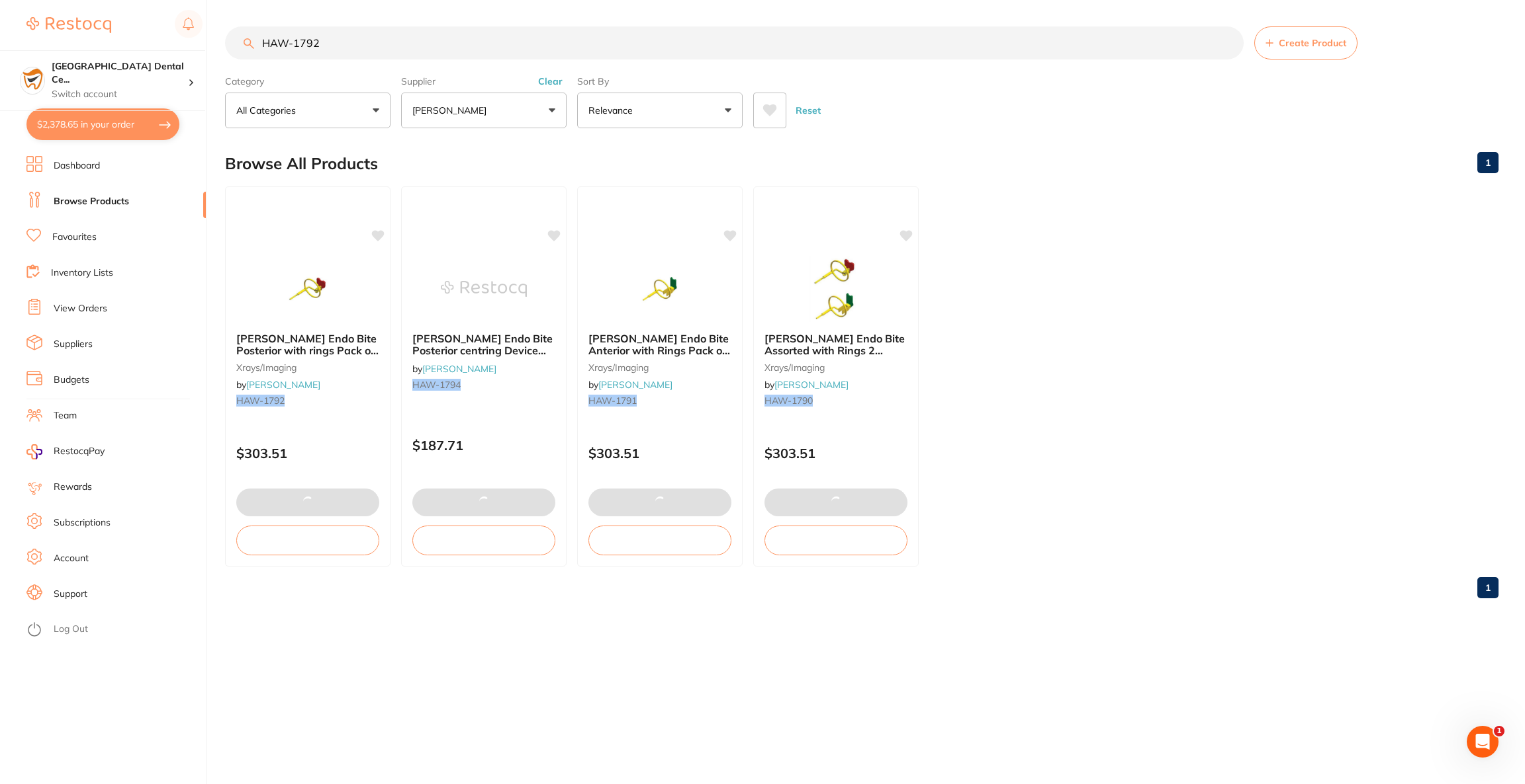
click at [440, 50] on input "HAW-1792" at bounding box center [734, 43] width 1018 height 33
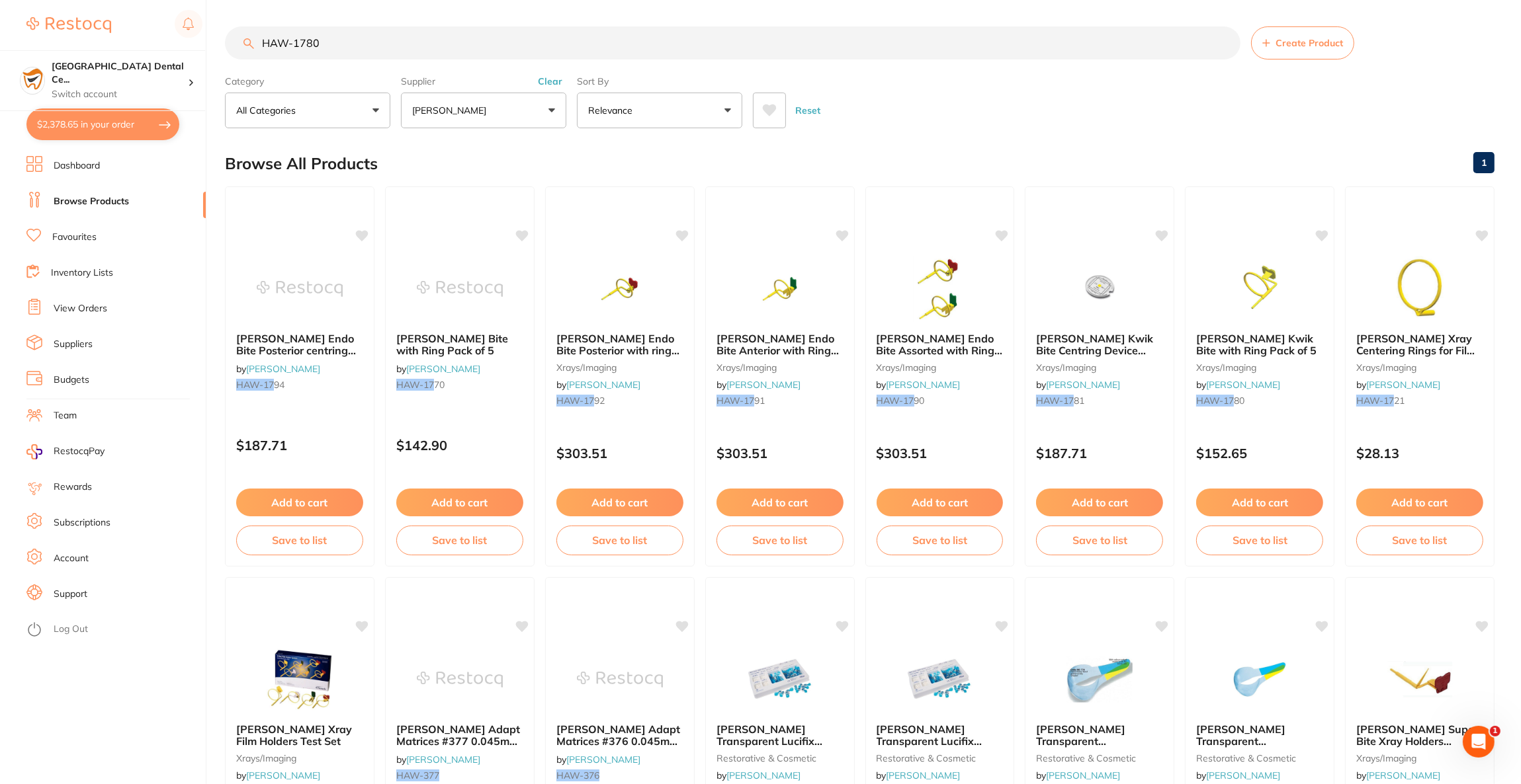
type input "HAW-1780"
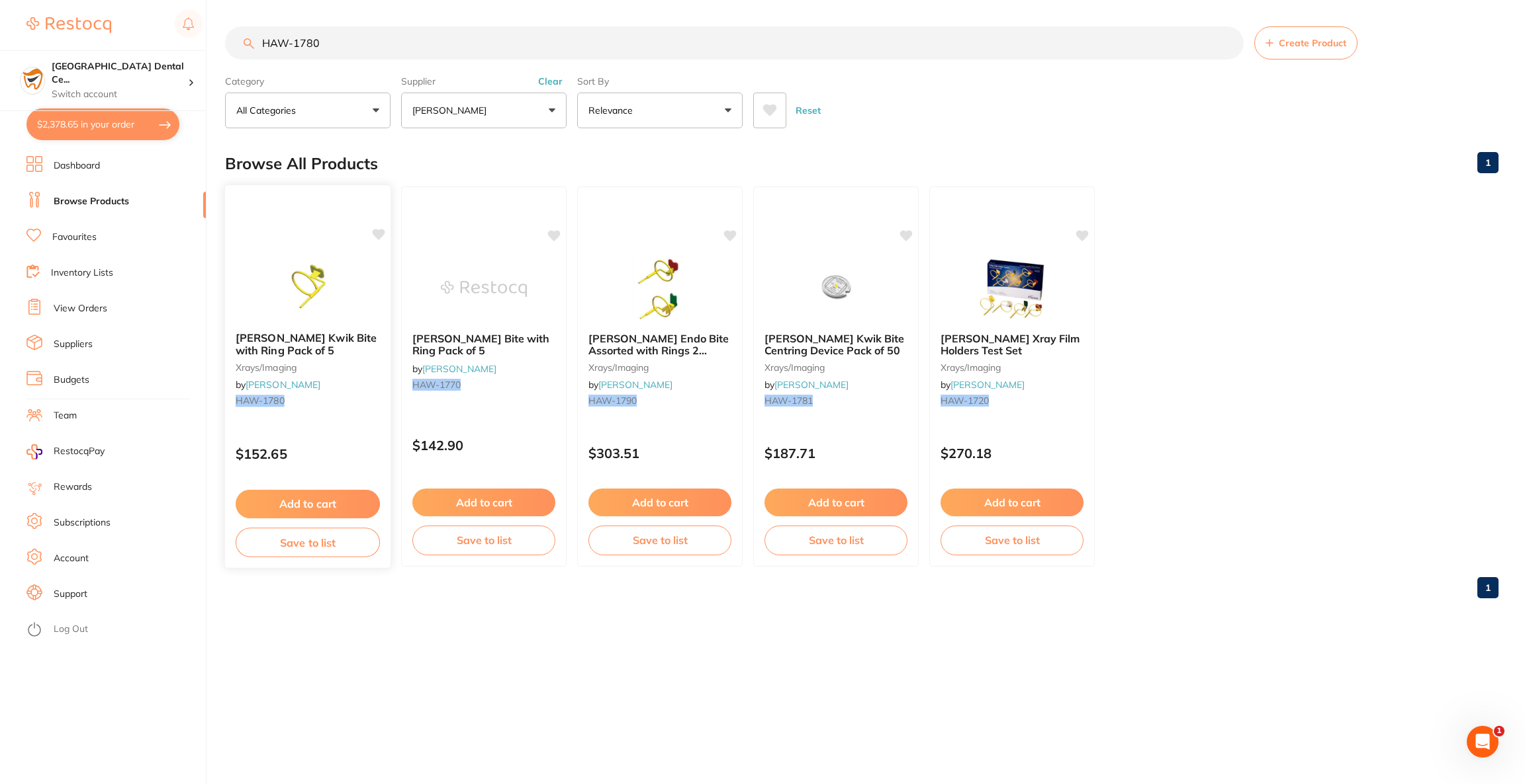
click at [342, 280] on img at bounding box center [307, 288] width 87 height 67
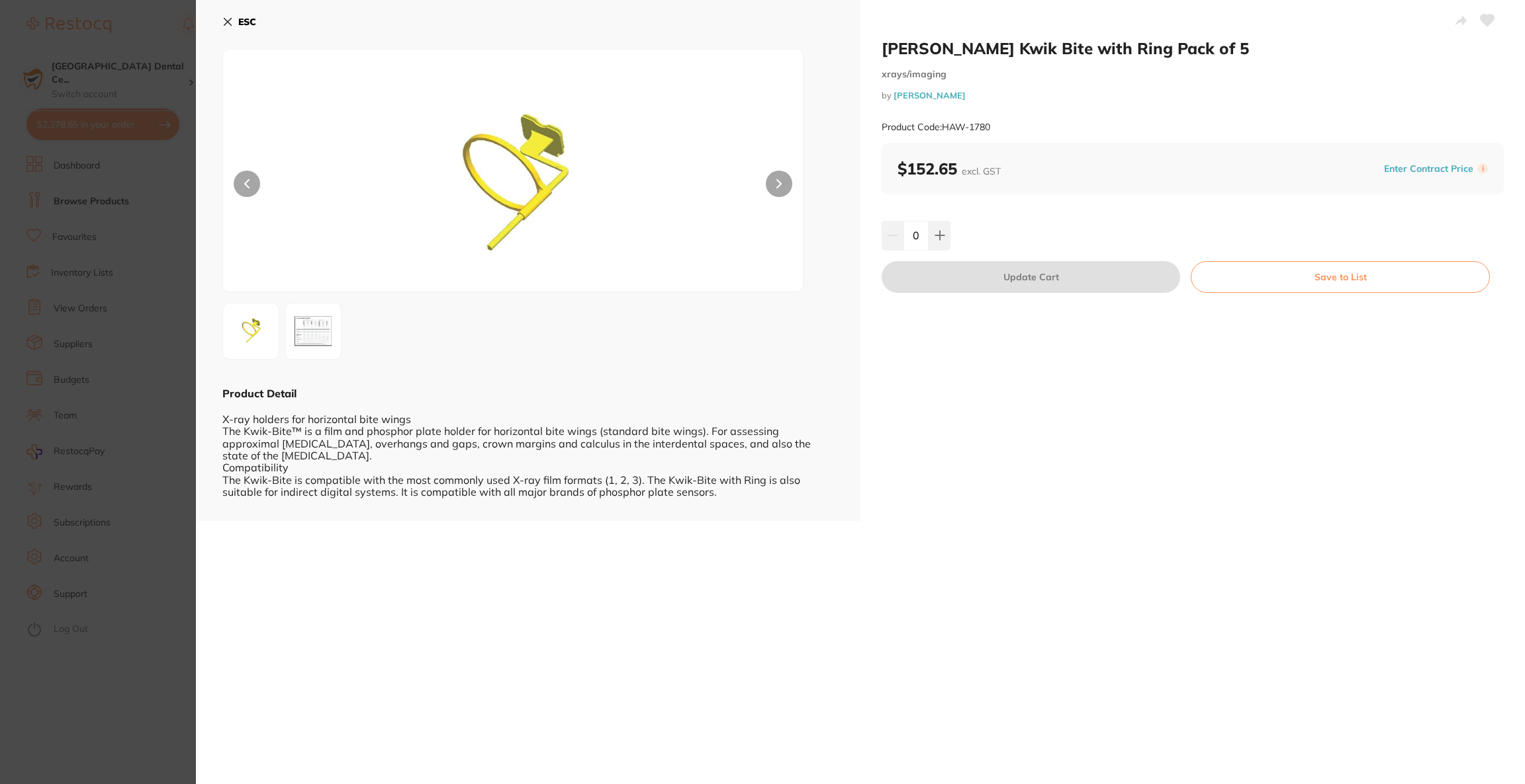
click at [924, 240] on input "0" at bounding box center [915, 235] width 25 height 29
click at [930, 242] on button at bounding box center [940, 235] width 22 height 29
type input "1"
click at [943, 277] on button "Update Cart" at bounding box center [1030, 278] width 299 height 32
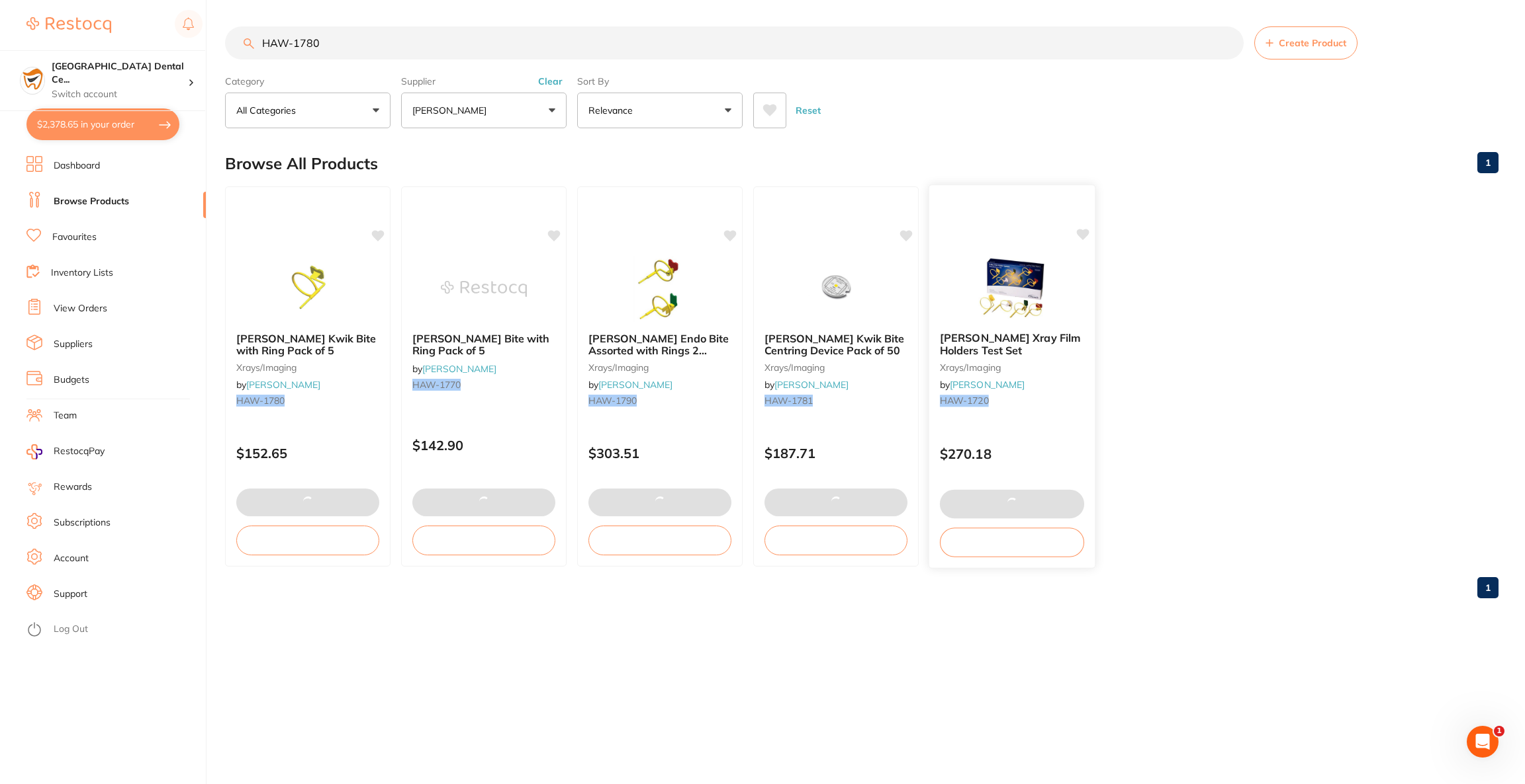
click at [945, 280] on div at bounding box center [1011, 288] width 165 height 67
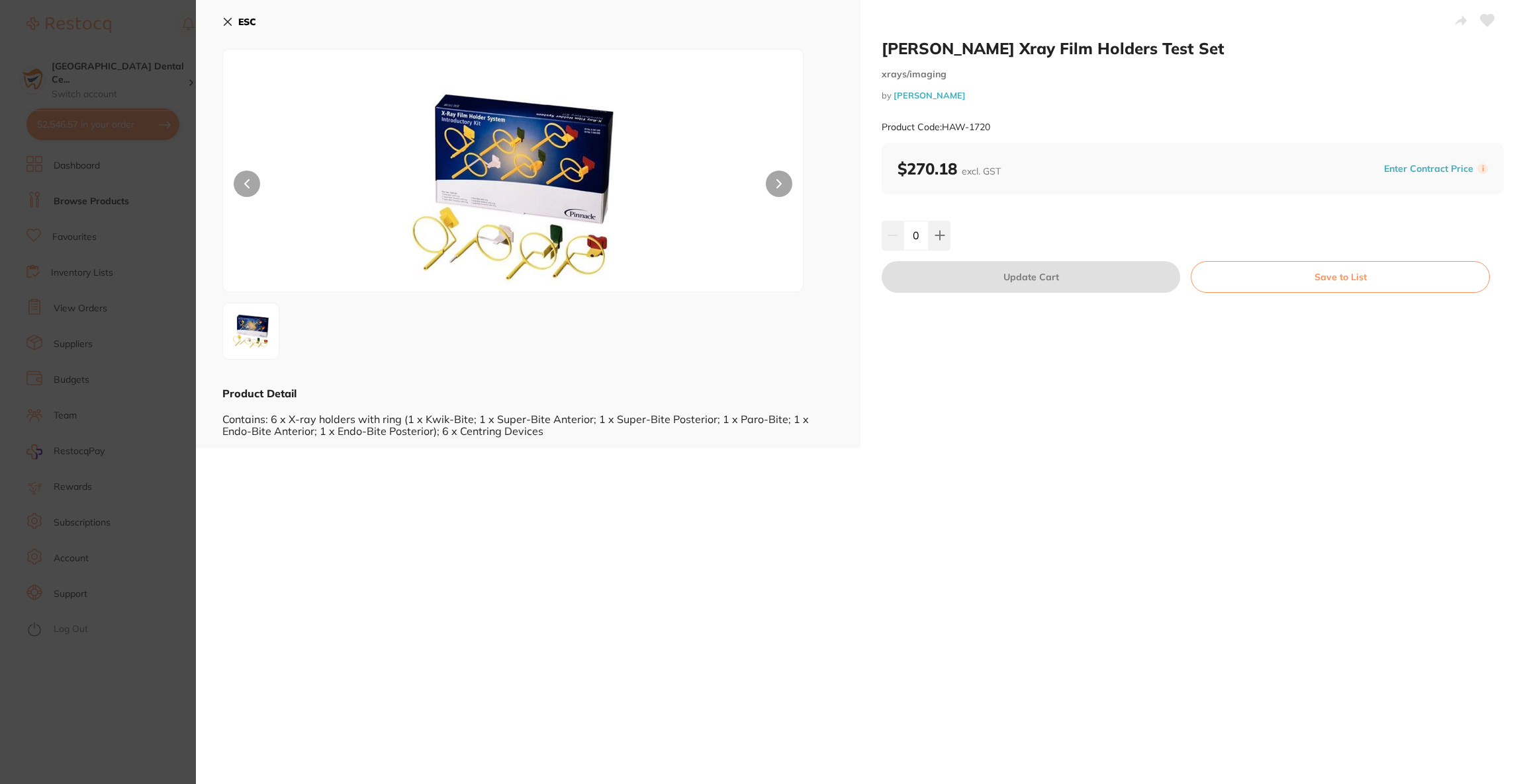
click at [103, 141] on section "[PERSON_NAME] Xray Film Holders Test Set xrays/imaging by [PERSON_NAME] Product…" at bounding box center [762, 392] width 1525 height 784
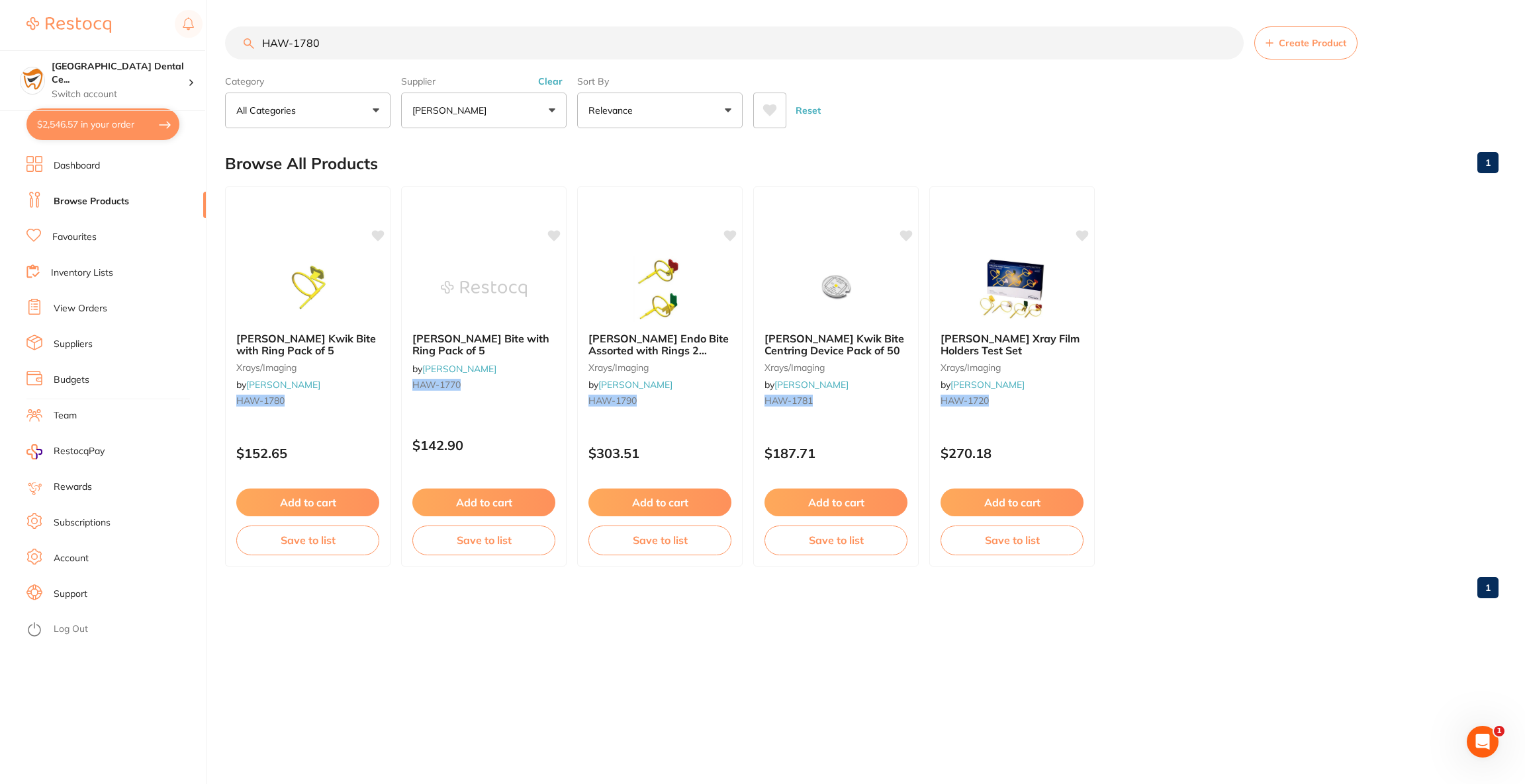
click at [109, 133] on button "$2,546.57 in your order" at bounding box center [104, 124] width 153 height 32
checkbox input "true"
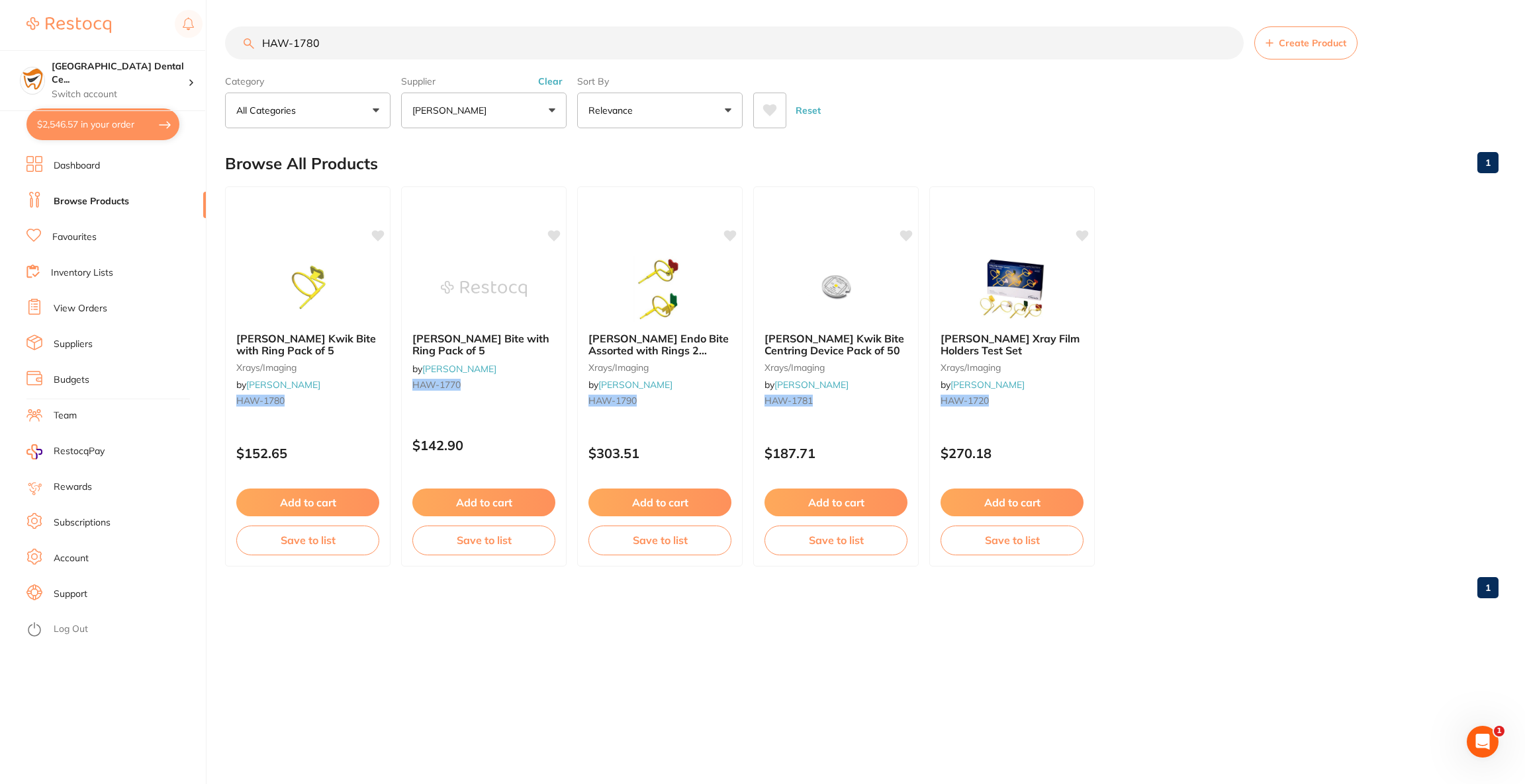
checkbox input "true"
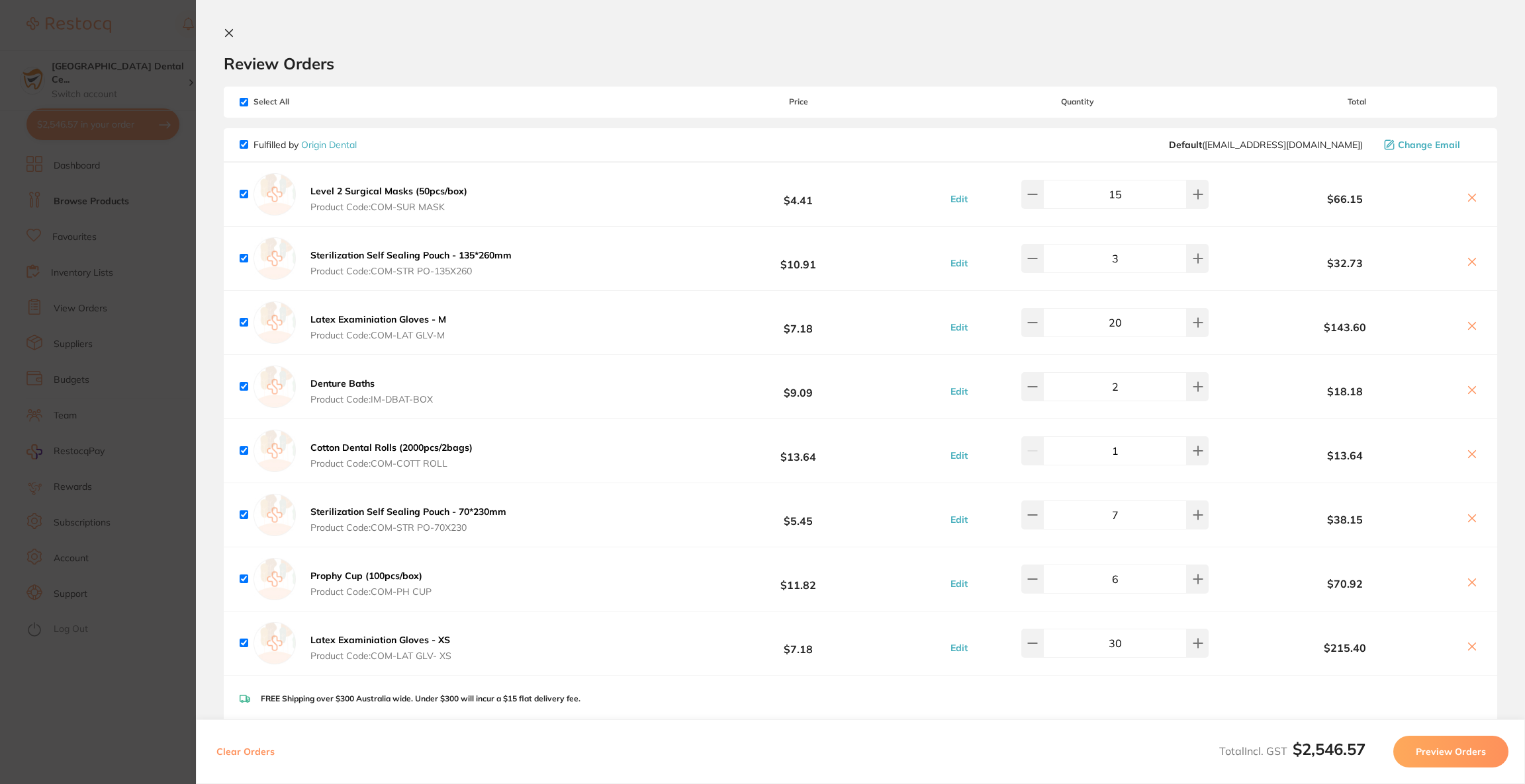
scroll to position [1447, 0]
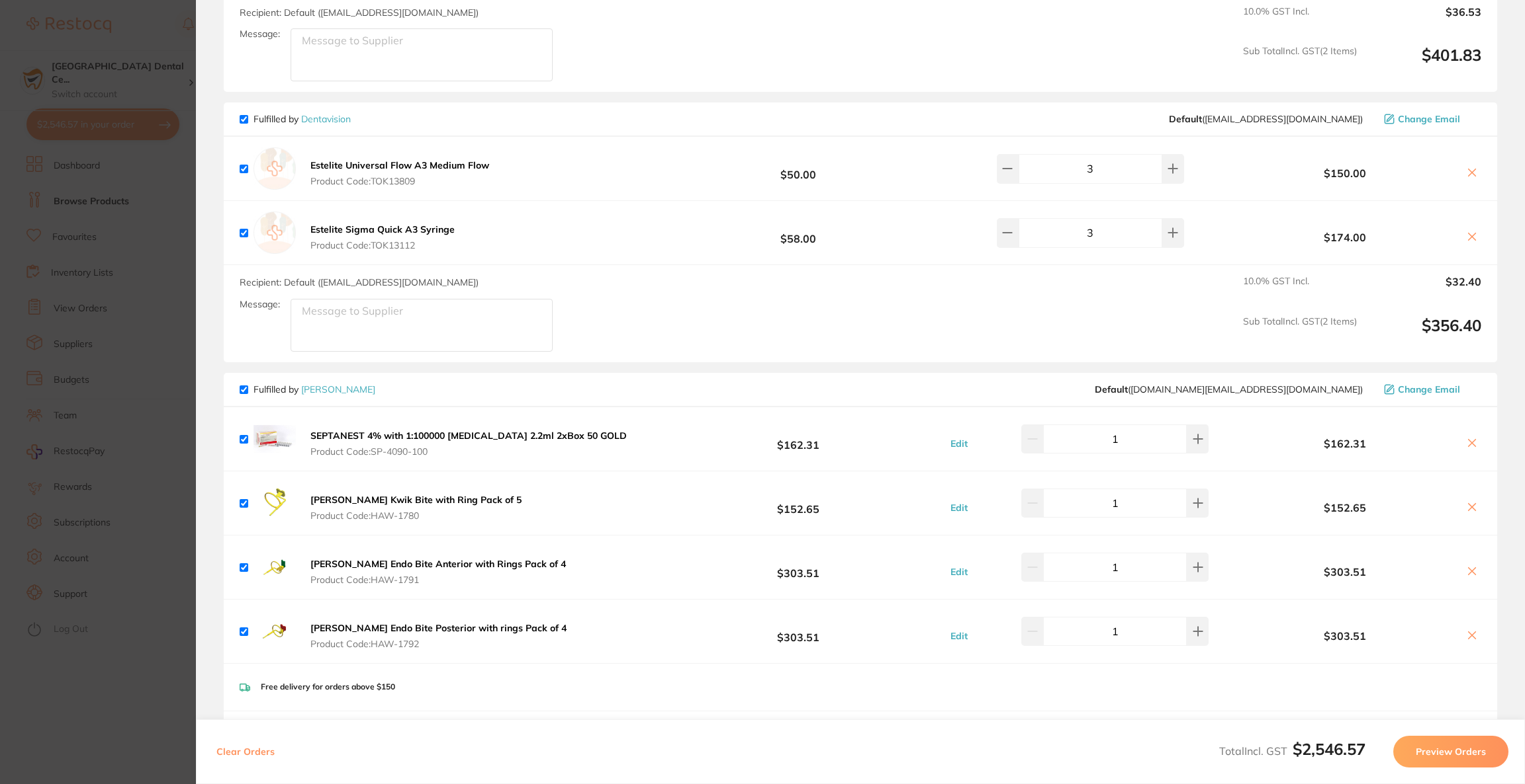
click at [114, 262] on section "Update RRP Set your pre negotiated price for this item. Item Agreed RRP (excl. …" at bounding box center [762, 392] width 1525 height 784
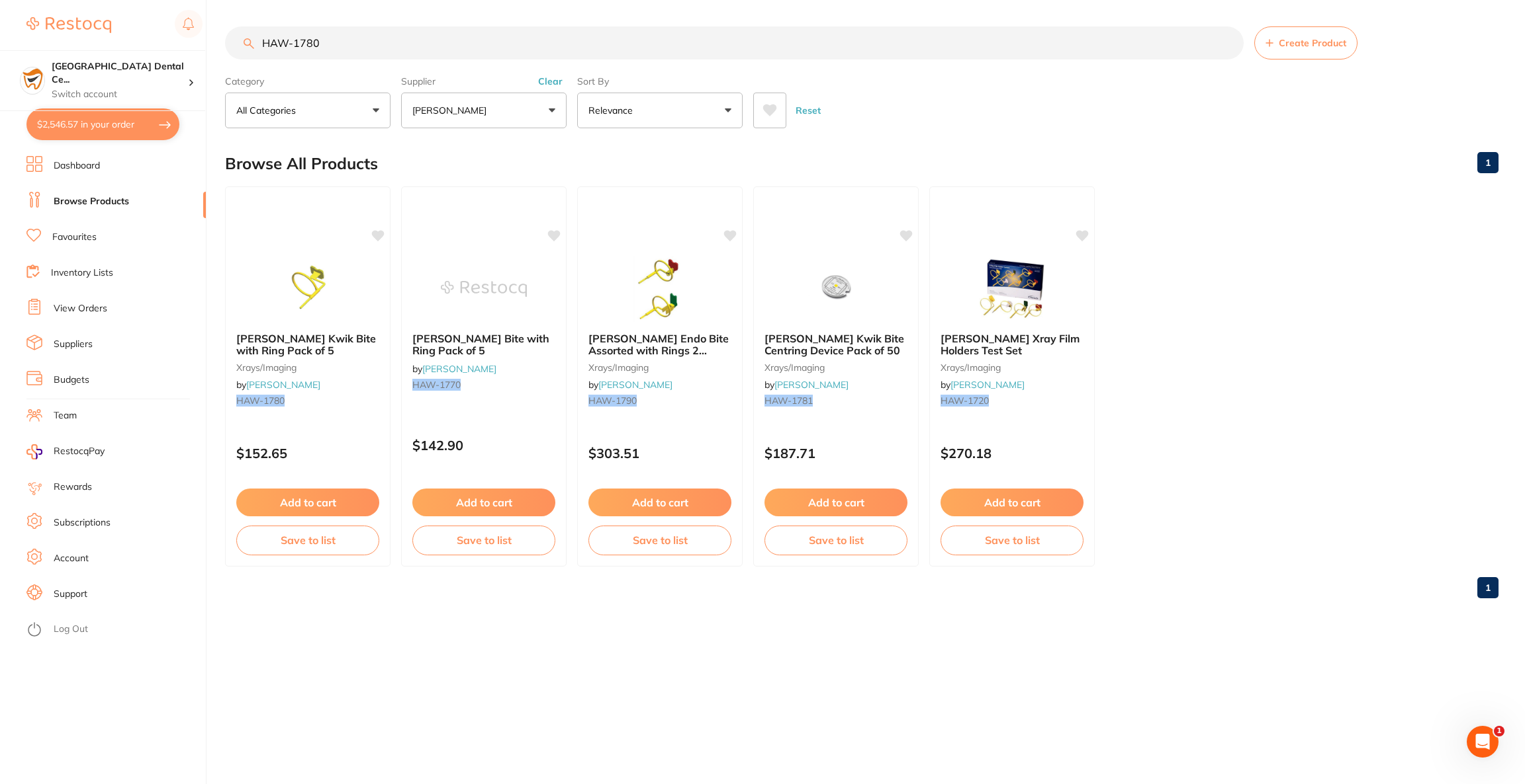
click at [328, 31] on input "HAW-1780" at bounding box center [734, 43] width 1018 height 33
type input "H"
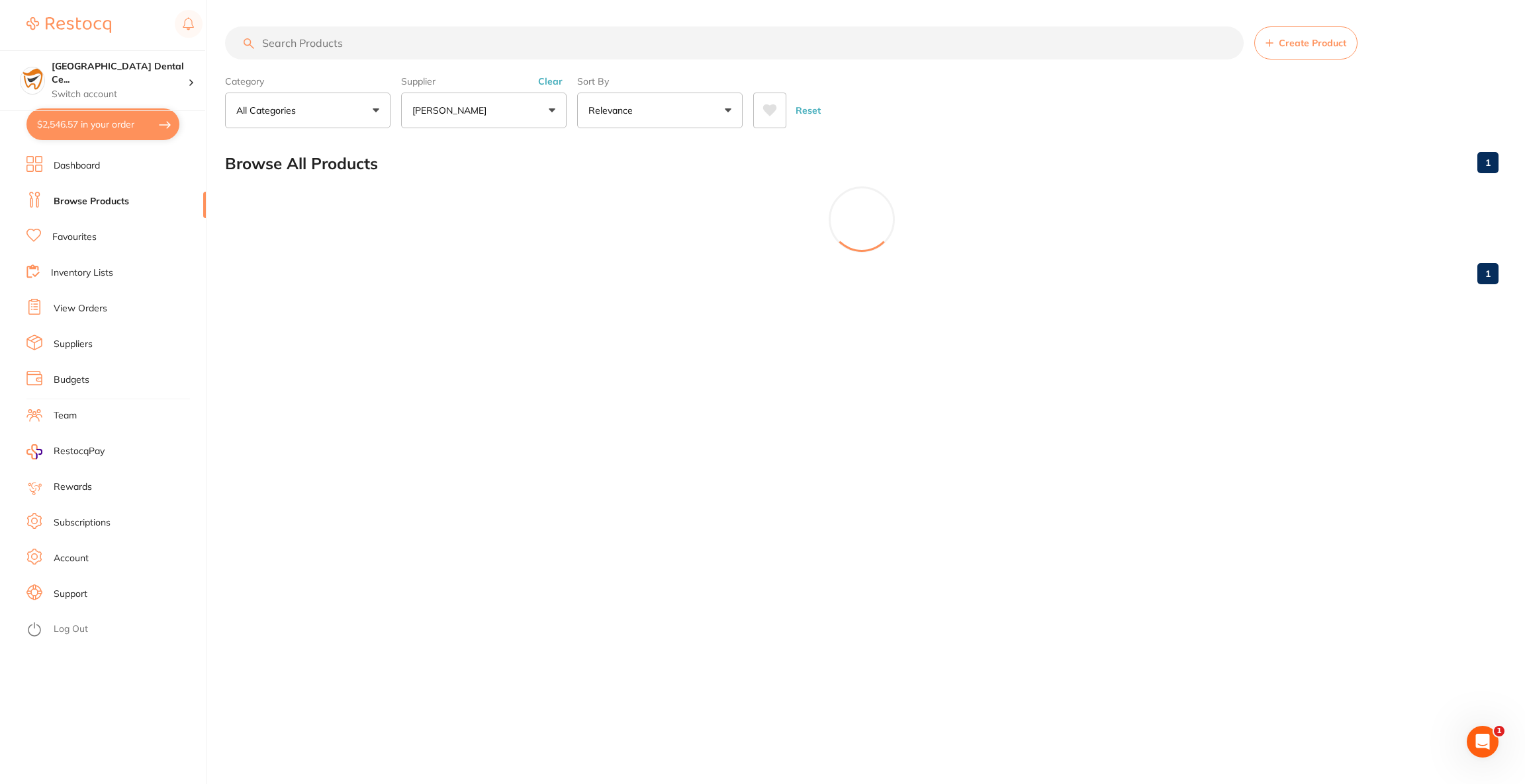
paste input "EV-7084X001"
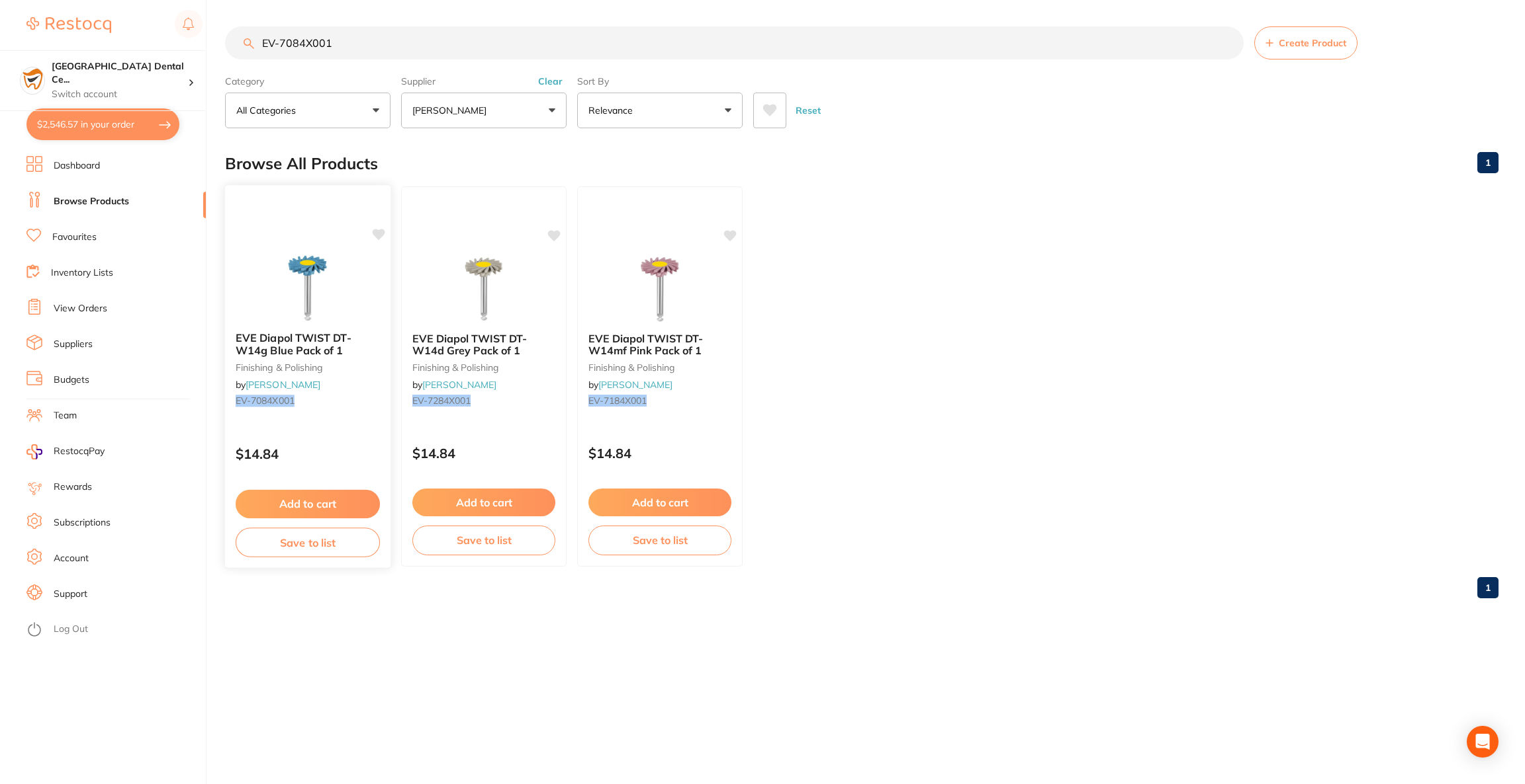
type input "EV-7084X001"
click at [344, 262] on img at bounding box center [307, 288] width 87 height 67
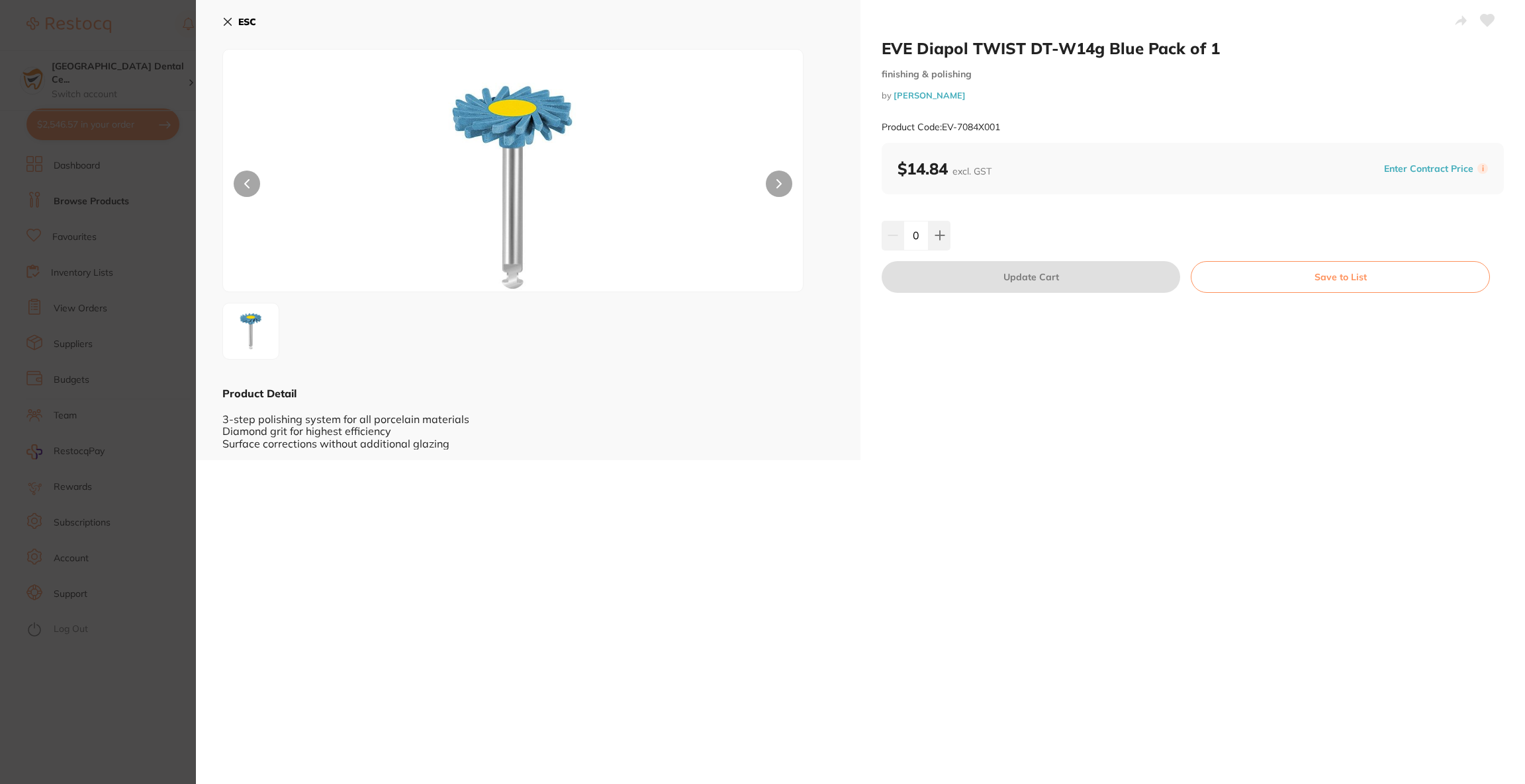
click at [919, 238] on input "0" at bounding box center [915, 235] width 25 height 29
click at [939, 236] on icon at bounding box center [939, 236] width 9 height 9
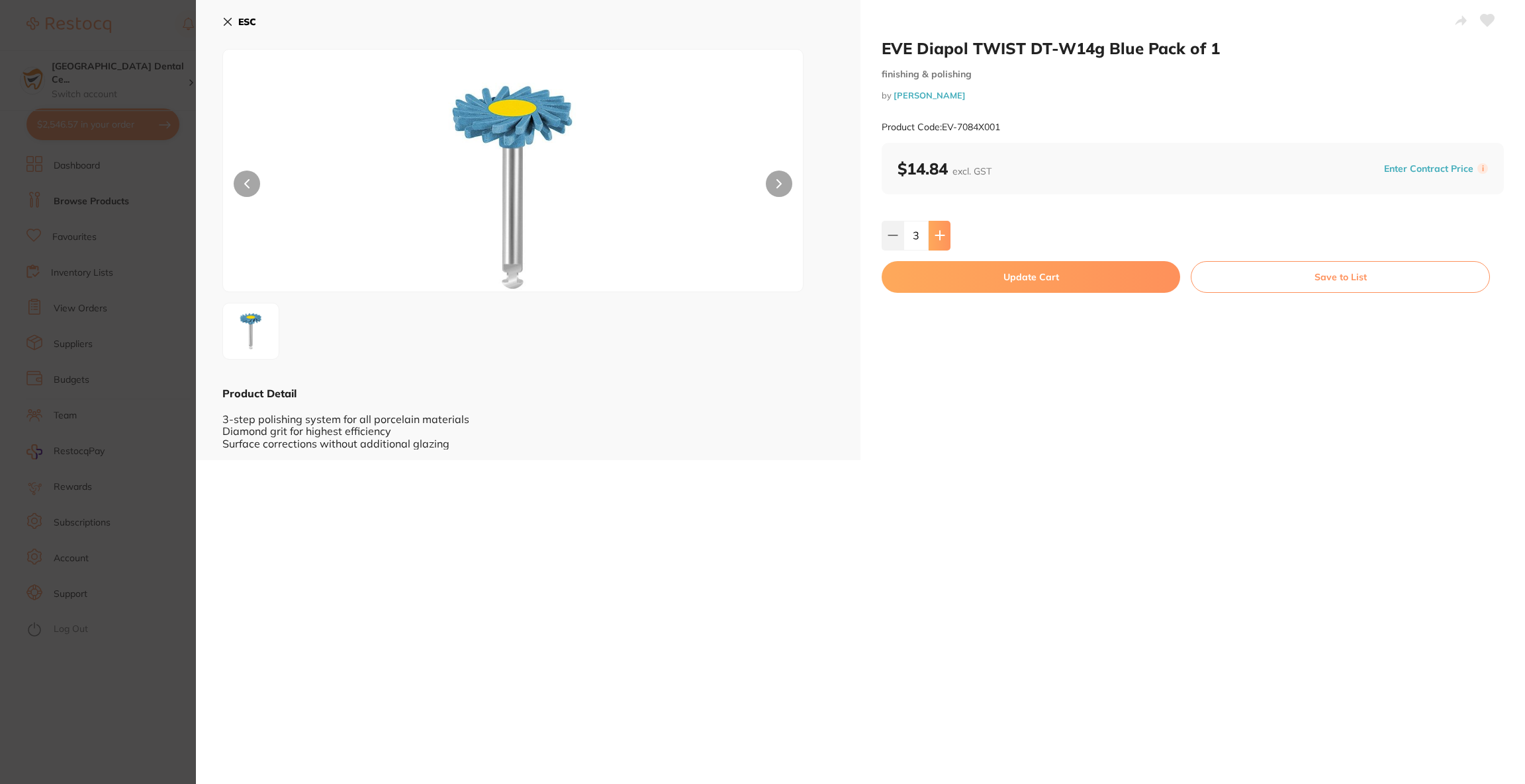
type input "4"
click at [959, 286] on button "Update Cart" at bounding box center [1030, 278] width 299 height 32
click at [959, 286] on ul "EVE Diapol TWIST DT-W14g Blue Pack of 1 finishing & polishing by Henry Schein H…" at bounding box center [861, 376] width 1273 height 380
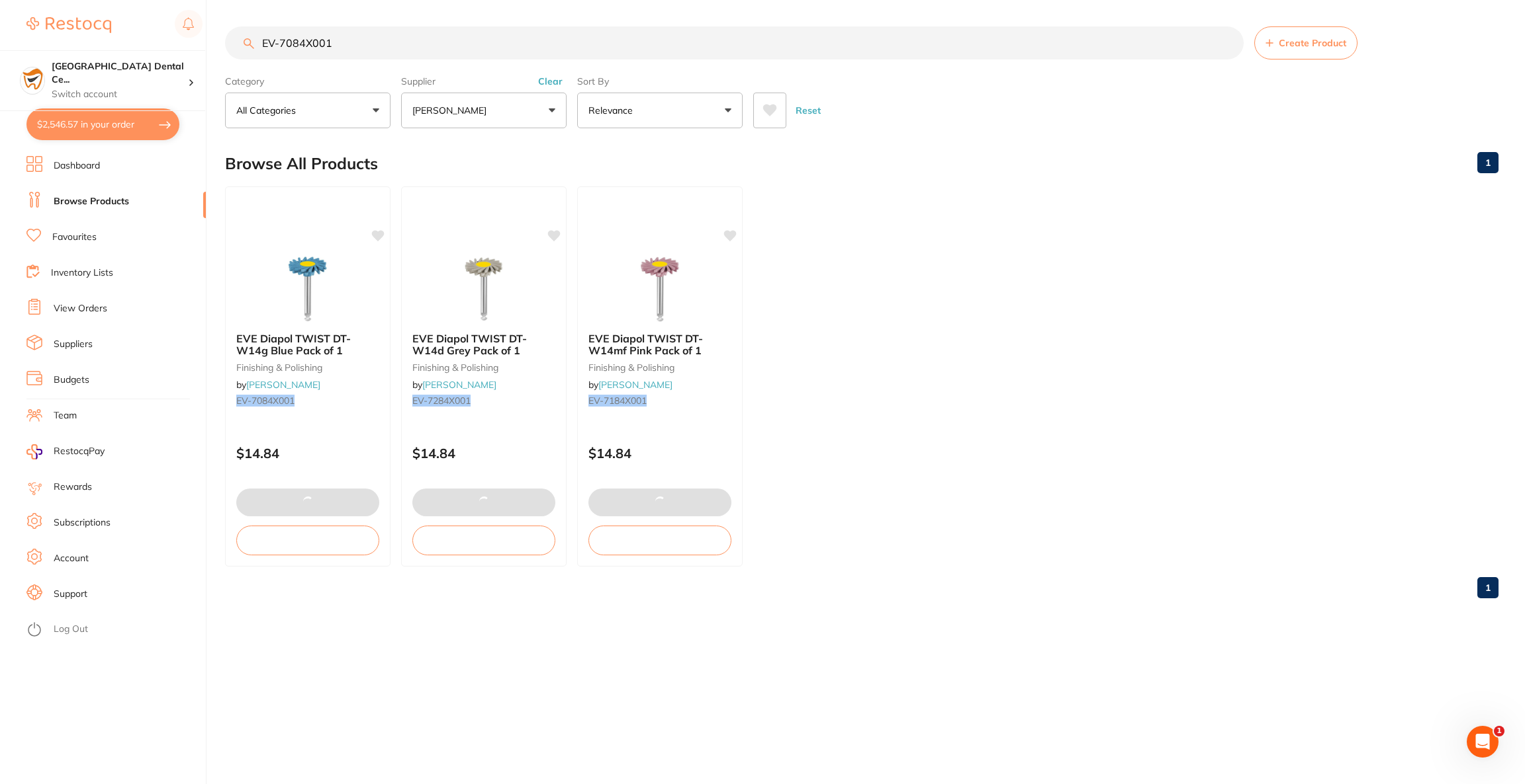
checkbox input "false"
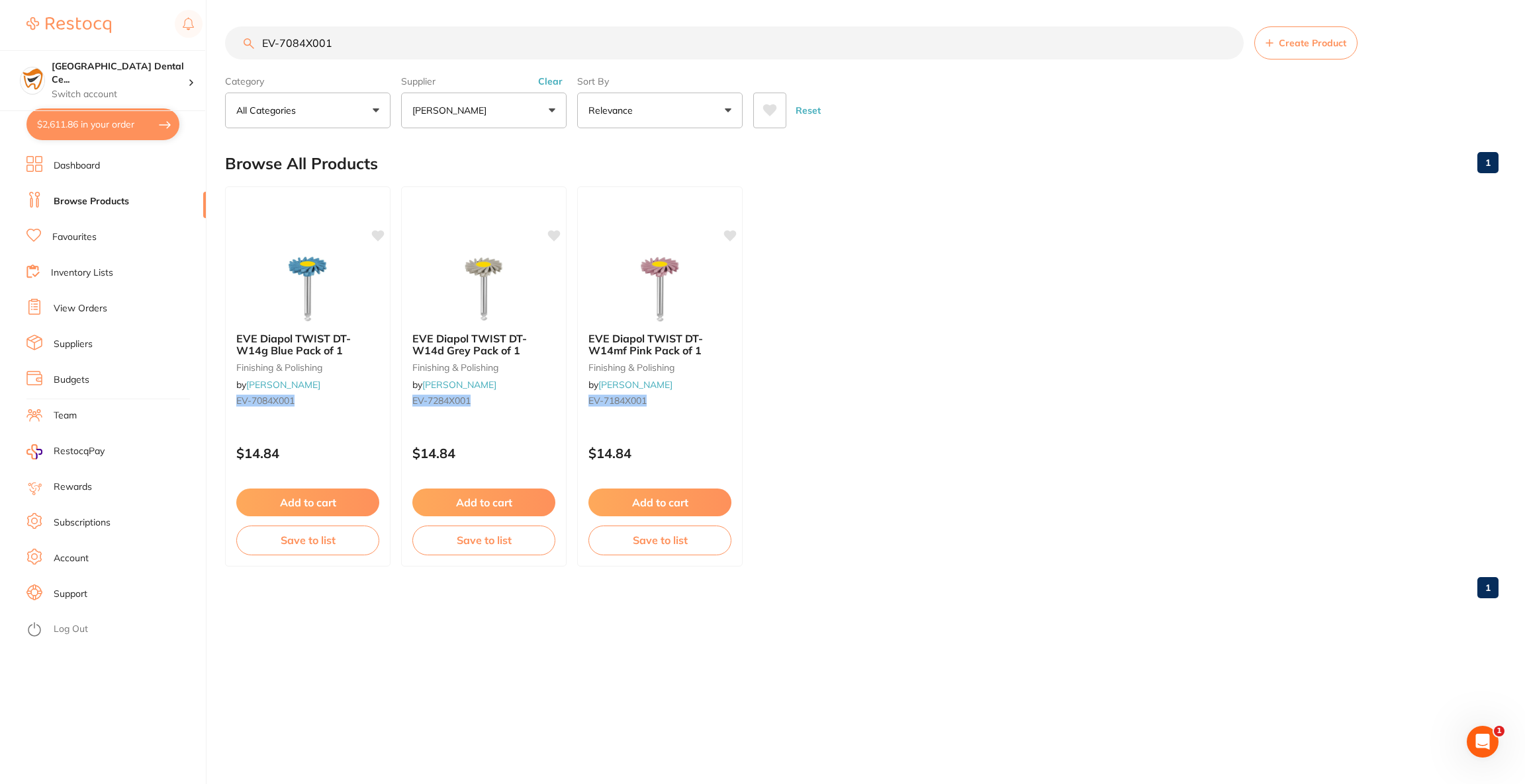
click at [85, 137] on button "$2,611.86 in your order" at bounding box center [104, 124] width 153 height 32
checkbox input "true"
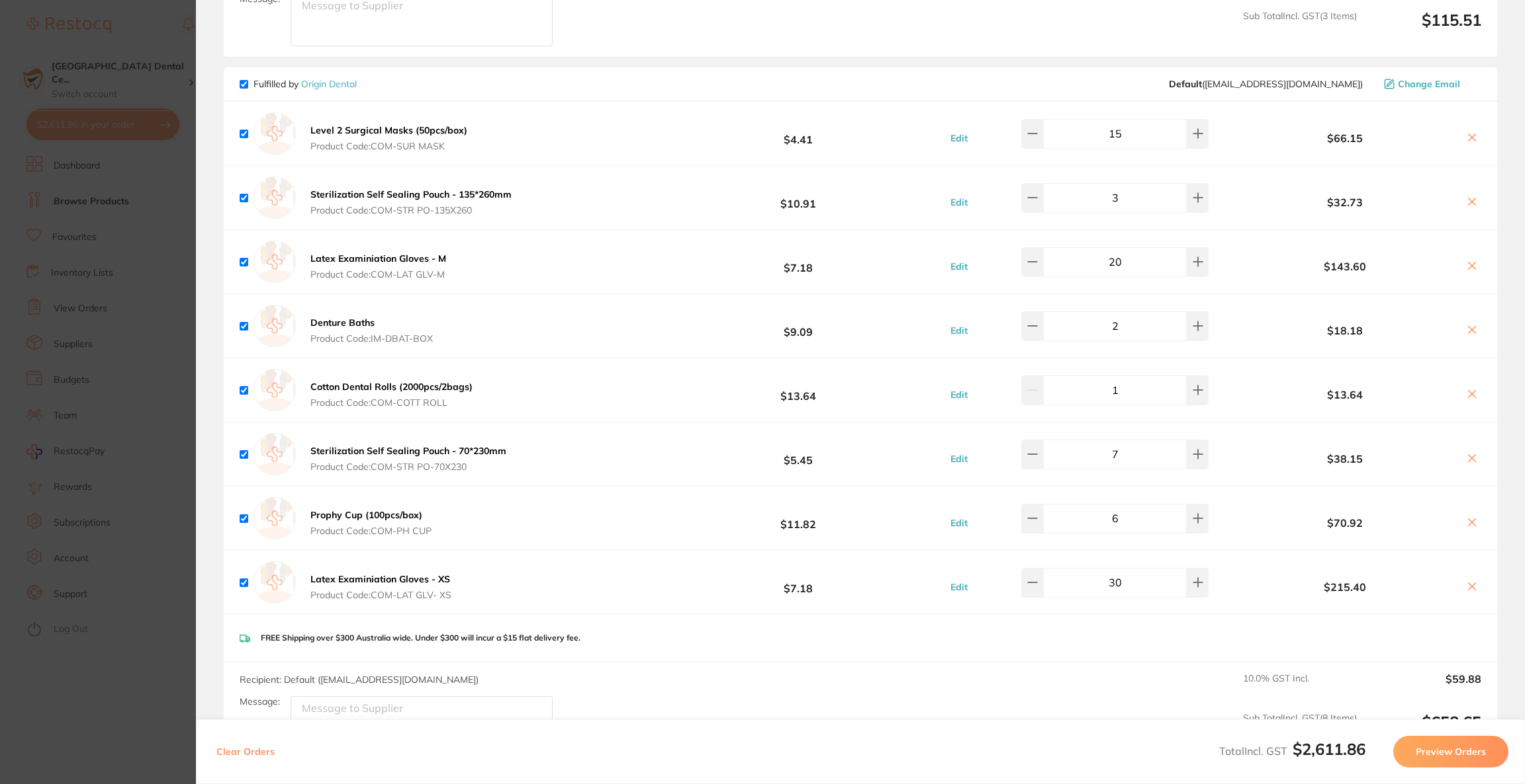
scroll to position [892, 0]
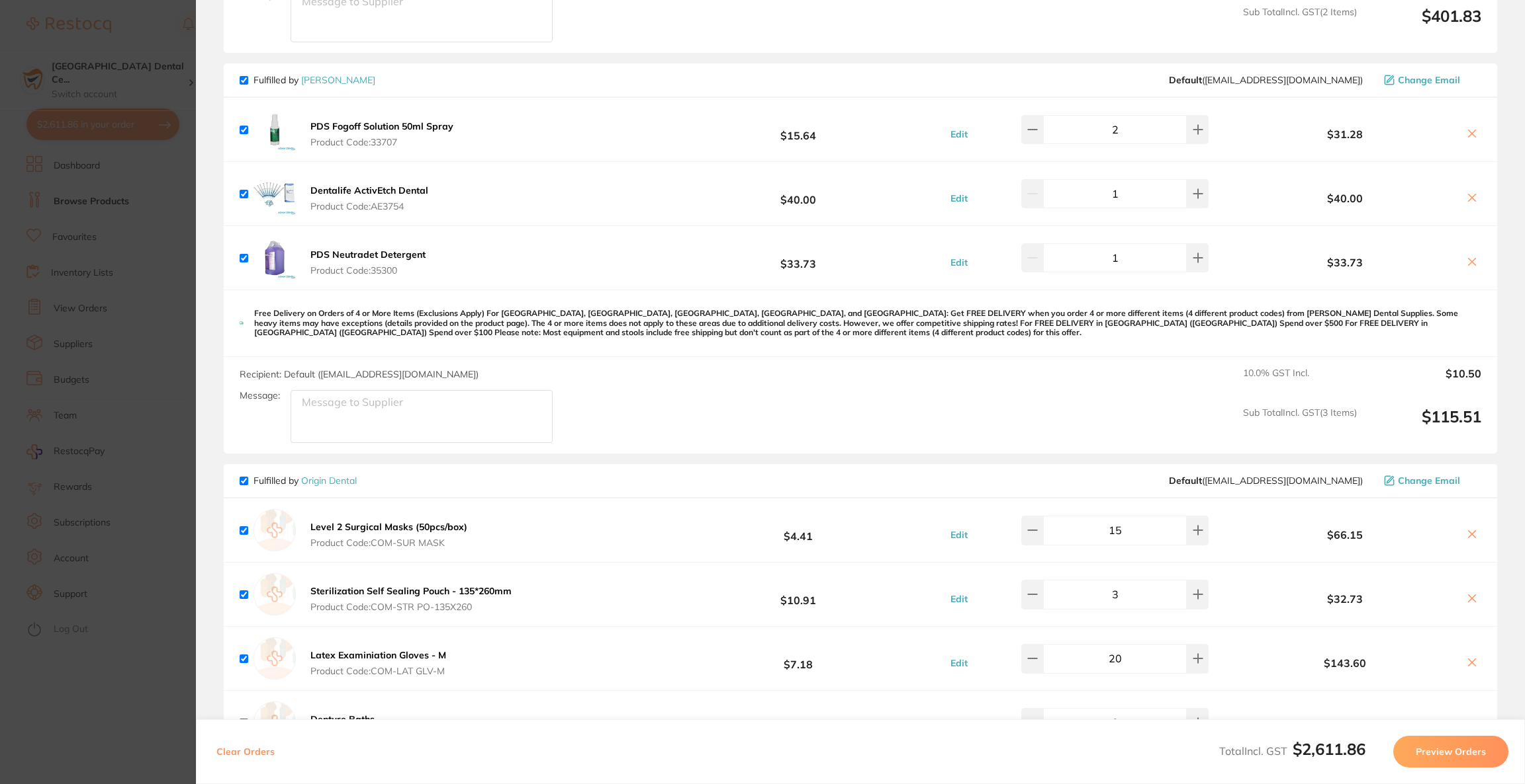
click at [145, 379] on section "Update RRP Set your pre negotiated price for this item. Item Agreed RRP (excl. …" at bounding box center [762, 392] width 1525 height 784
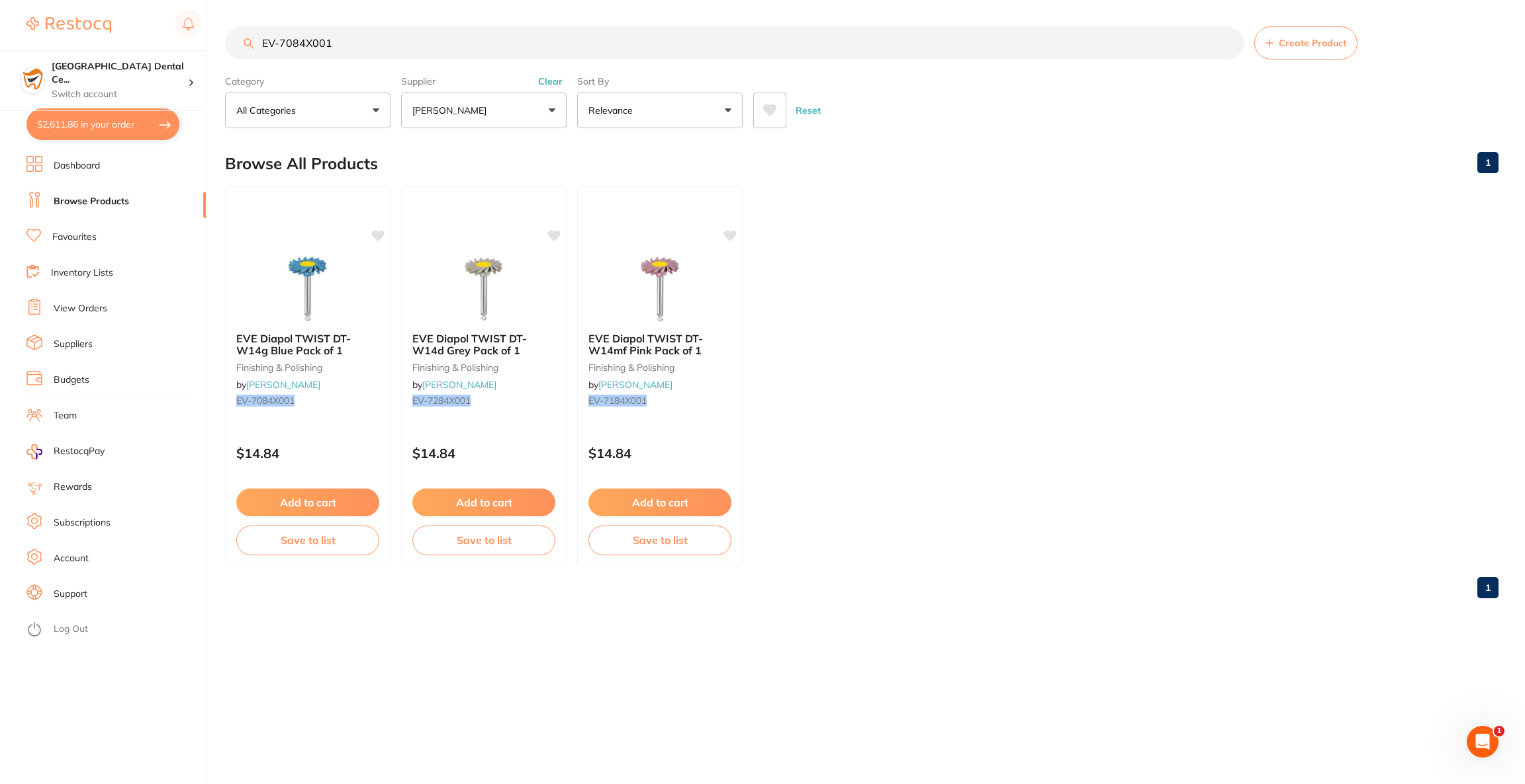
drag, startPoint x: 352, startPoint y: 43, endPoint x: 235, endPoint y: 30, distance: 117.7
click at [235, 30] on input "EV-7084X001" at bounding box center [734, 43] width 1018 height 33
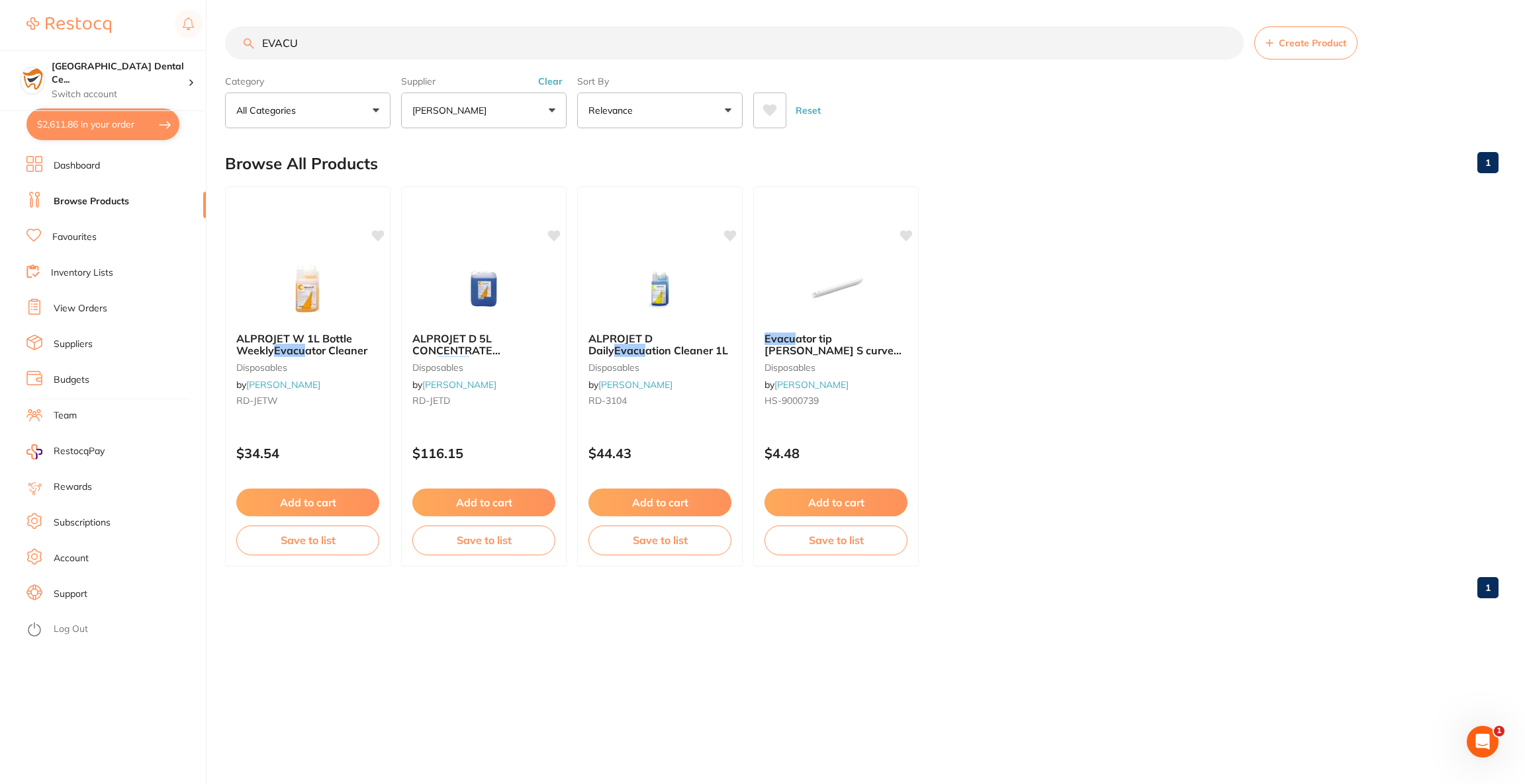
type input "EVACU"
click at [520, 101] on button "[PERSON_NAME]" at bounding box center [484, 110] width 165 height 36
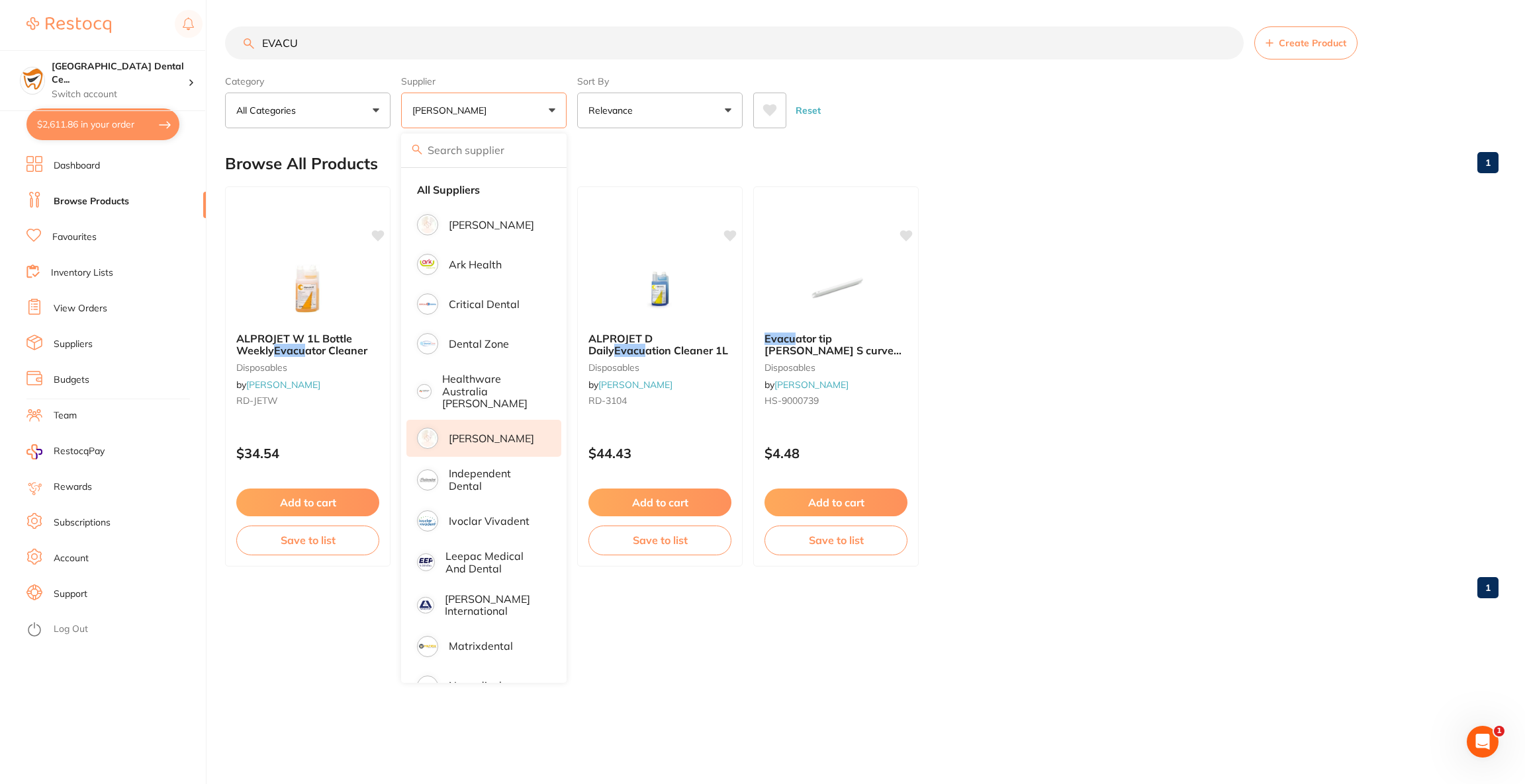
click at [515, 433] on p "[PERSON_NAME]" at bounding box center [492, 439] width 86 height 12
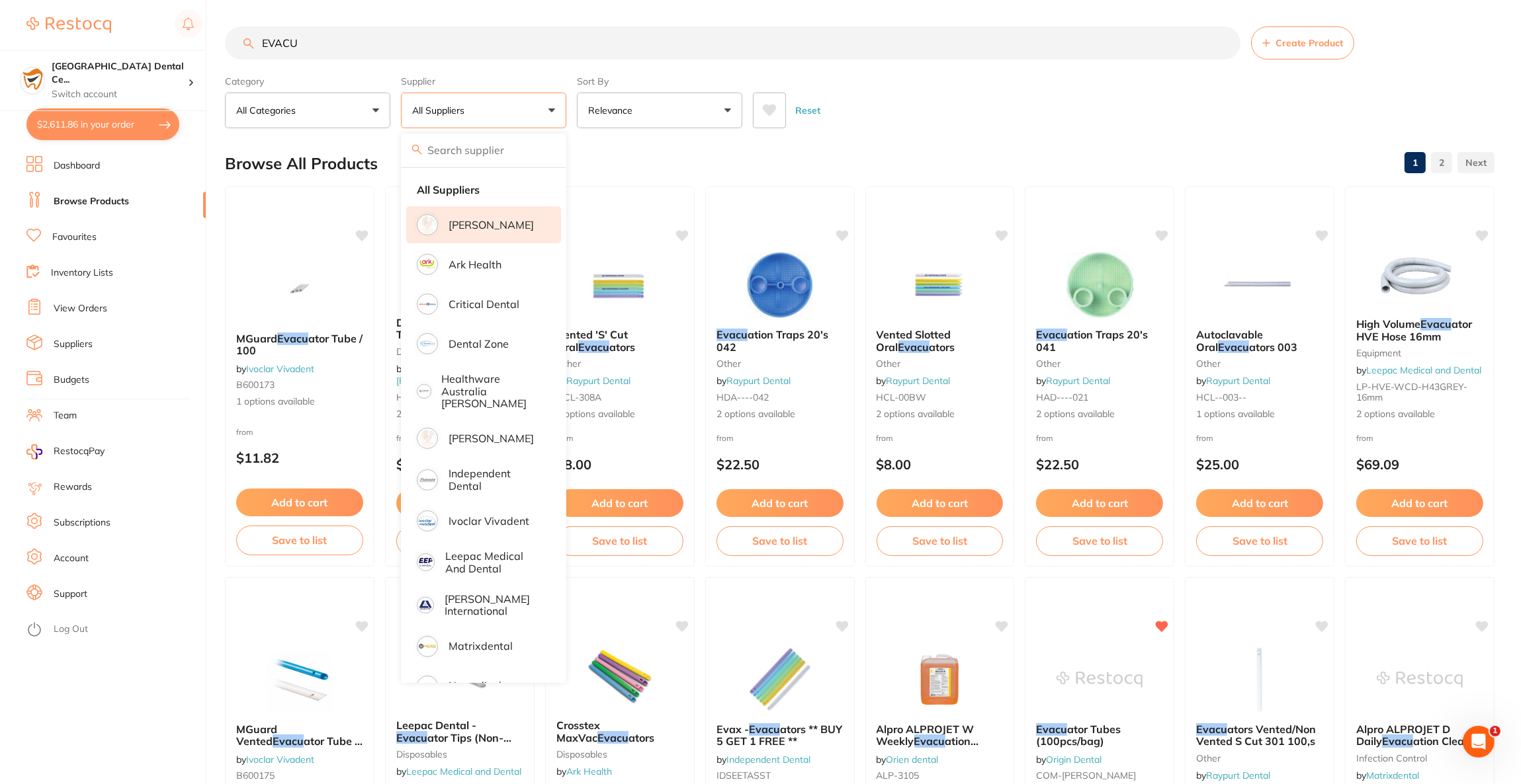
click at [509, 217] on li "[PERSON_NAME]" at bounding box center [484, 224] width 155 height 37
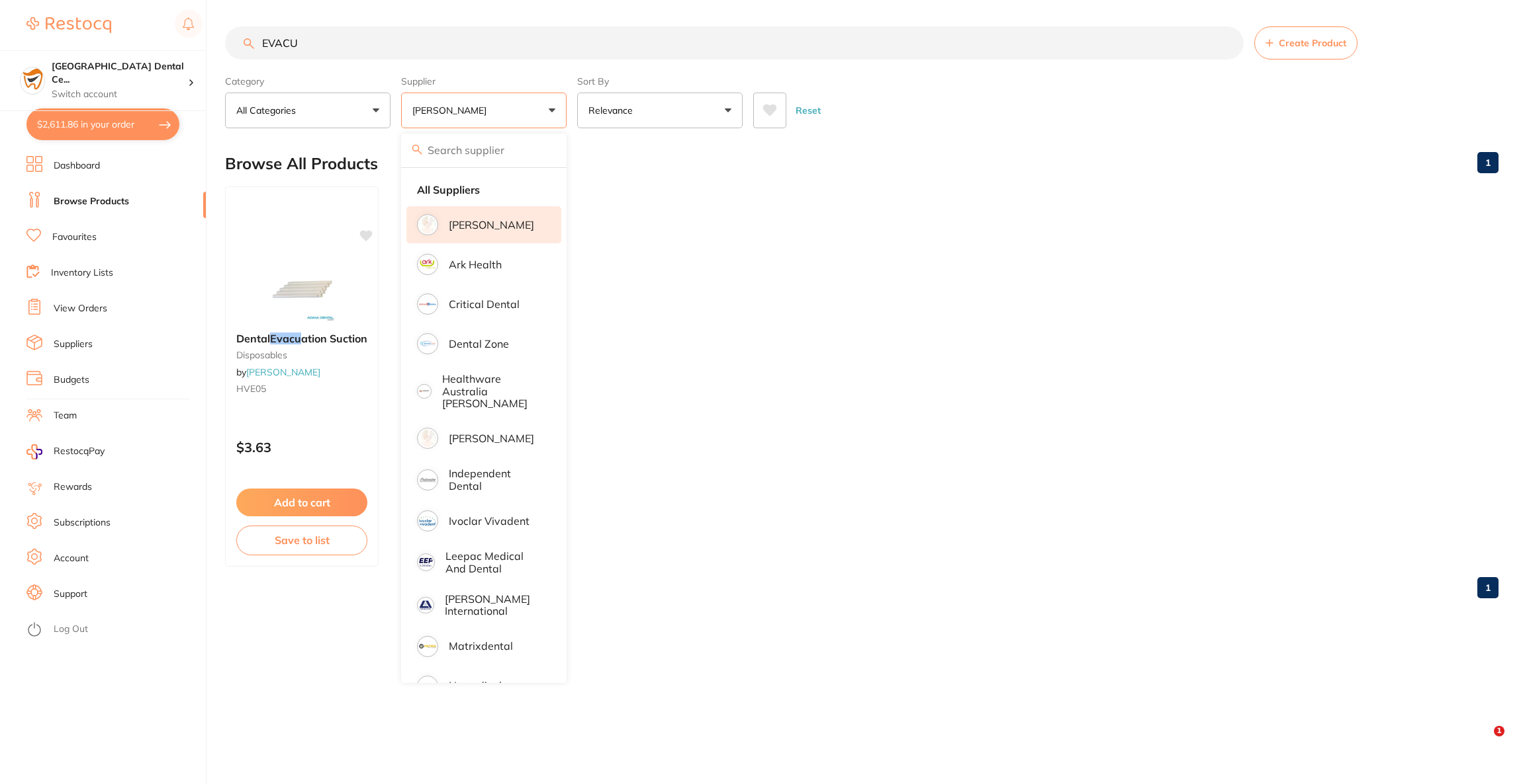
click at [929, 160] on div "Browse All Products 1" at bounding box center [861, 163] width 1273 height 45
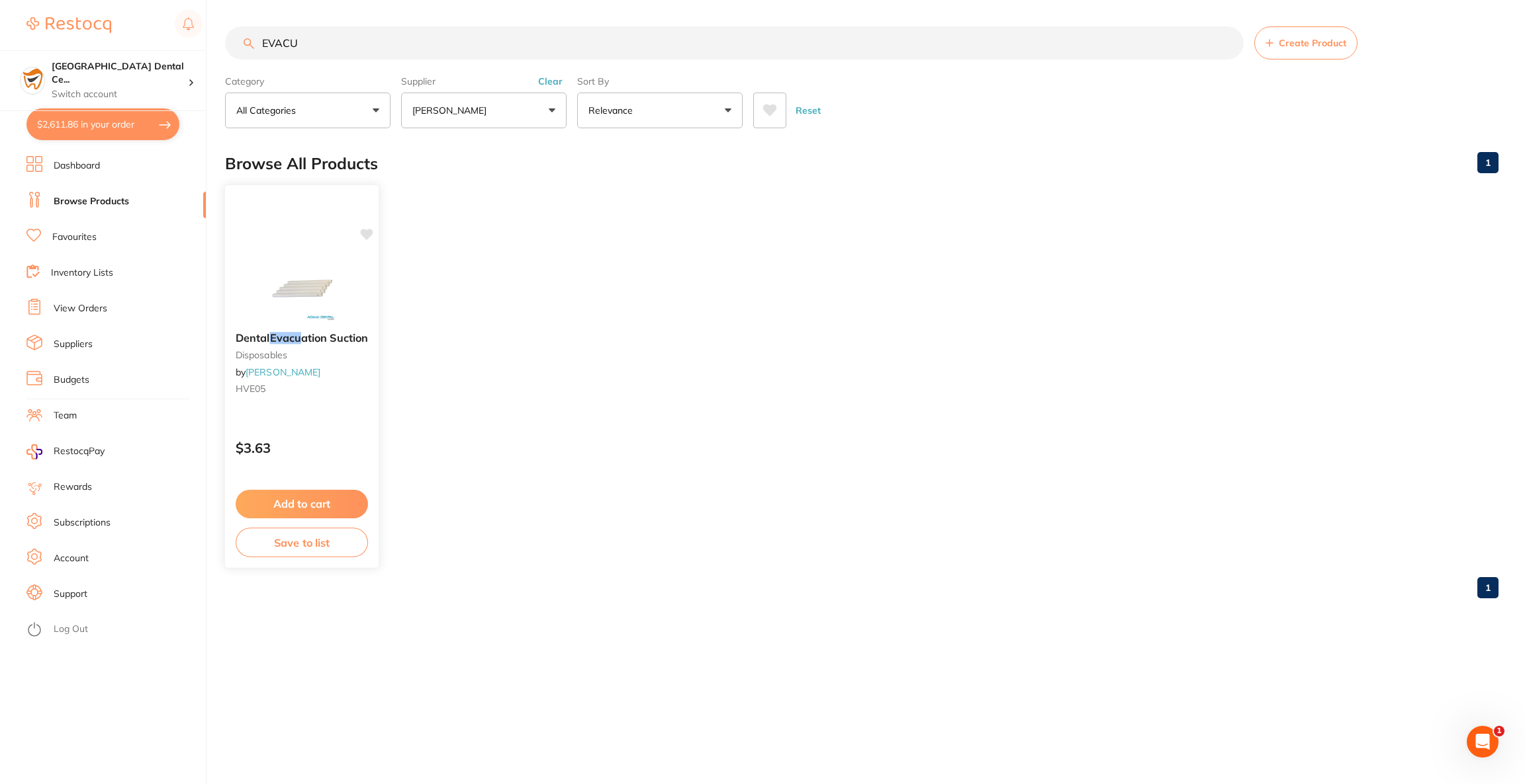
click at [317, 246] on div "Dental Evacu ation Suction disposables by Adam Dental HVE05 $3.63 Add to cart S…" at bounding box center [302, 376] width 155 height 384
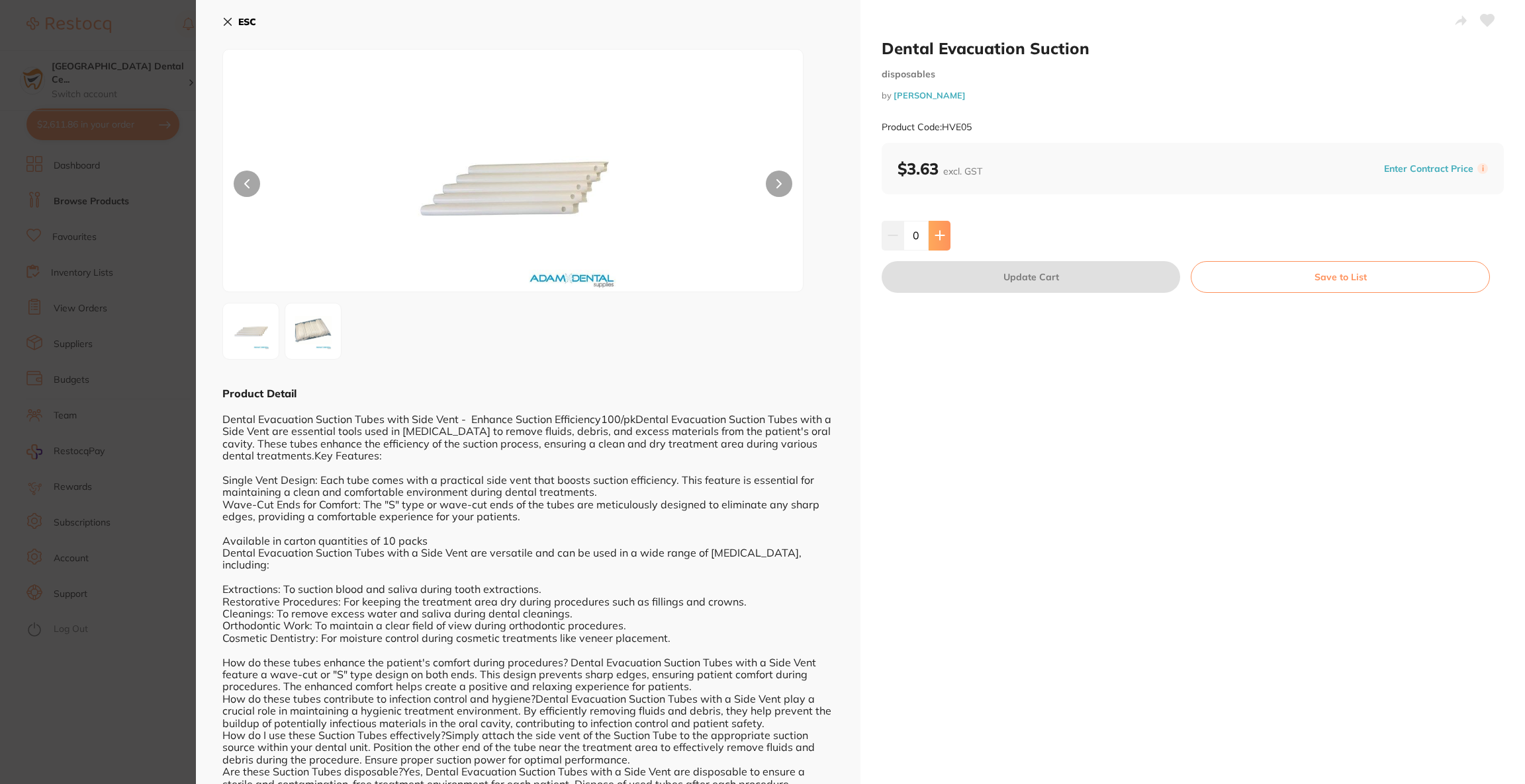
click at [942, 236] on icon at bounding box center [939, 236] width 9 height 9
type input "2"
click at [950, 274] on button "Update Cart" at bounding box center [1030, 278] width 299 height 32
checkbox input "false"
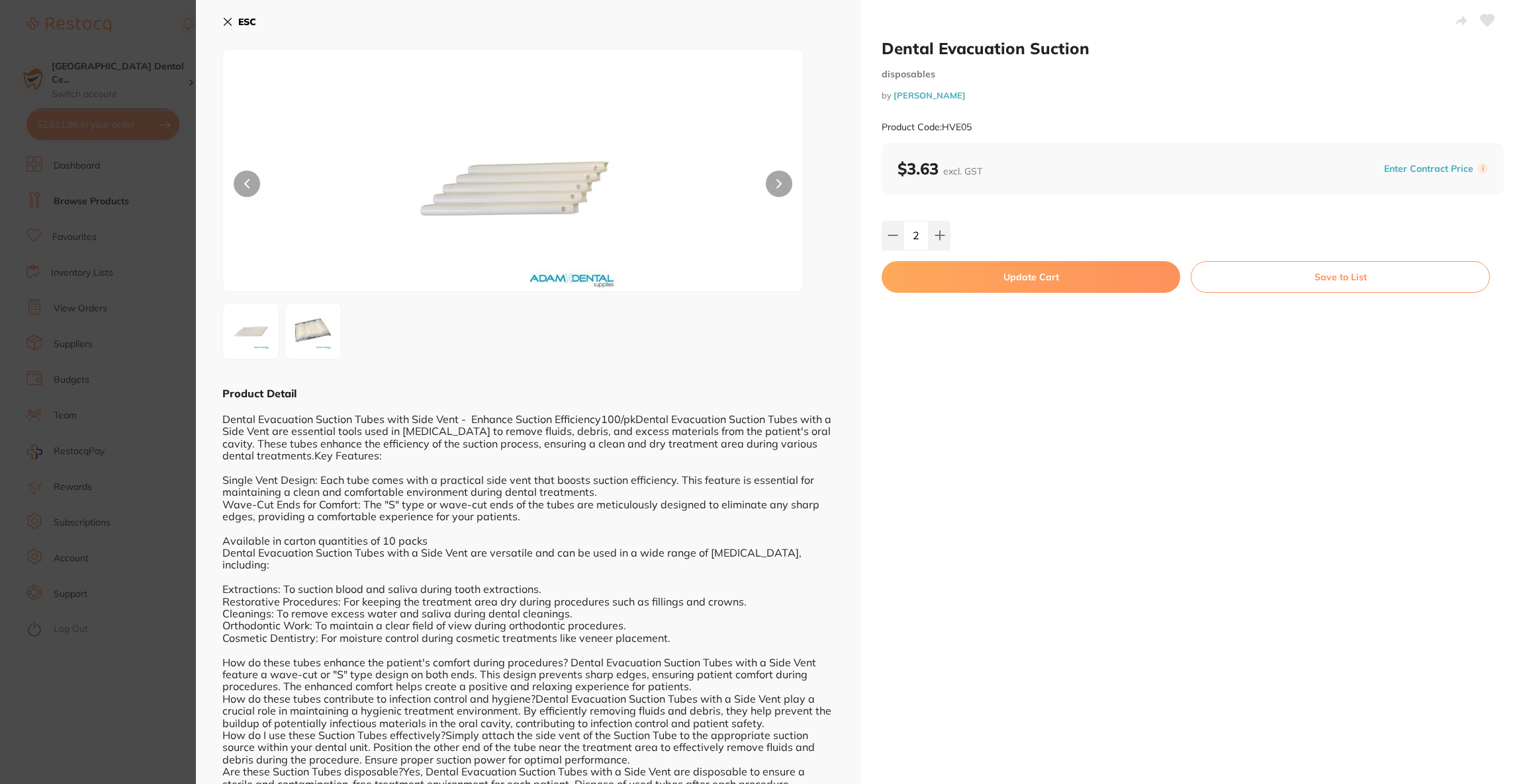
checkbox input "false"
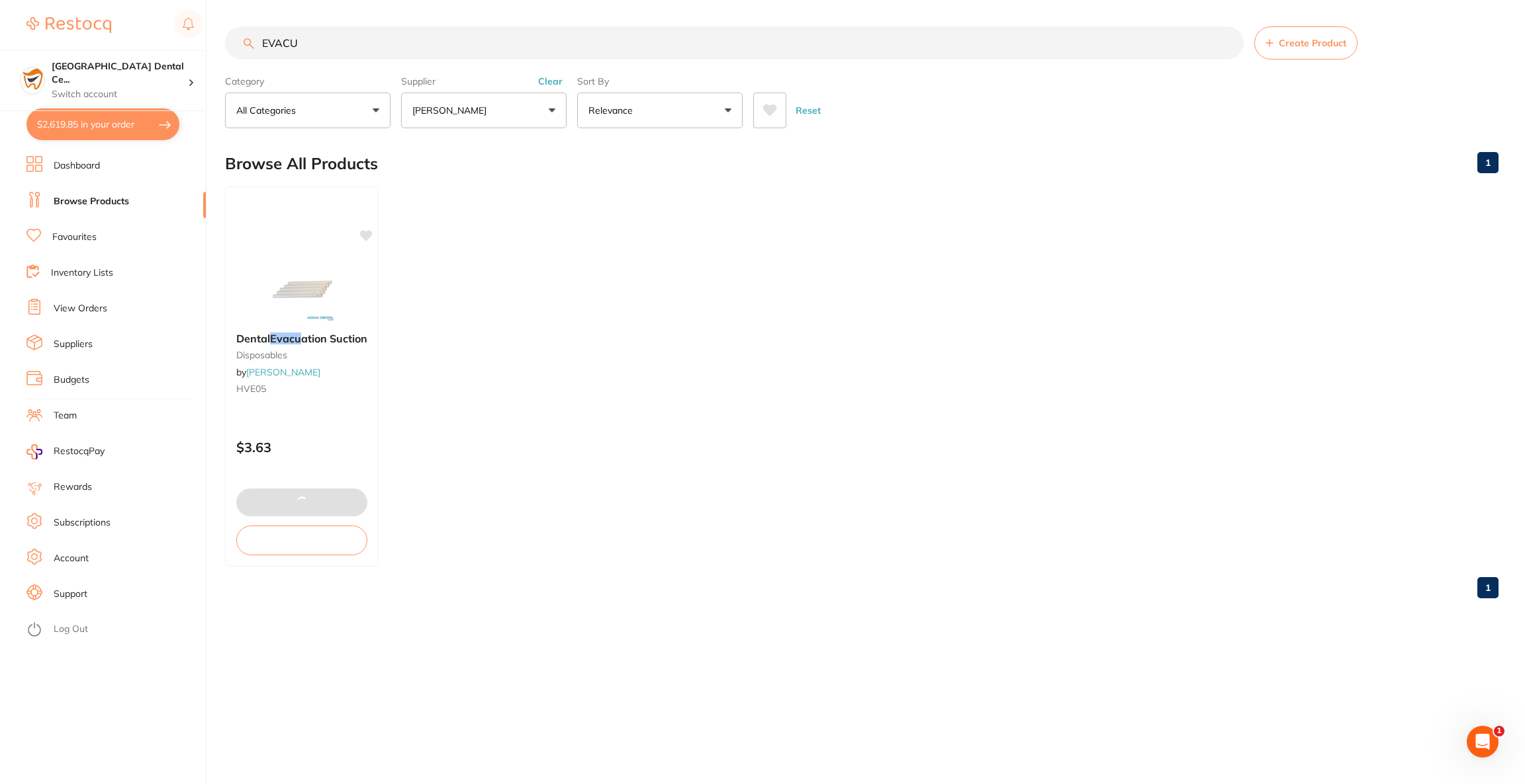
click at [141, 126] on button "$2,619.85 in your order" at bounding box center [104, 124] width 153 height 32
checkbox input "true"
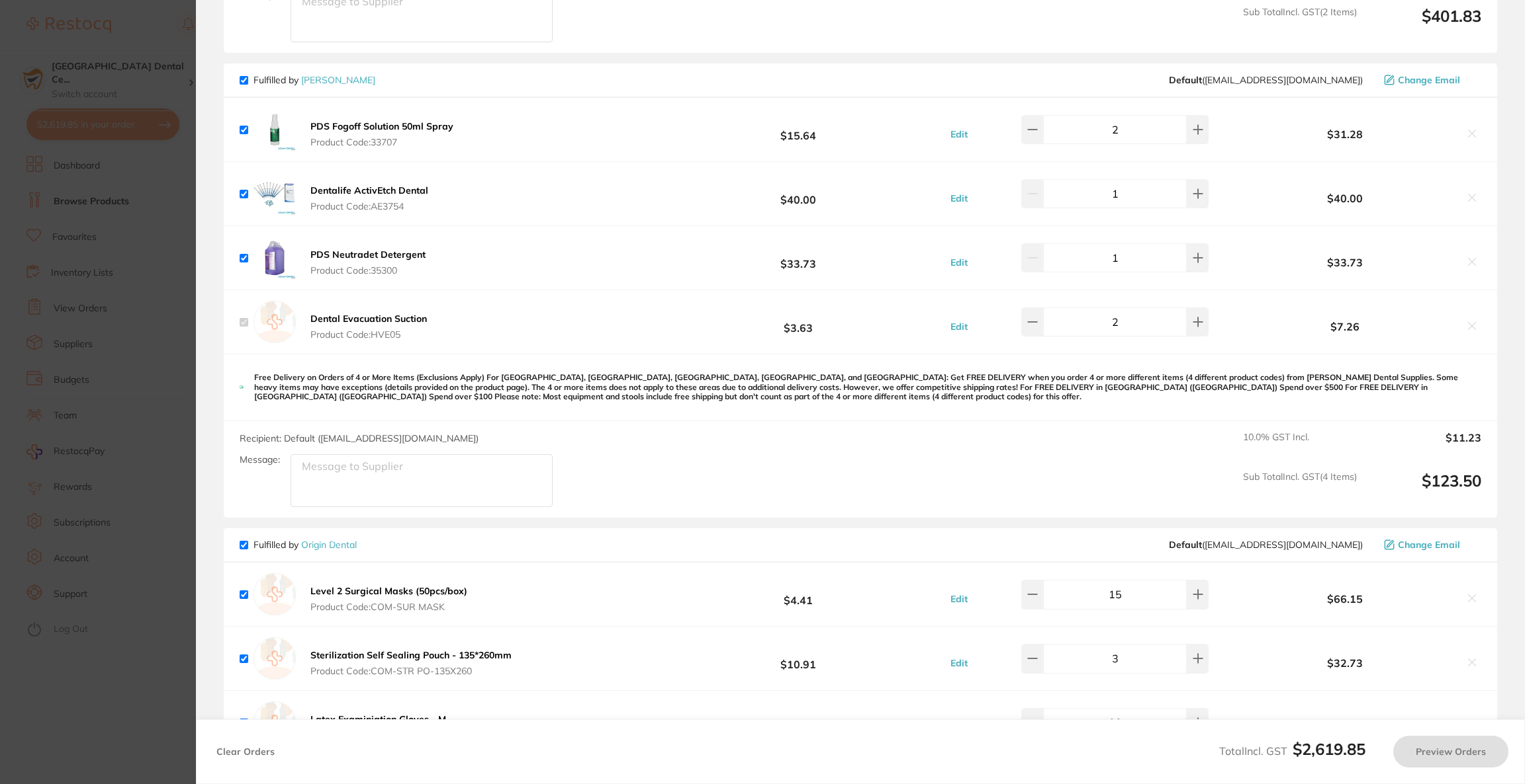
checkbox input "true"
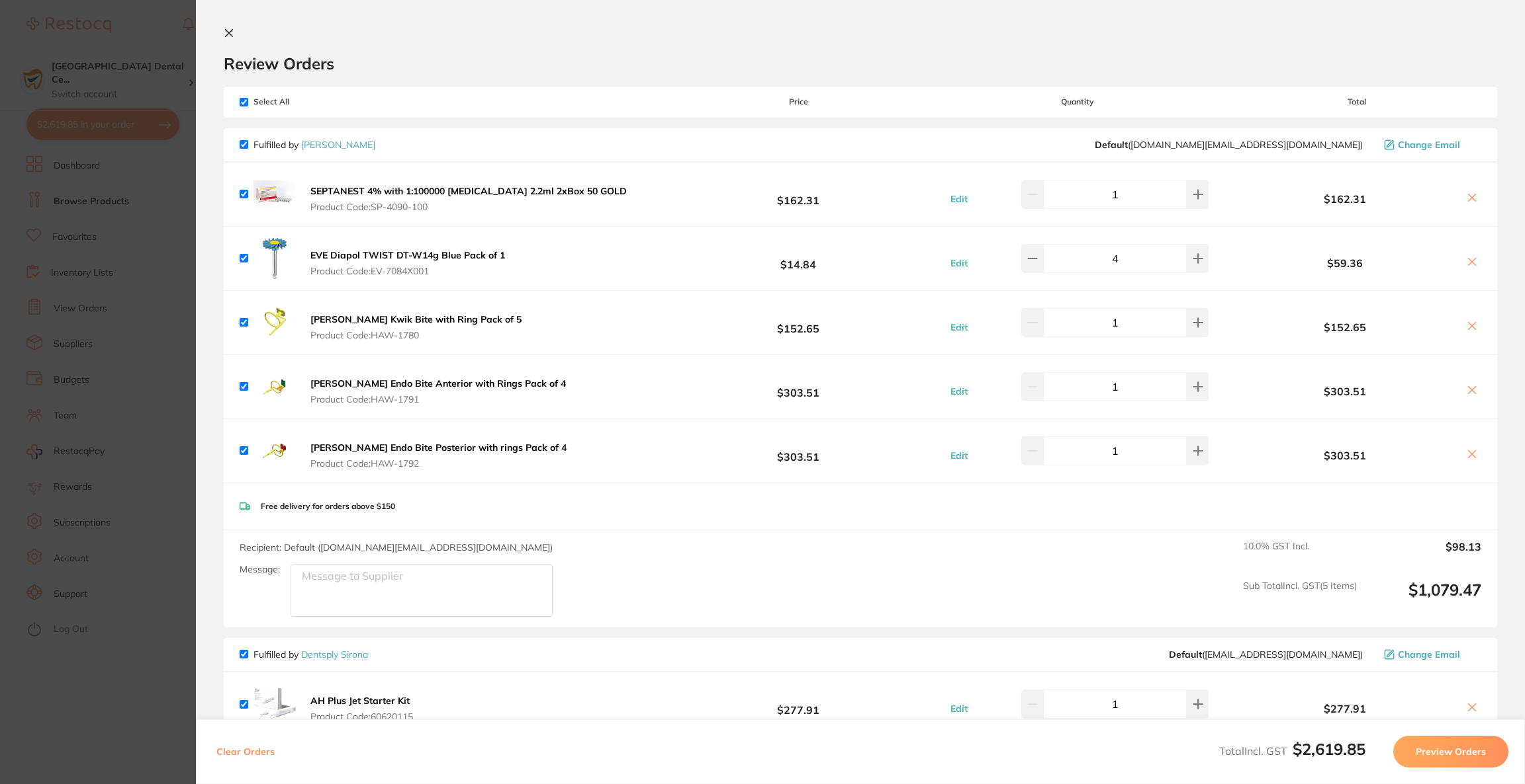
click at [1403, 757] on button "Preview Orders" at bounding box center [1450, 752] width 115 height 32
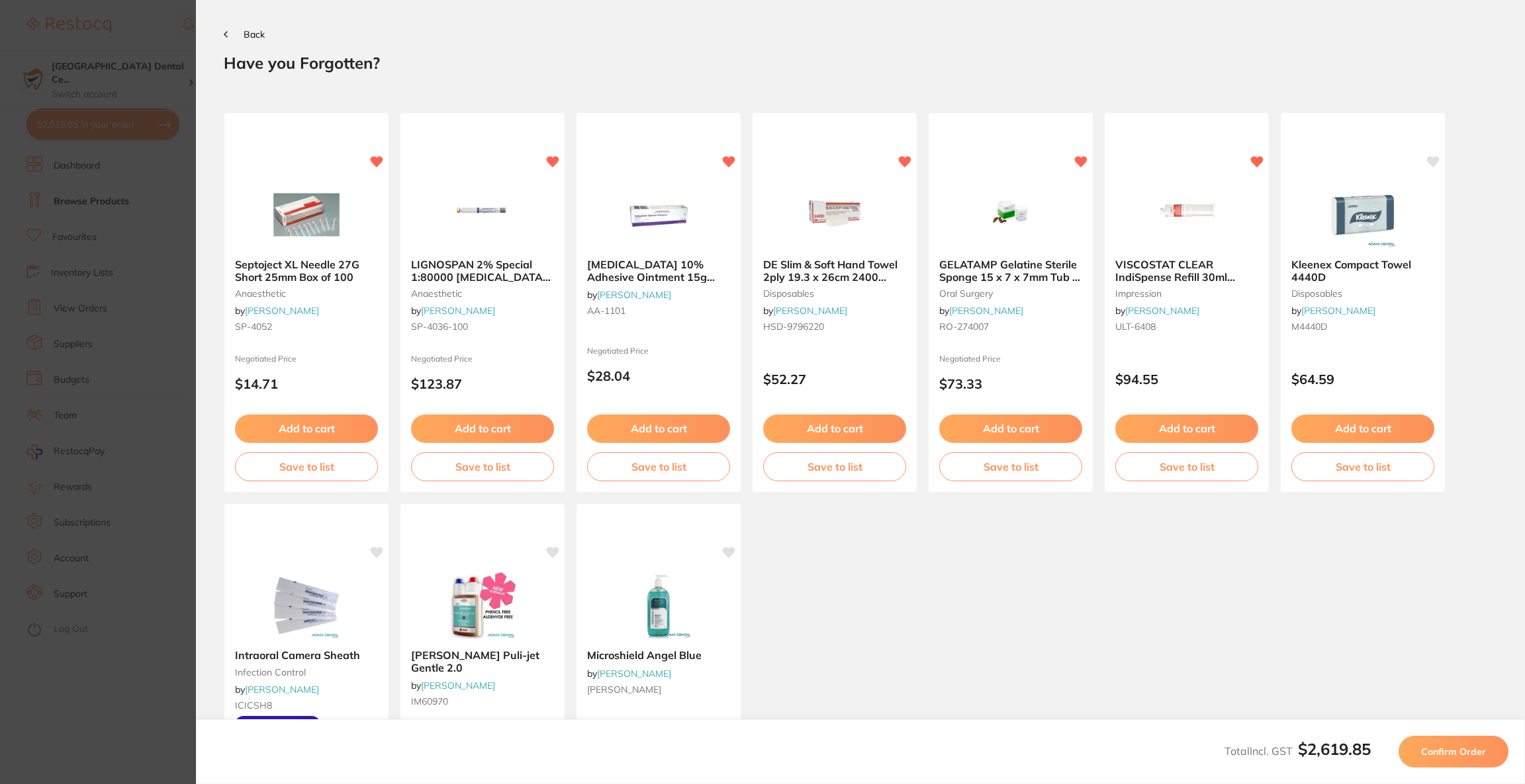
click at [1403, 757] on button "Confirm Order" at bounding box center [1453, 752] width 109 height 32
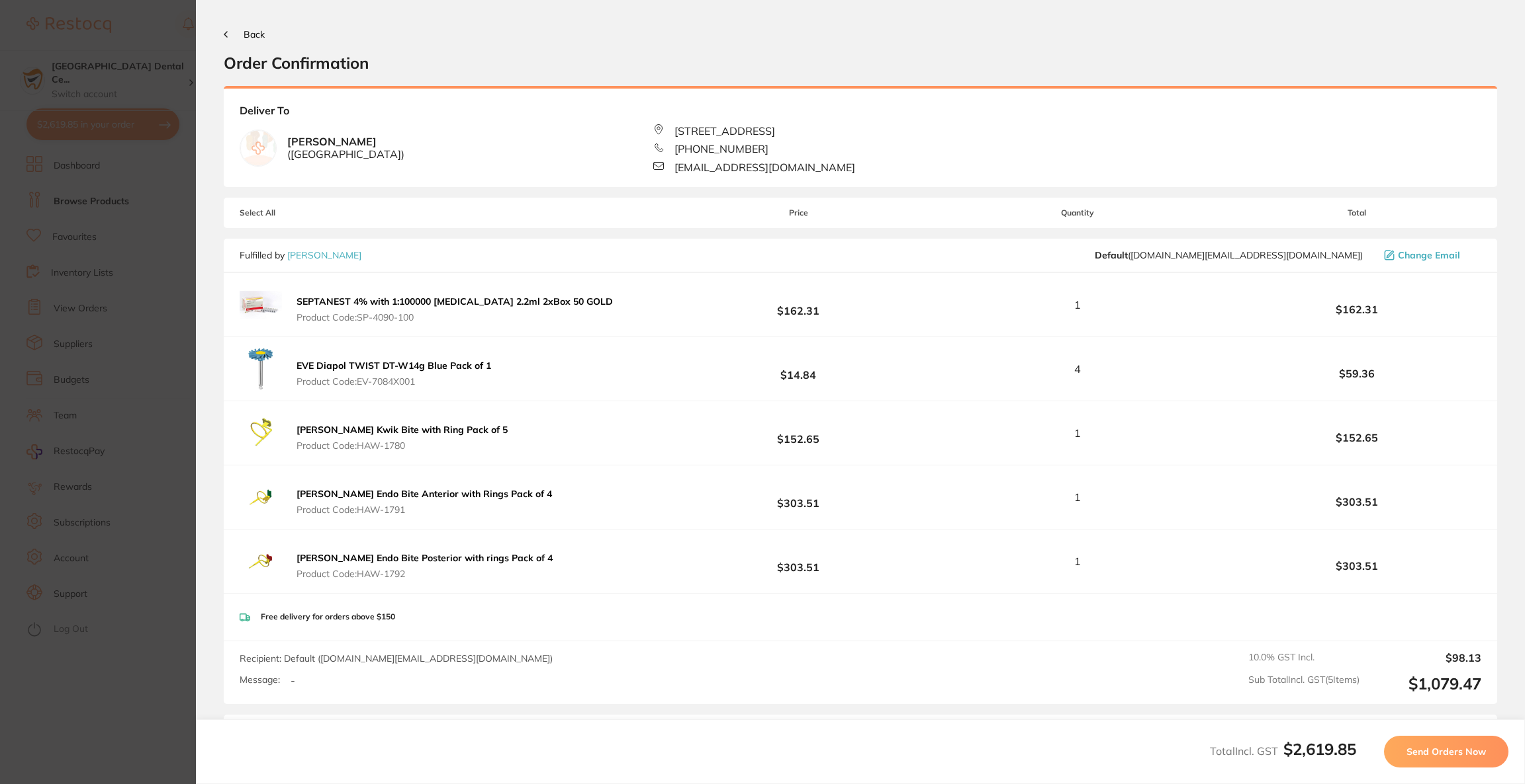
click at [1404, 757] on button "Send Orders Now" at bounding box center [1445, 752] width 124 height 32
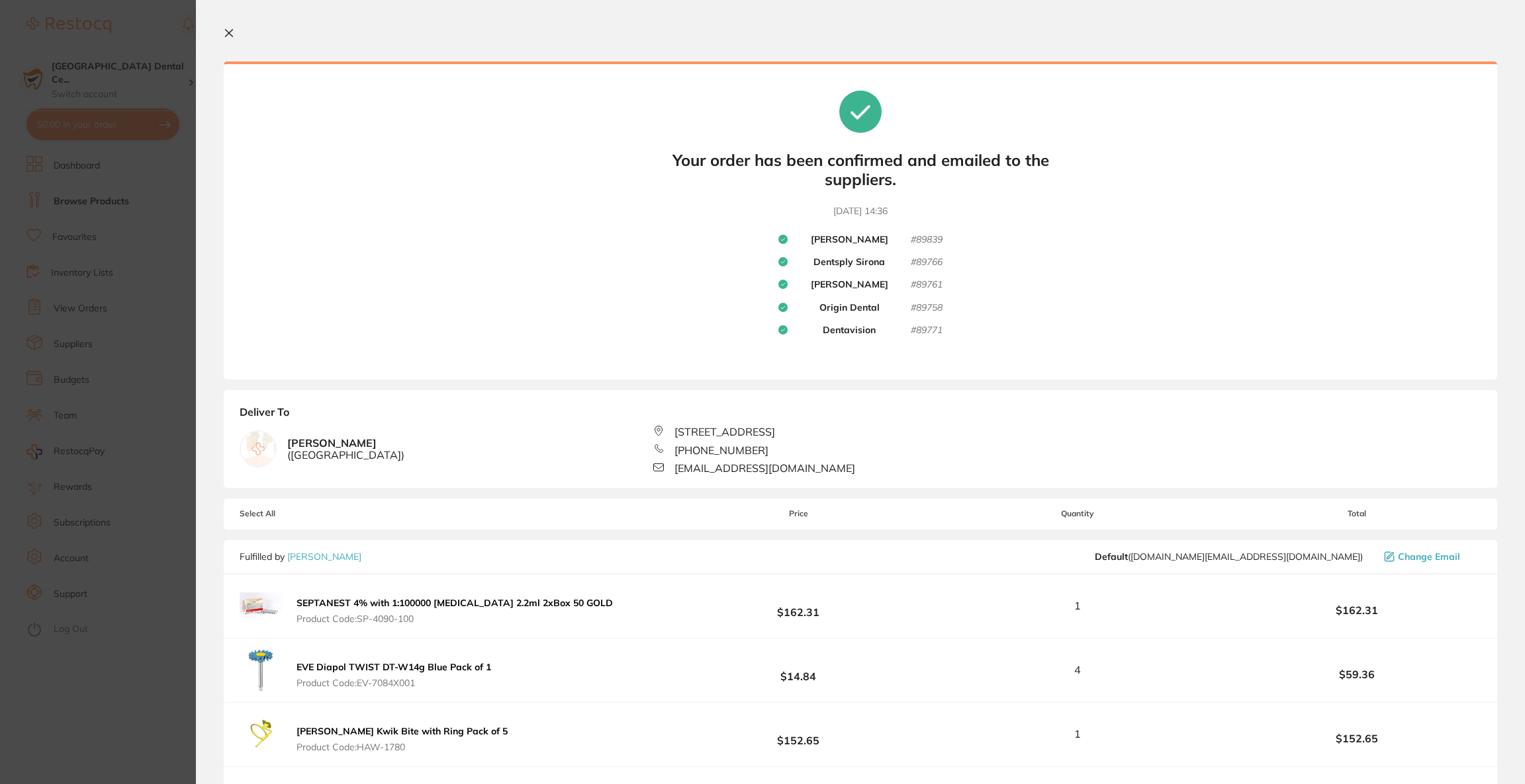
drag, startPoint x: 91, startPoint y: 44, endPoint x: 117, endPoint y: 39, distance: 26.5
click at [91, 44] on section "Update RRP Set your pre negotiated price for this item. Item Agreed RRP (excl. …" at bounding box center [762, 392] width 1525 height 784
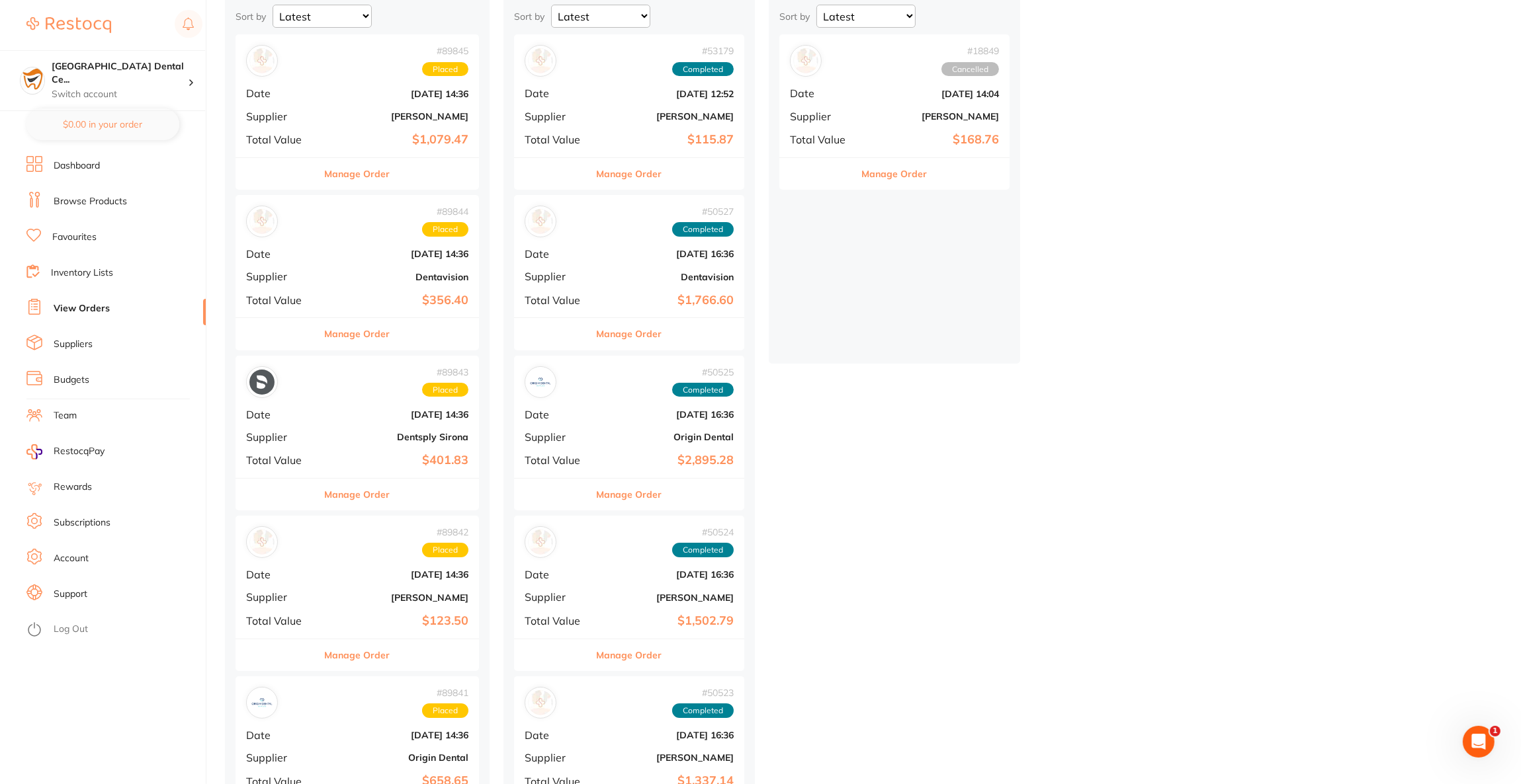
scroll to position [296, 0]
